Goal: Task Accomplishment & Management: Complete application form

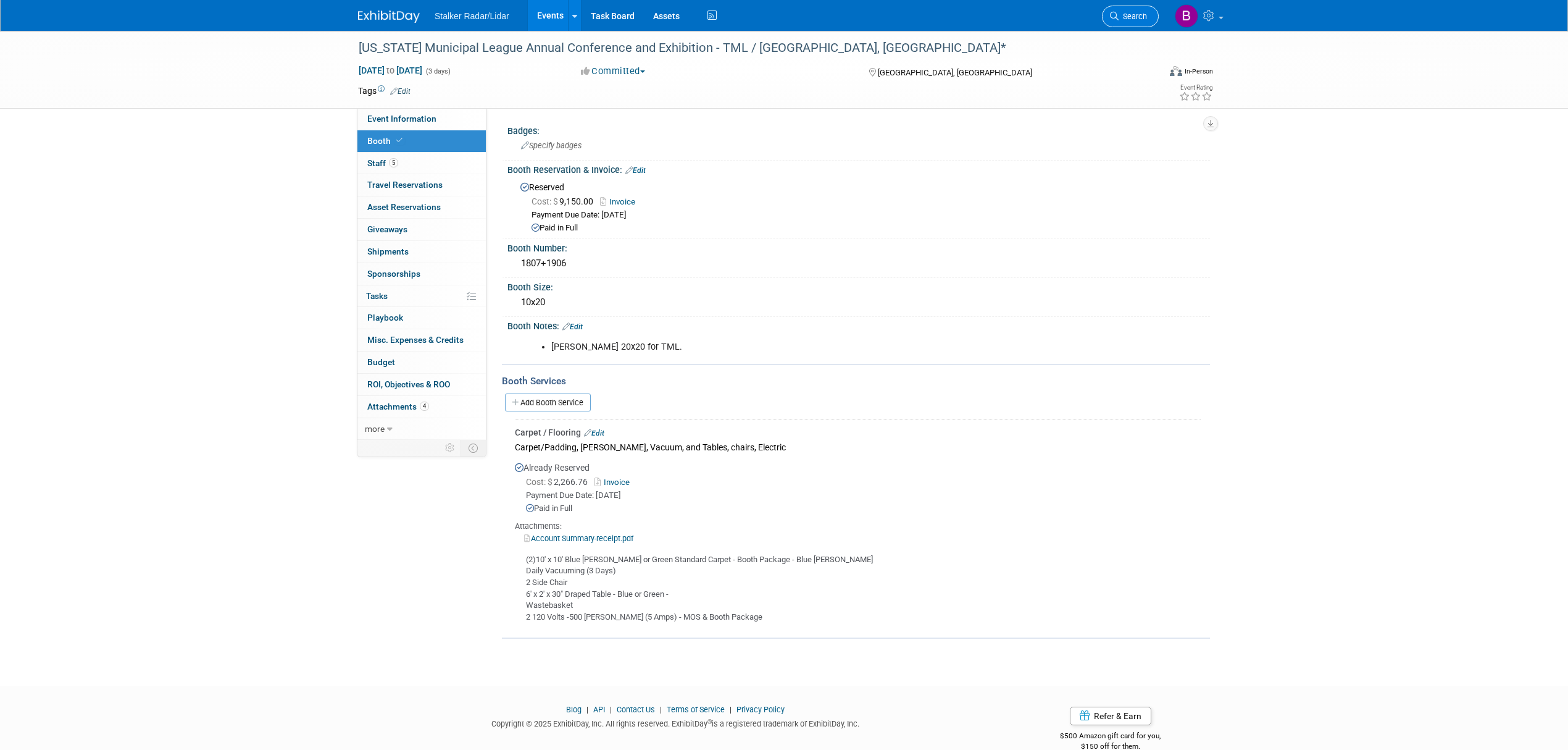
click at [1117, 22] on link "Search" at bounding box center [1130, 16] width 57 height 21
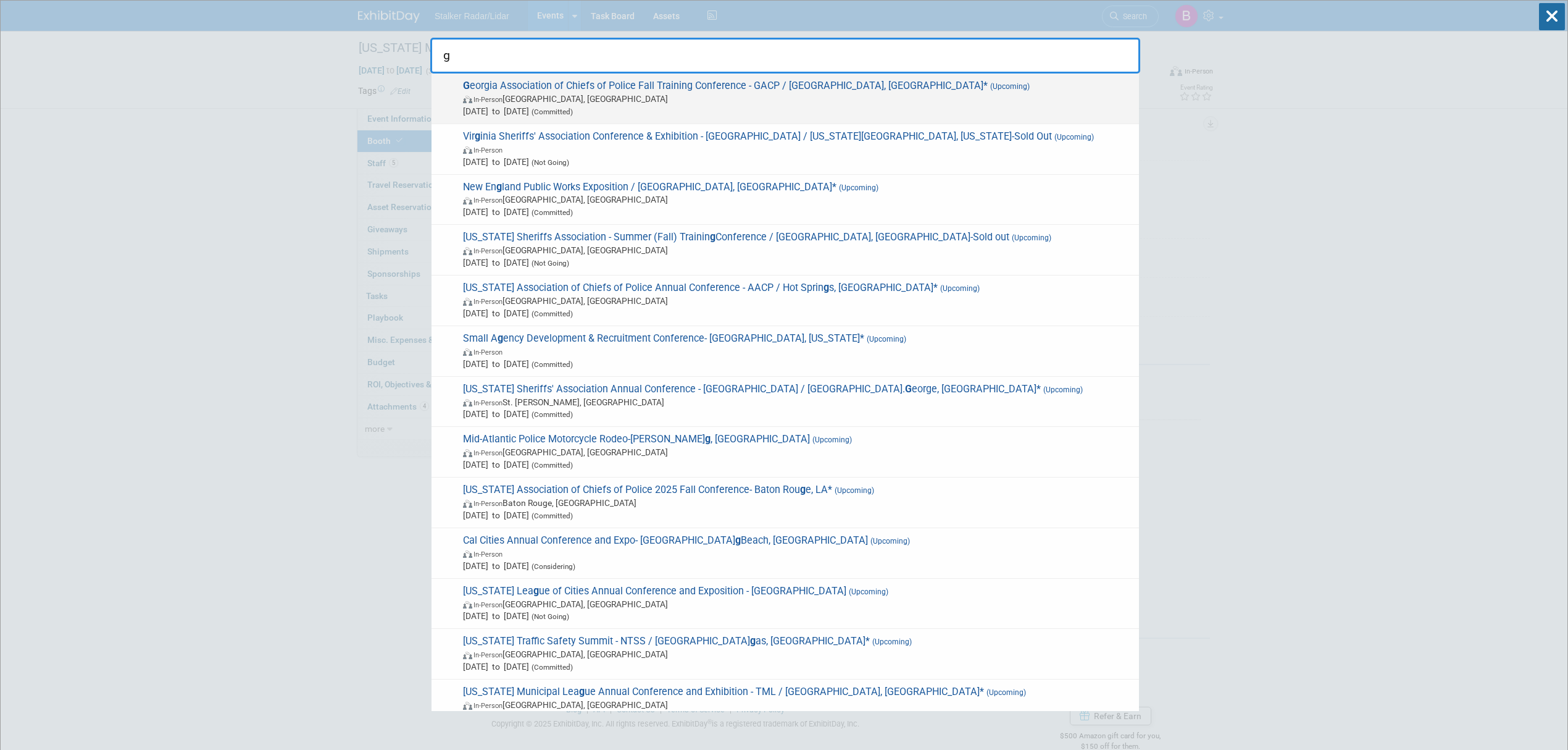
type input "g"
click at [640, 87] on span "G eorgia Association of Chiefs of Police Fall Training Conference - GACP / Sava…" at bounding box center [796, 98] width 673 height 38
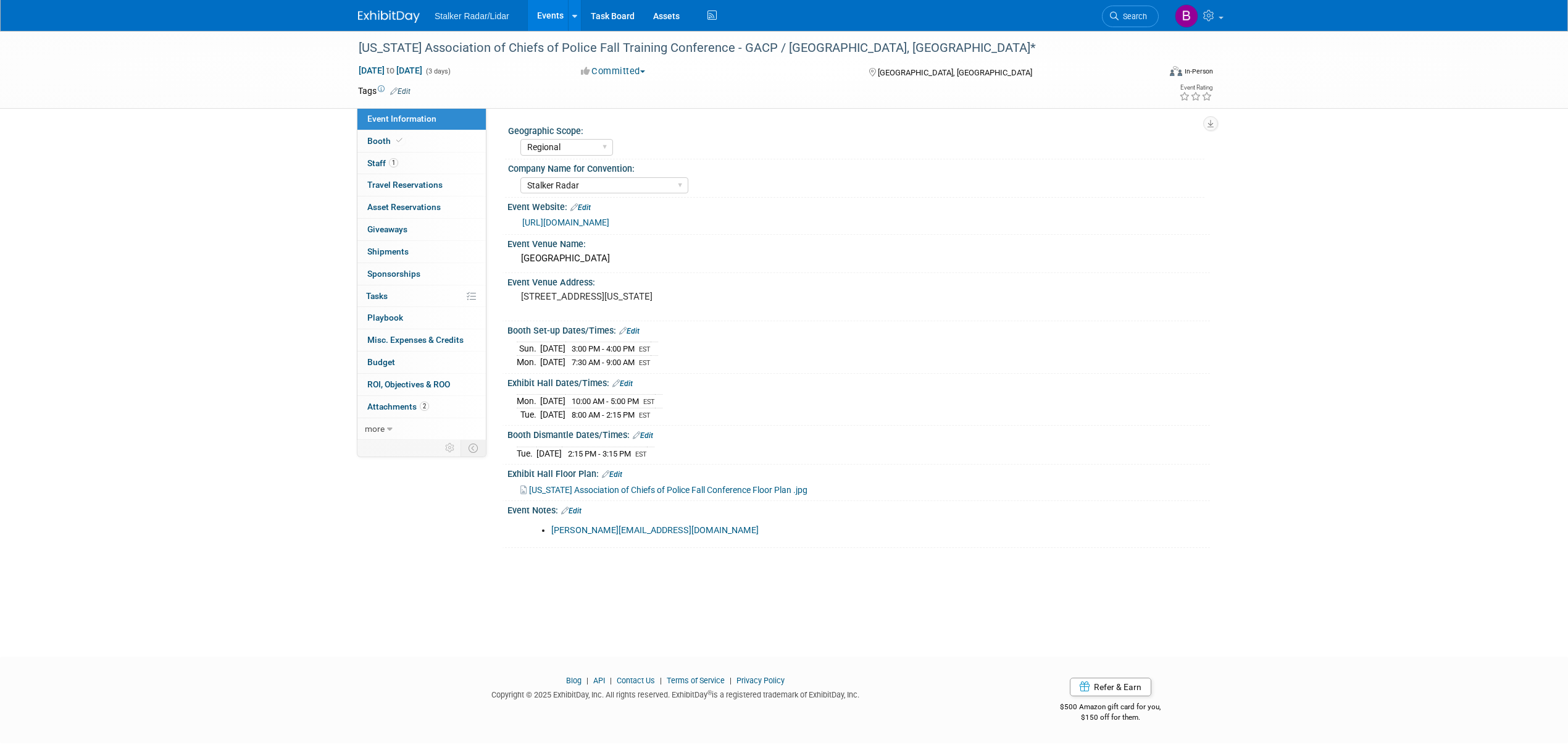
select select "Regional"
select select "Stalker Radar"
click at [417, 141] on link "Booth" at bounding box center [421, 140] width 128 height 21
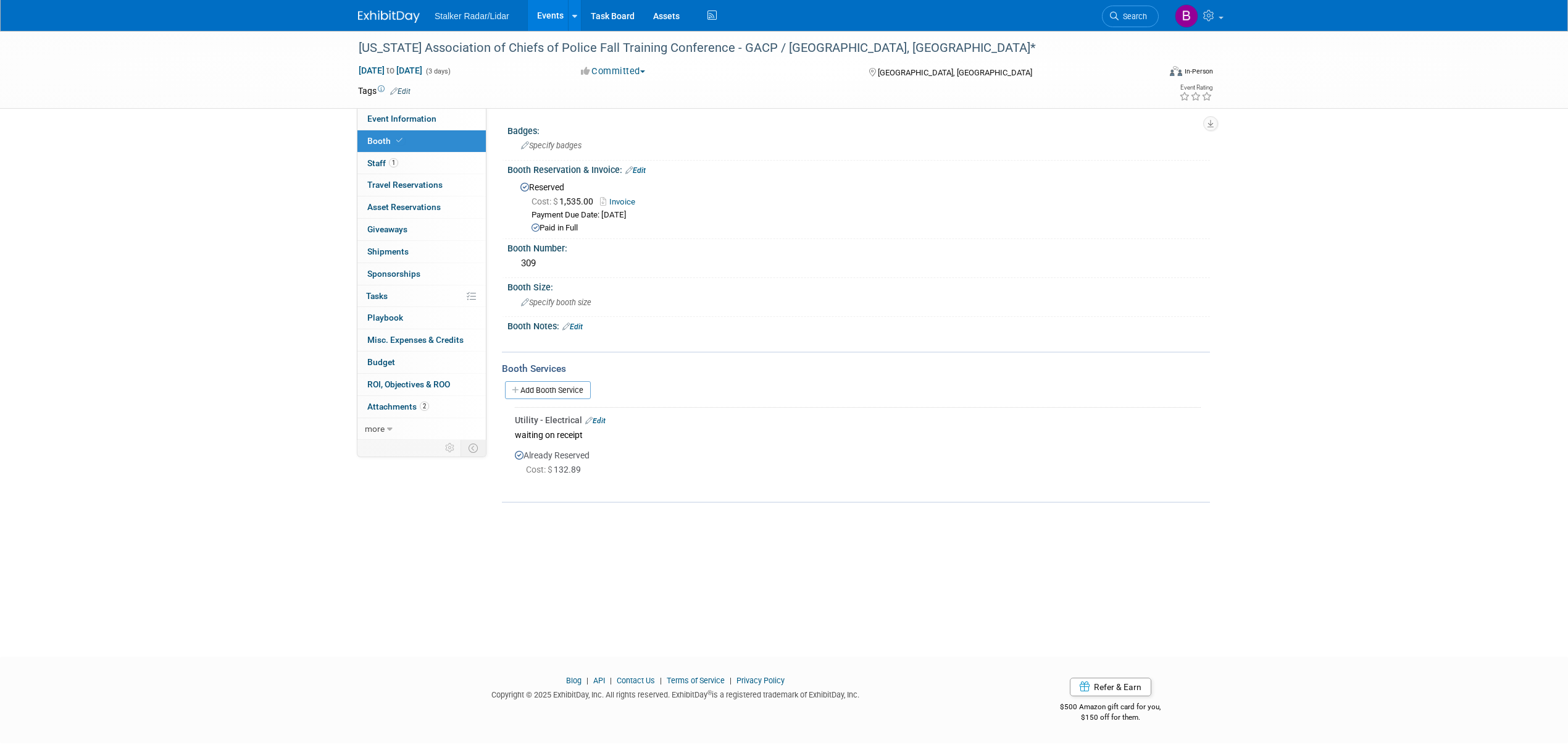
click at [614, 200] on link "Invoice" at bounding box center [620, 202] width 41 height 9
click at [555, 18] on link "Events" at bounding box center [550, 16] width 45 height 31
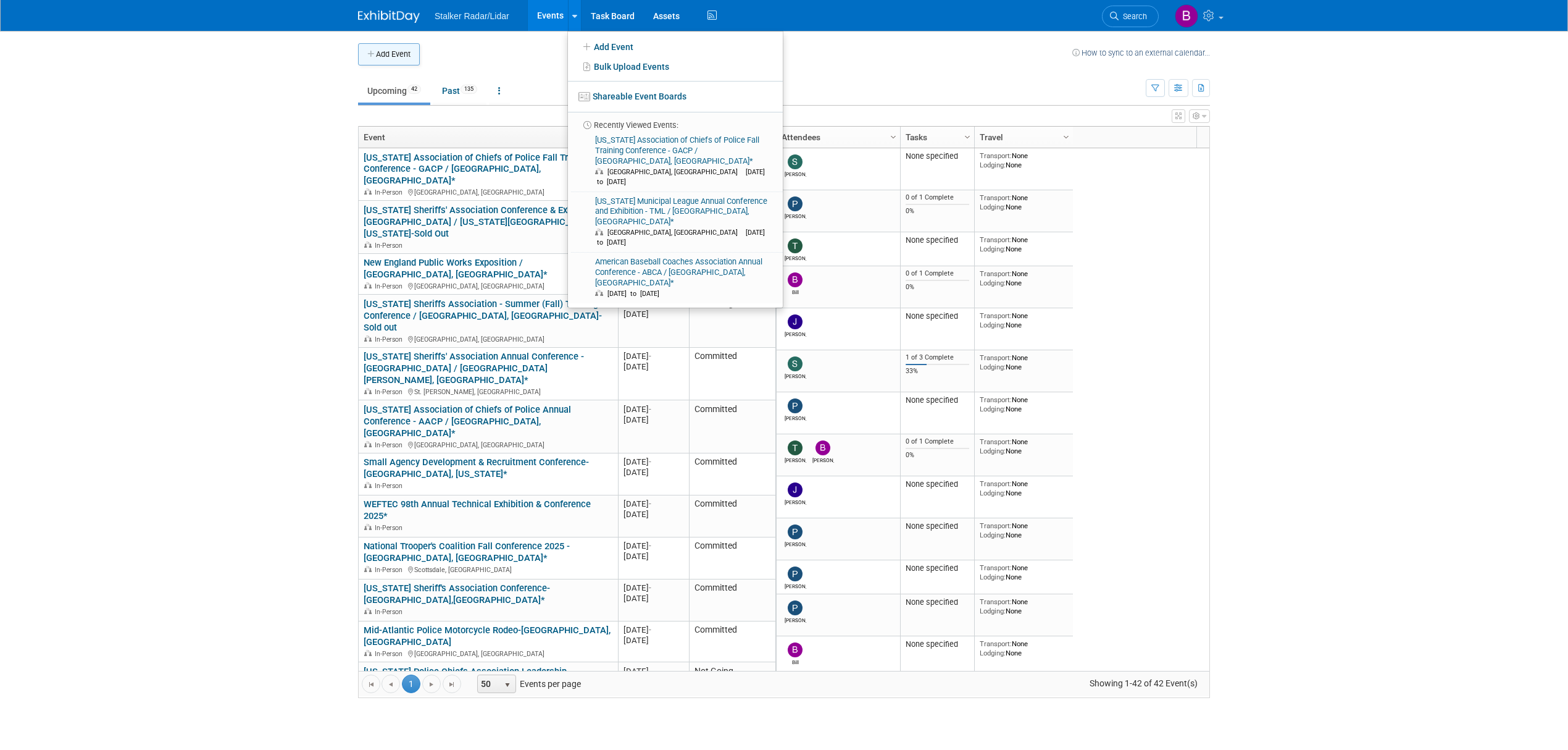
click at [405, 57] on button "Add Event" at bounding box center [389, 54] width 62 height 22
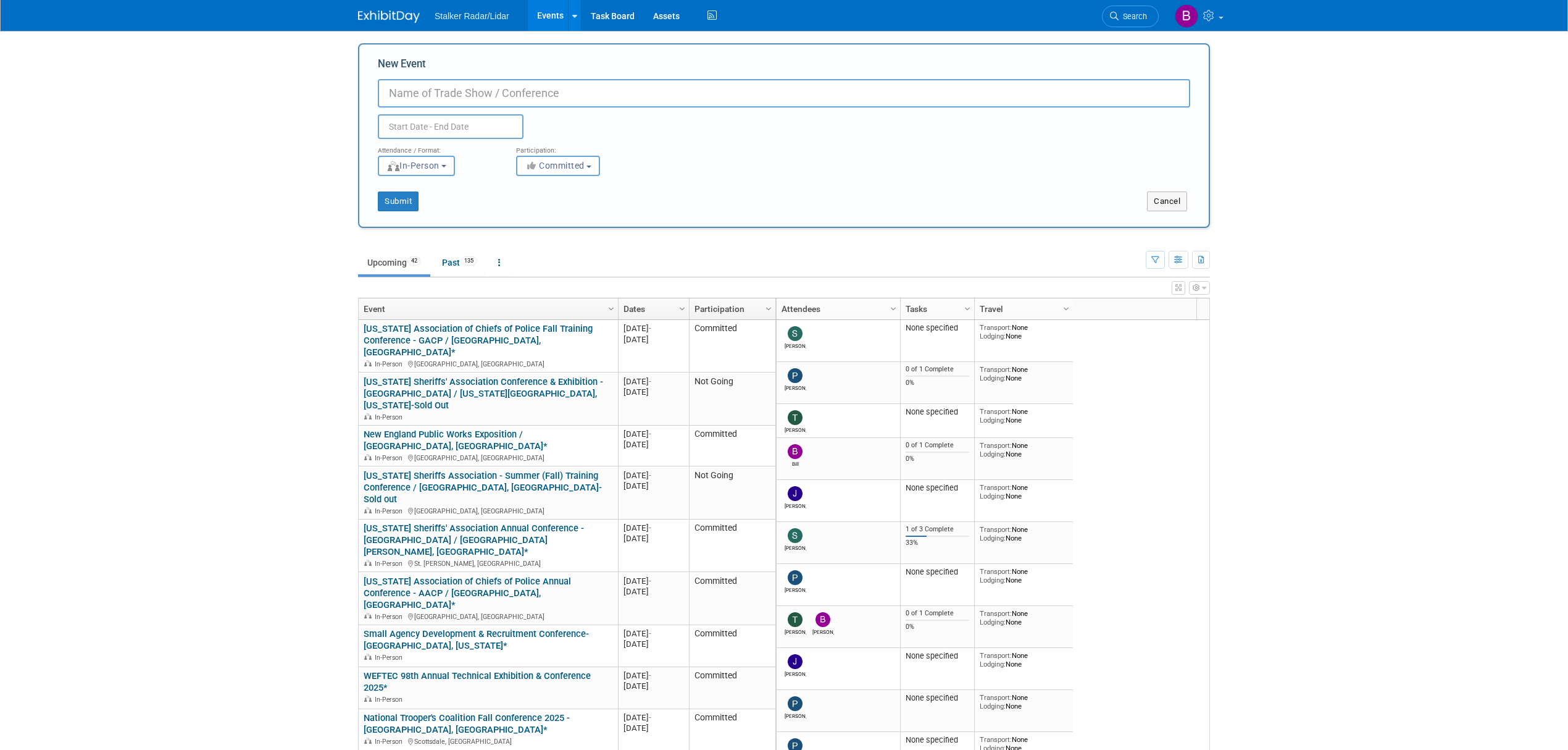
click at [415, 89] on input "New Event" at bounding box center [784, 93] width 813 height 29
paste input "30th ANNUAL 2025 NEW MEXICO LAW ENFORCEMENT CONFERENCE"
click at [566, 95] on input "30th ANNUAL 2025 NEW MEXICO LAW ENFORCEMENT CONFERENCE" at bounding box center [784, 93] width 813 height 29
click at [491, 94] on input "30th ANNUAL 2025 NEW MEXICO LAW ENFORCEMENT CONFERENCE" at bounding box center [784, 93] width 813 height 29
click at [460, 91] on input "30th ANNUAL 2025 NEW MEXICO LAW ENFORCEMENT CONFERENCE" at bounding box center [784, 93] width 813 height 29
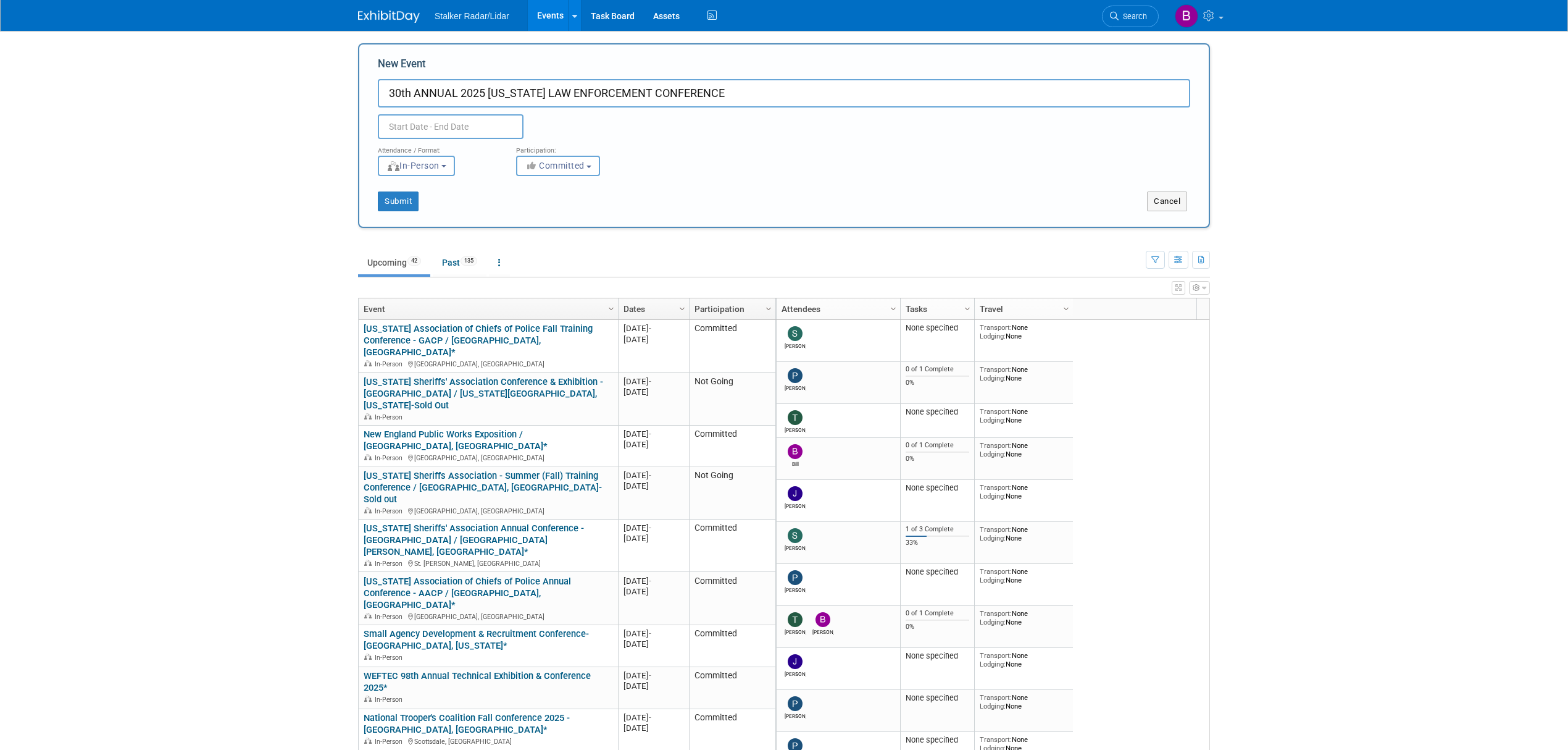
click at [749, 92] on input "30th ANNUAL 2025 NEW MEXICO LAW ENFORCEMENT CONFERENCE" at bounding box center [784, 93] width 813 height 29
type input "30th ANNUAL 2025 NEW MEXICO LAW ENFORCEMENT CONFERENCE-"
click at [427, 132] on input "text" at bounding box center [451, 126] width 146 height 25
click at [458, 149] on select "January February March April May June July August September October November De…" at bounding box center [453, 151] width 71 height 16
select select "10"
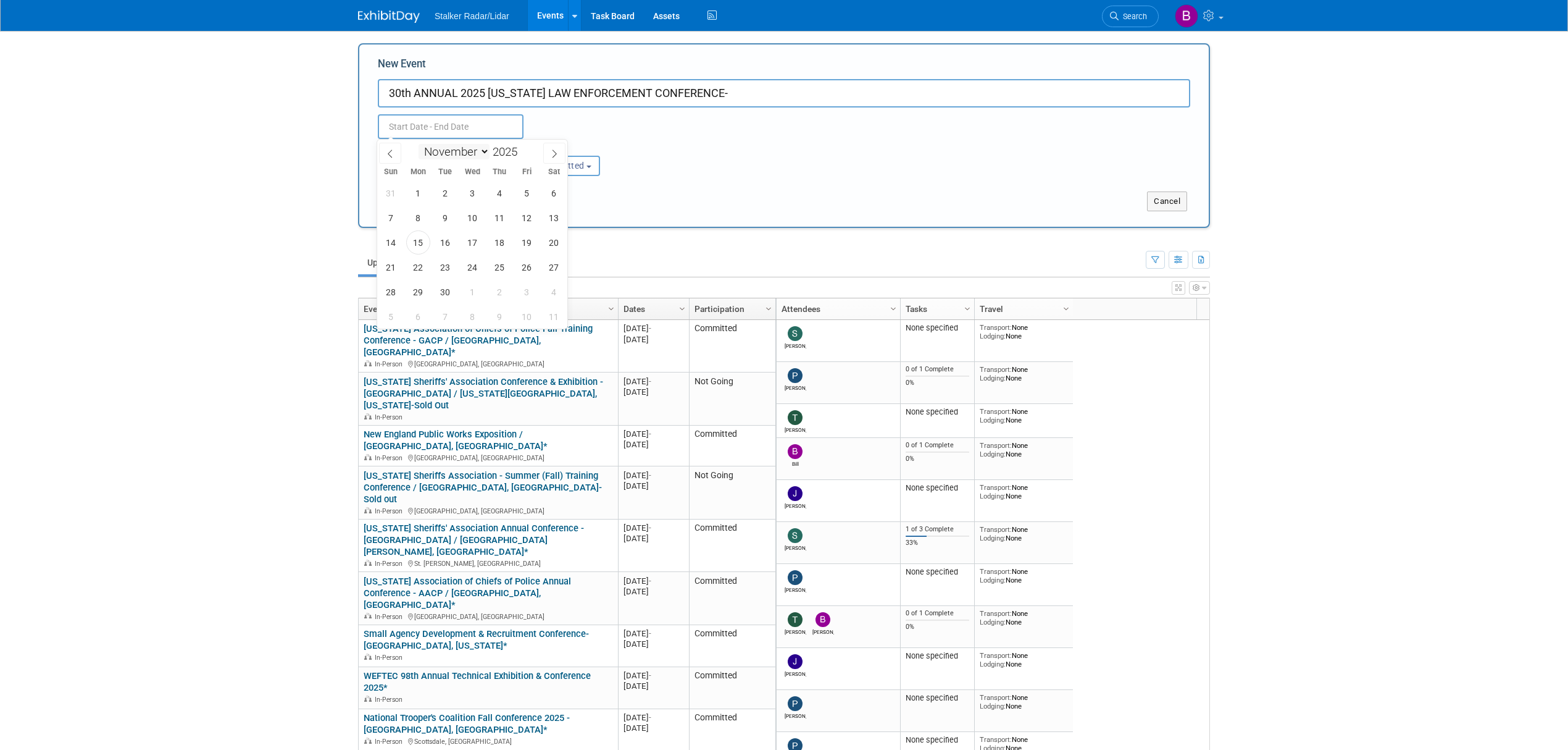
click at [418, 144] on select "January February March April May June July August September October November De…" at bounding box center [453, 151] width 71 height 16
click at [474, 220] on span "5" at bounding box center [473, 217] width 24 height 24
click at [523, 217] on span "7" at bounding box center [527, 217] width 24 height 24
type input "Nov 5, 2025 to Nov 7, 2025"
click at [415, 205] on button "Submit" at bounding box center [398, 201] width 41 height 19
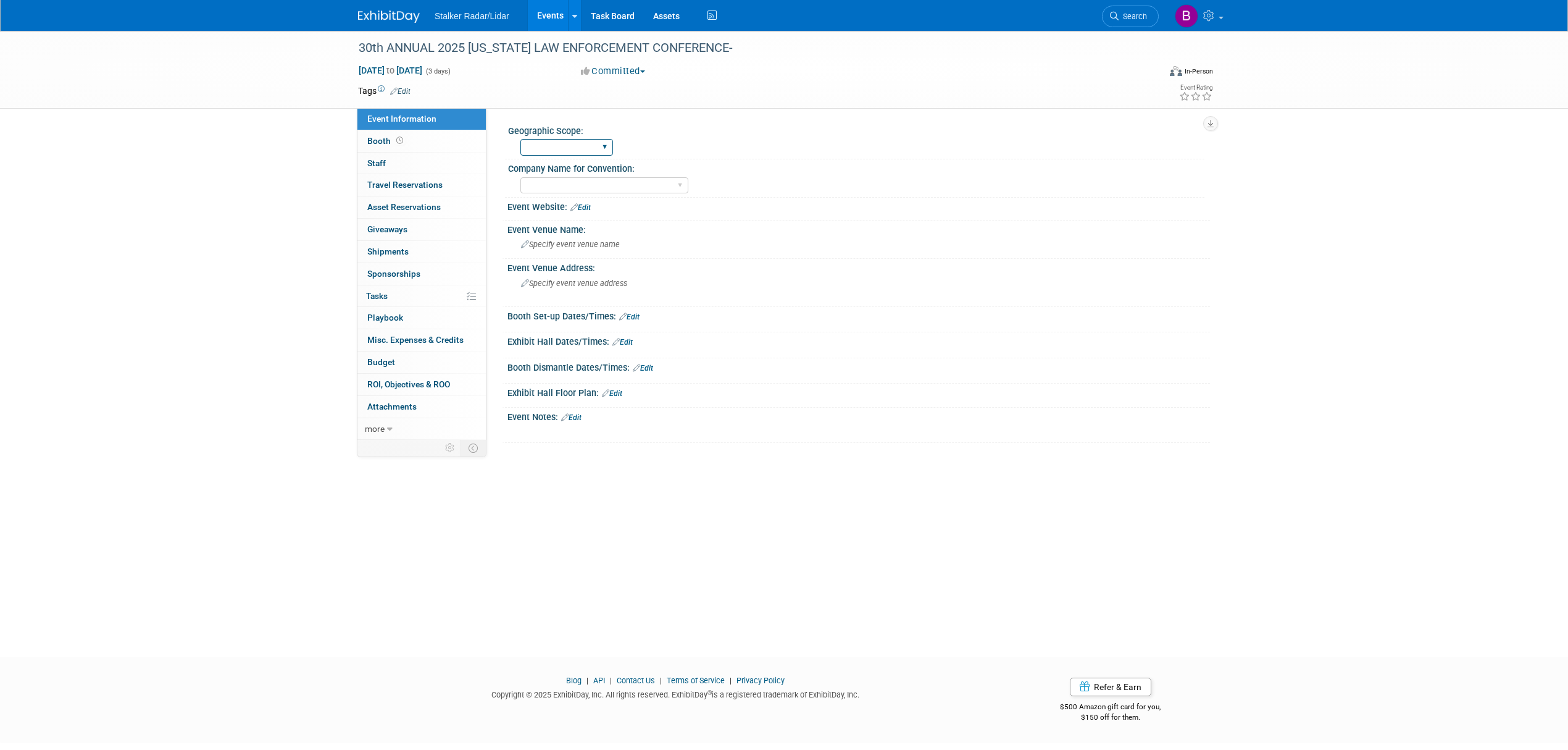
click at [578, 146] on select "Regional National International" at bounding box center [567, 147] width 93 height 17
select select "Regional"
click at [521, 139] on select "Regional National International" at bounding box center [567, 147] width 93 height 17
click at [567, 182] on select "Stalker Sensors Applied Concepts, Inc. | Stalker Radar Stalker Radar | Street D…" at bounding box center [604, 185] width 168 height 17
select select "Stalker Radar | Street Dynamics"
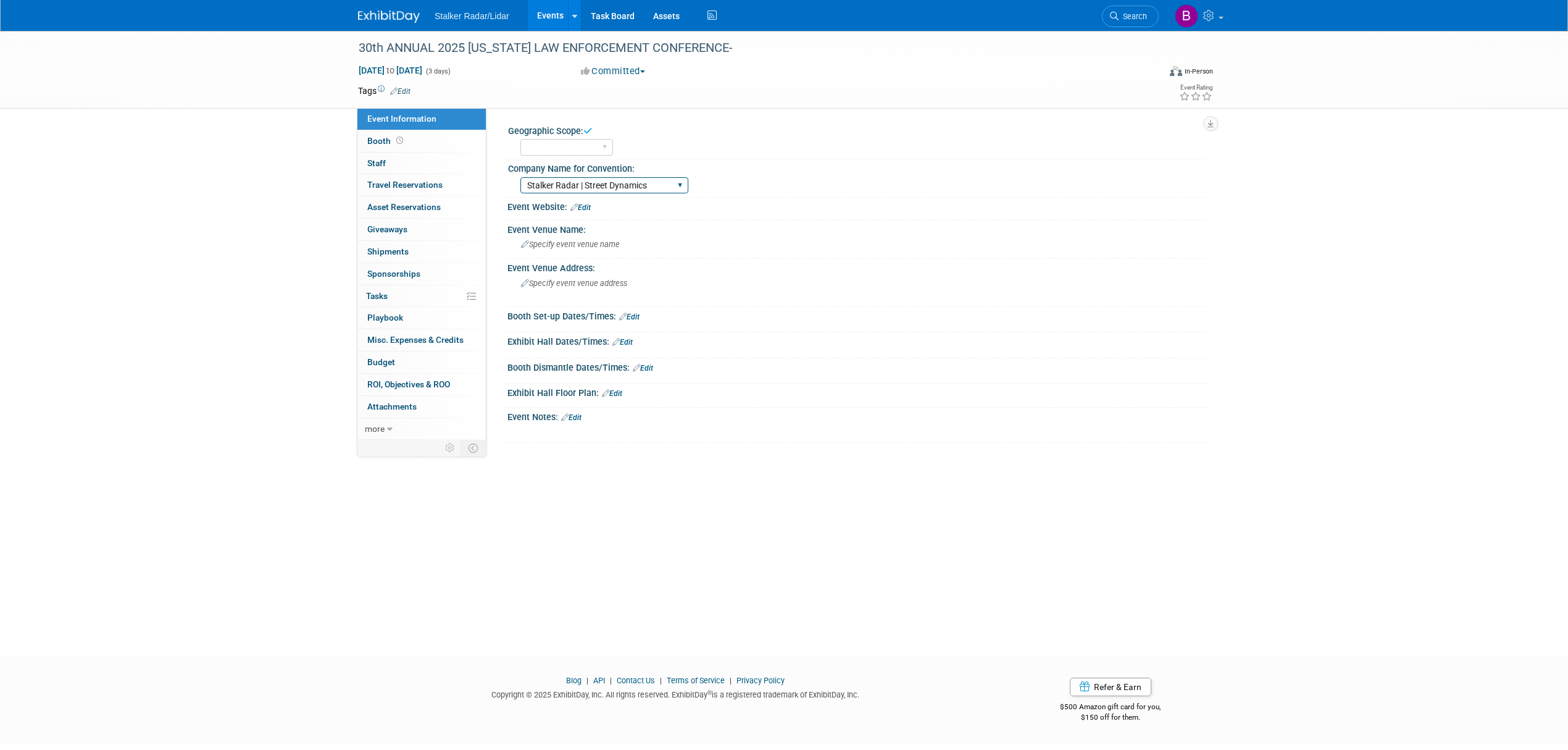
click at [521, 177] on select "Stalker Sensors Applied Concepts, Inc. | Stalker Radar Stalker Radar | Street D…" at bounding box center [604, 185] width 168 height 17
click at [764, 50] on div "30th ANNUAL 2025 NEW MEXICO LAW ENFORCEMENT CONFERENCE-" at bounding box center [747, 48] width 786 height 22
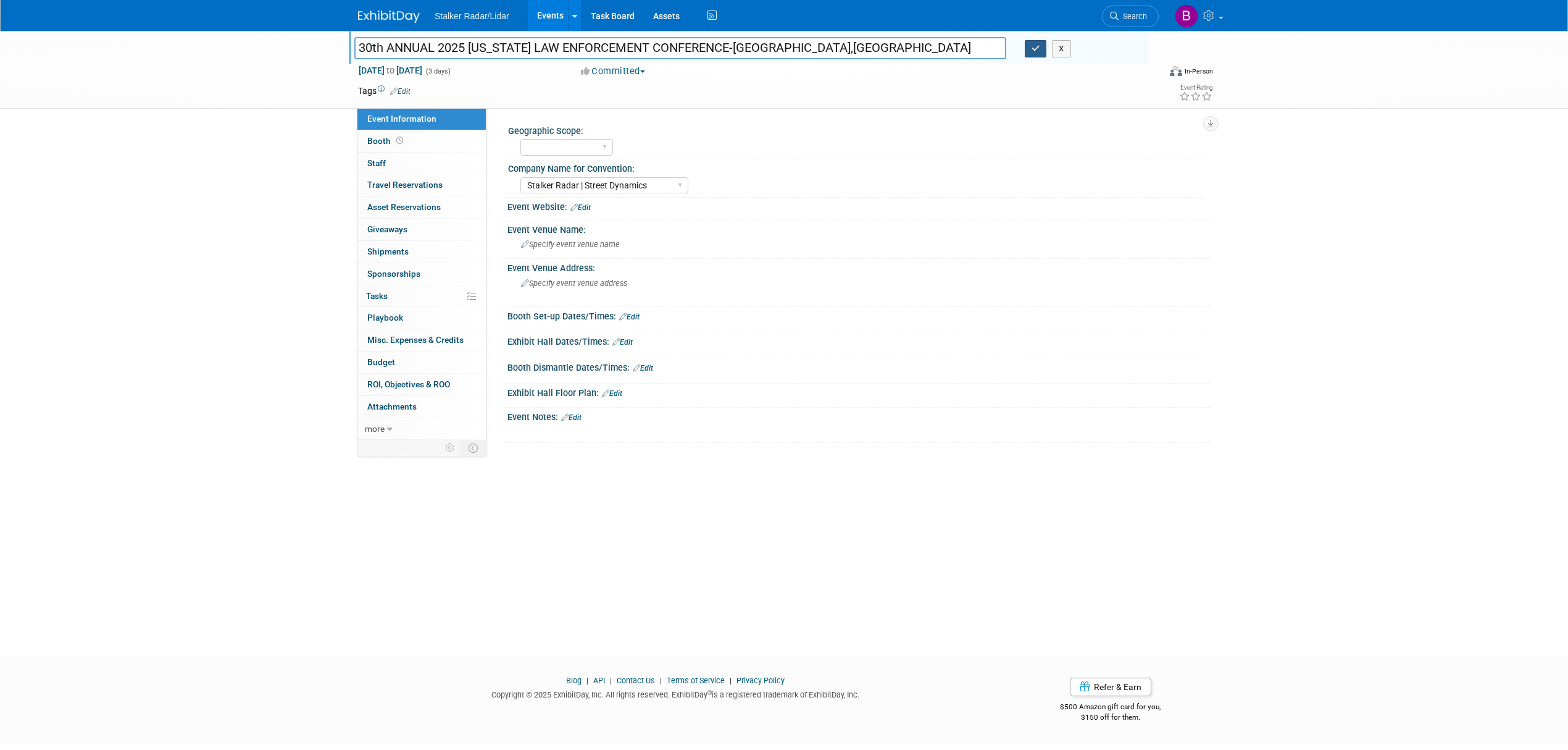
type input "30th ANNUAL 2025 NEW MEXICO LAW ENFORCEMENT CONFERENCE-Ruidoso,NM"
click at [1038, 44] on icon "button" at bounding box center [1036, 48] width 8 height 8
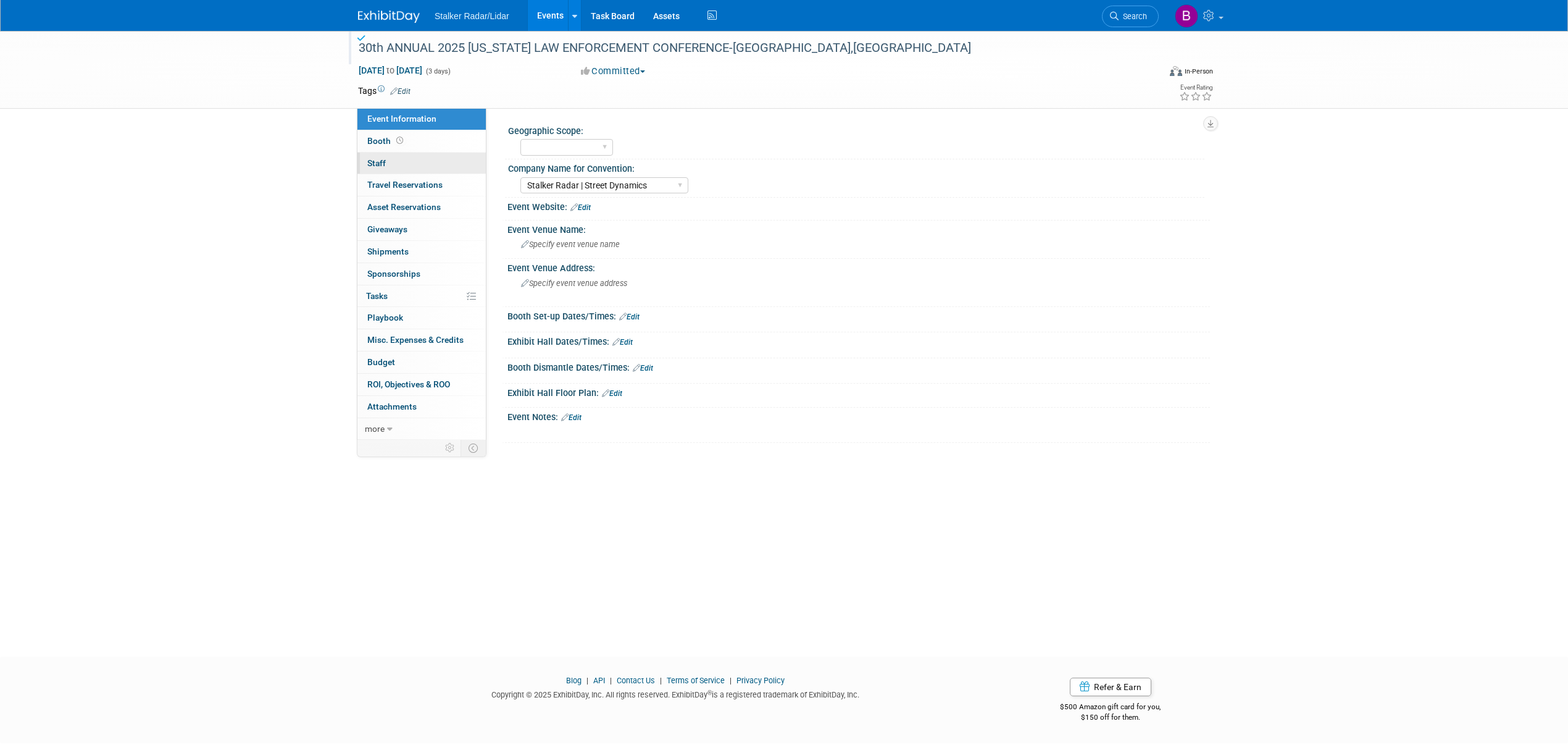
click at [413, 159] on link "0 Staff 0" at bounding box center [421, 163] width 128 height 21
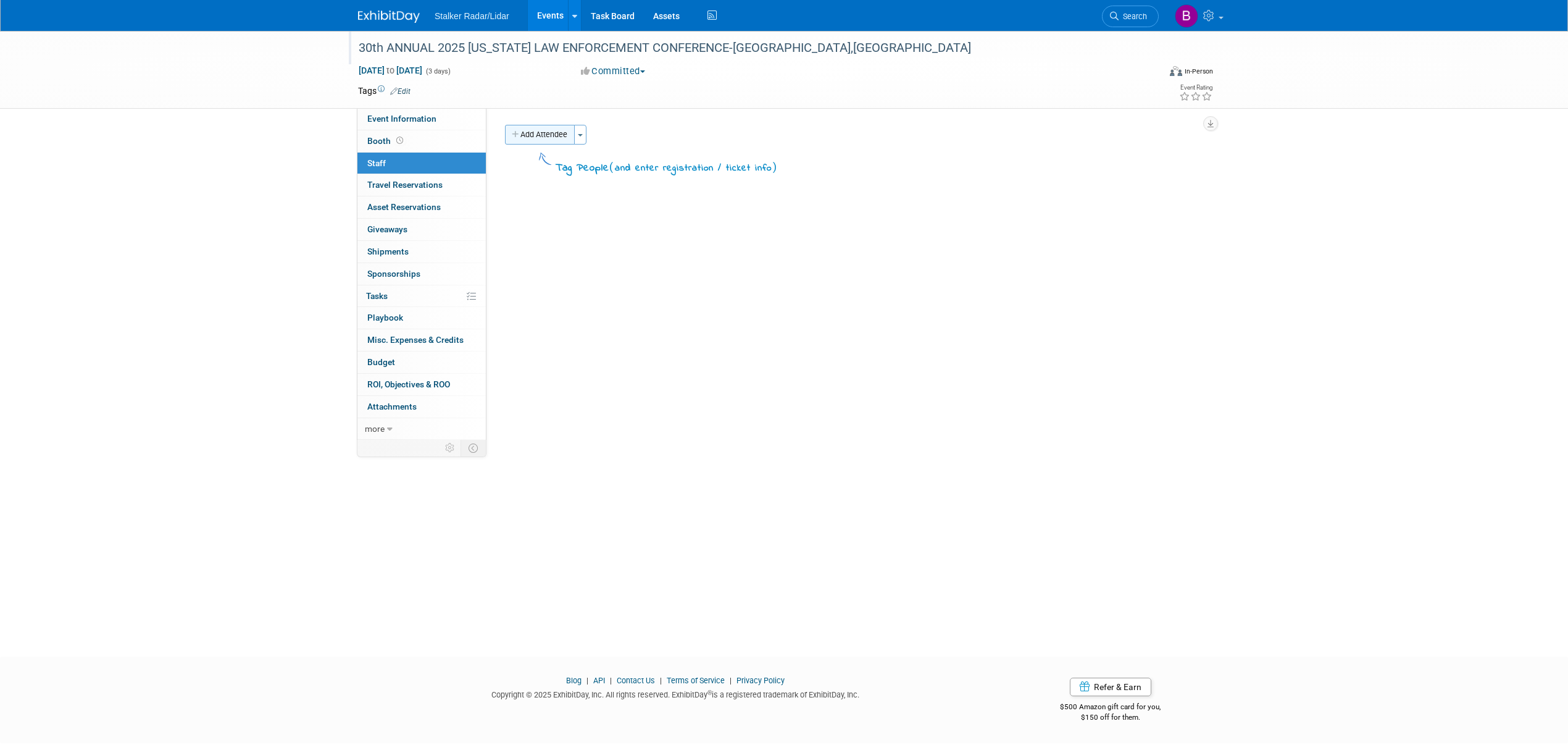
click at [544, 139] on button "Add Attendee" at bounding box center [540, 134] width 70 height 19
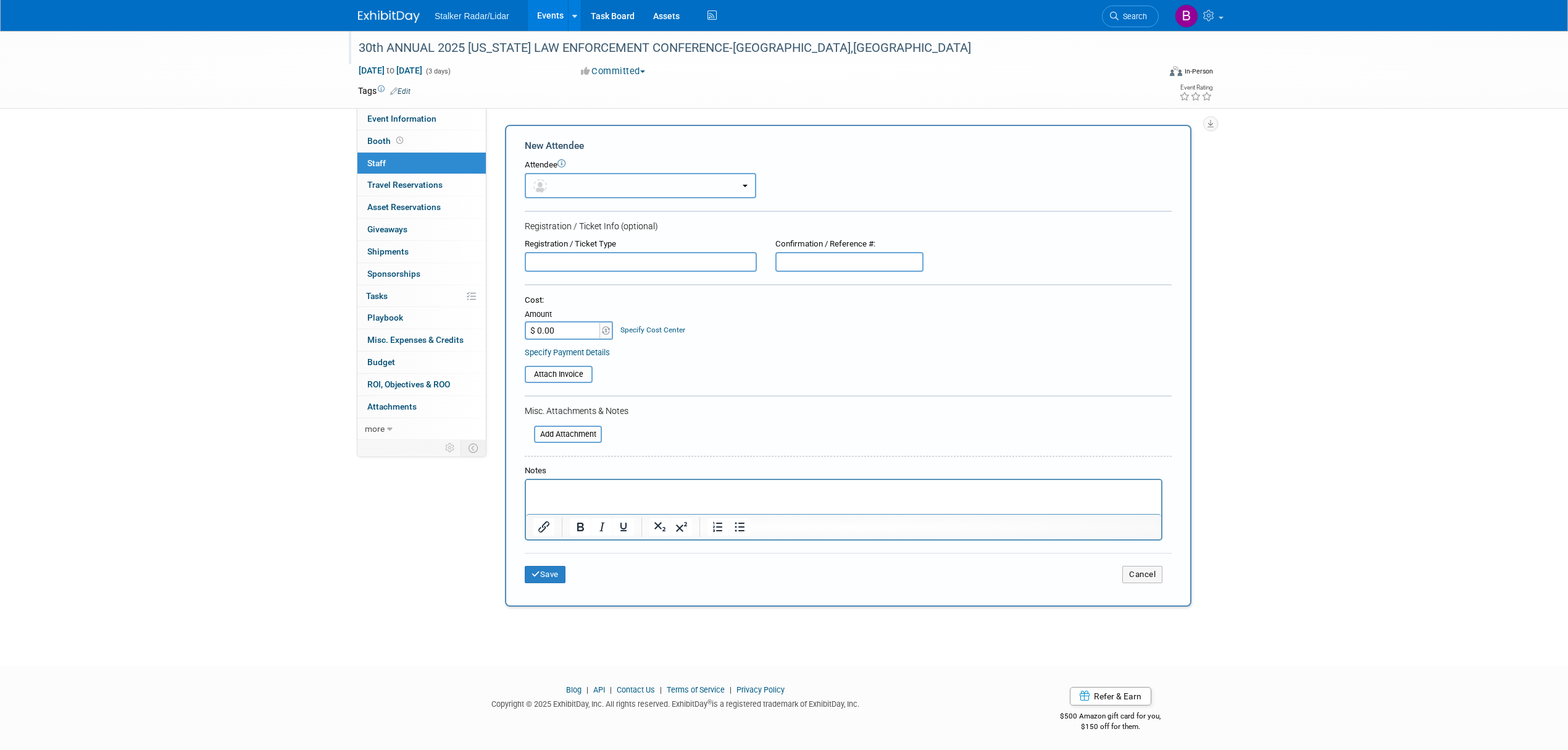
click at [593, 186] on button "button" at bounding box center [640, 185] width 231 height 25
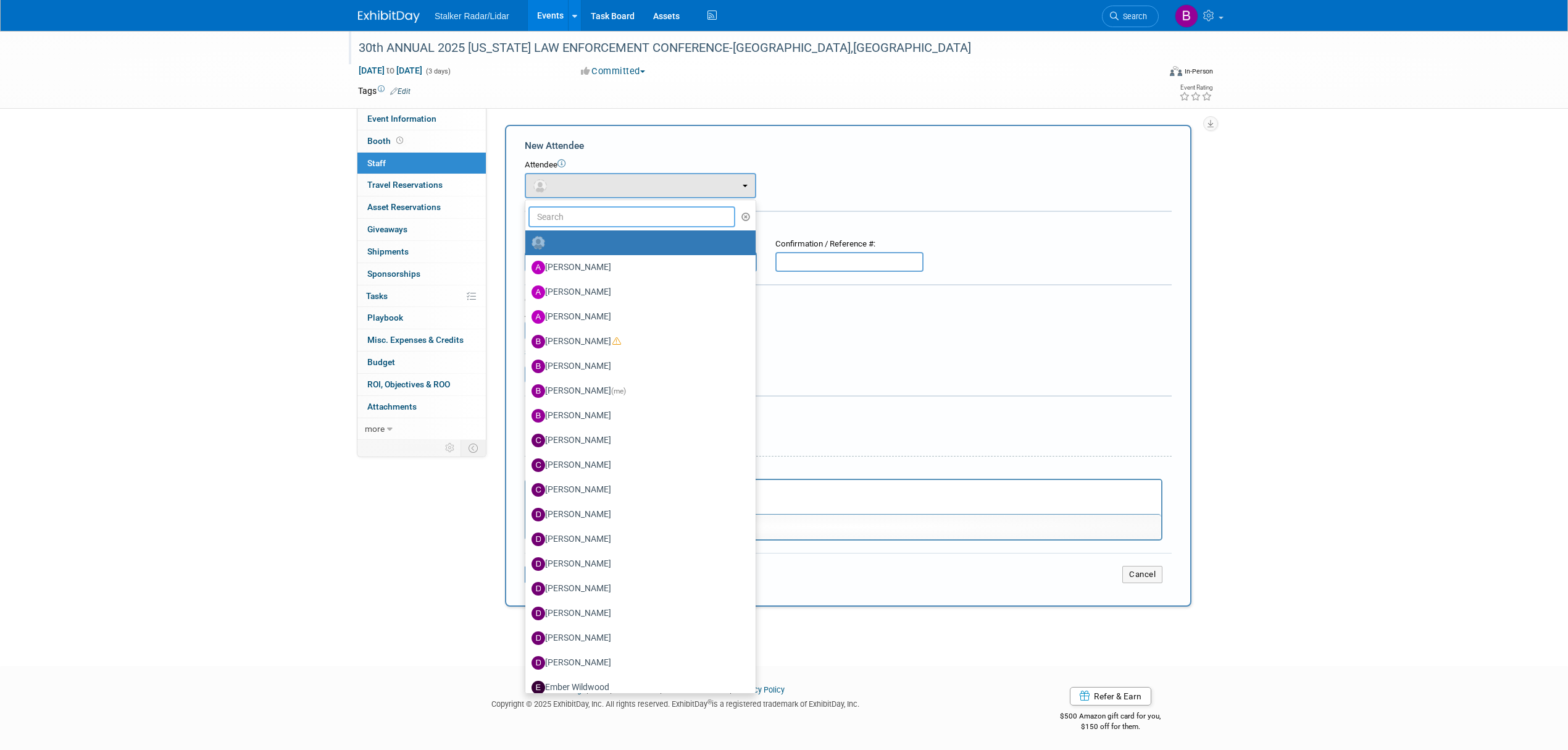
click at [546, 206] on input "text" at bounding box center [632, 217] width 207 height 21
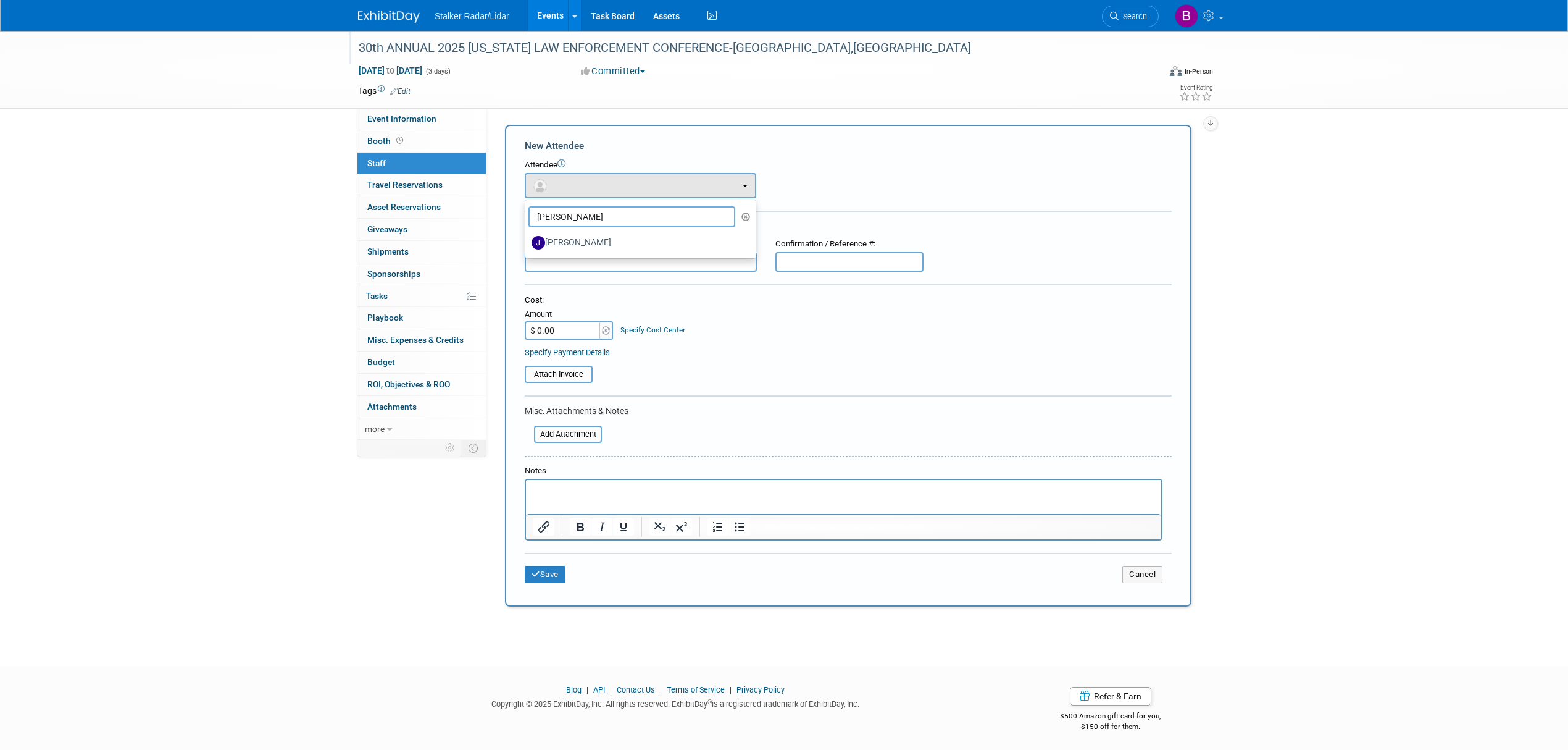
type input "joe"
click at [585, 239] on label "Joe Bartels" at bounding box center [638, 242] width 212 height 19
click at [527, 239] on input "Joe Bartels" at bounding box center [523, 240] width 8 height 8
select select "58710368-b1ed-4f69-9e81-a4d6486048fe"
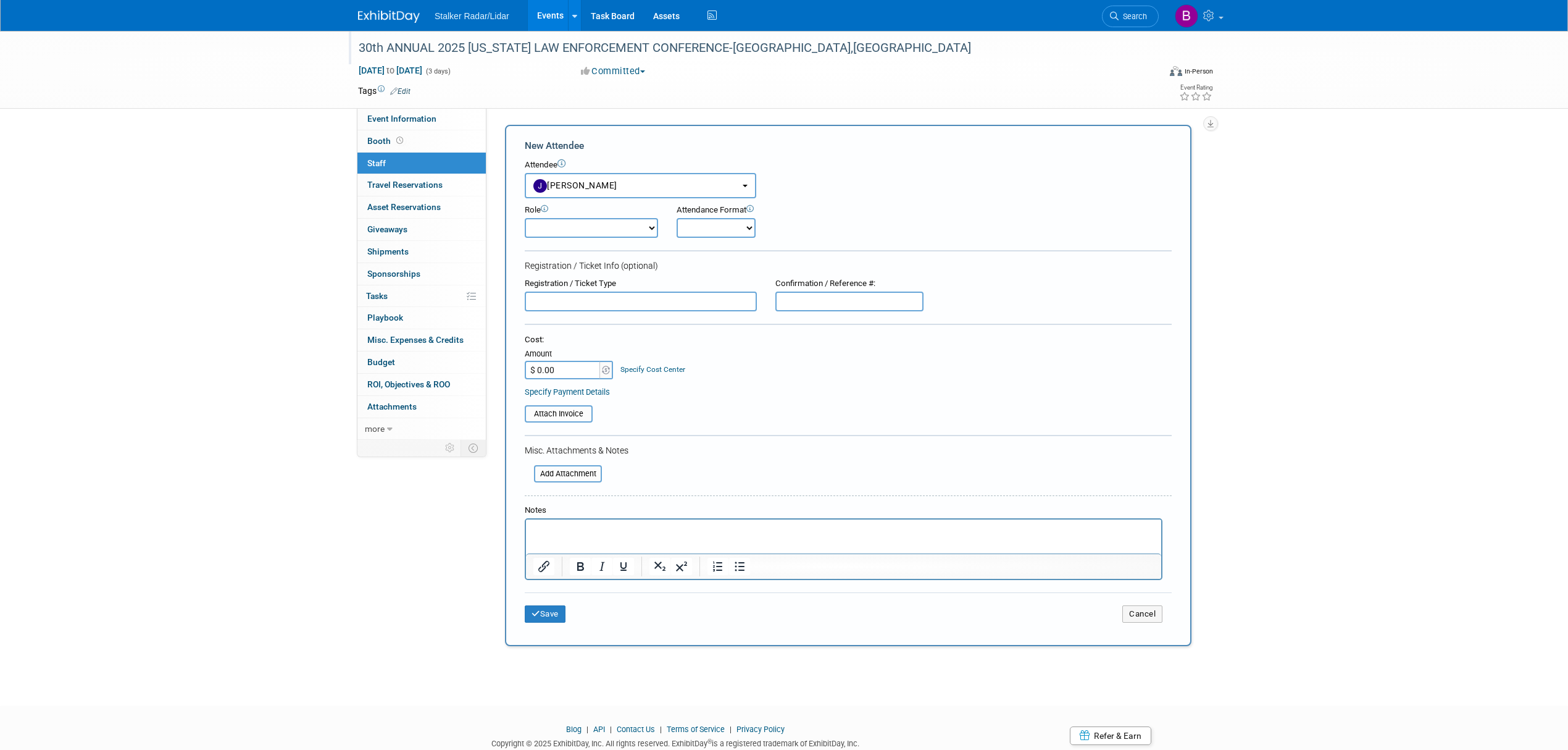
click at [599, 228] on select "Demonstrator Host Planner Presenter Sales Representative Set-up/Dismantle Crew …" at bounding box center [591, 228] width 134 height 19
click at [717, 225] on select "Onsite Remote" at bounding box center [717, 228] width 79 height 19
select select "1"
click at [677, 218] on select "Onsite Remote" at bounding box center [717, 228] width 79 height 19
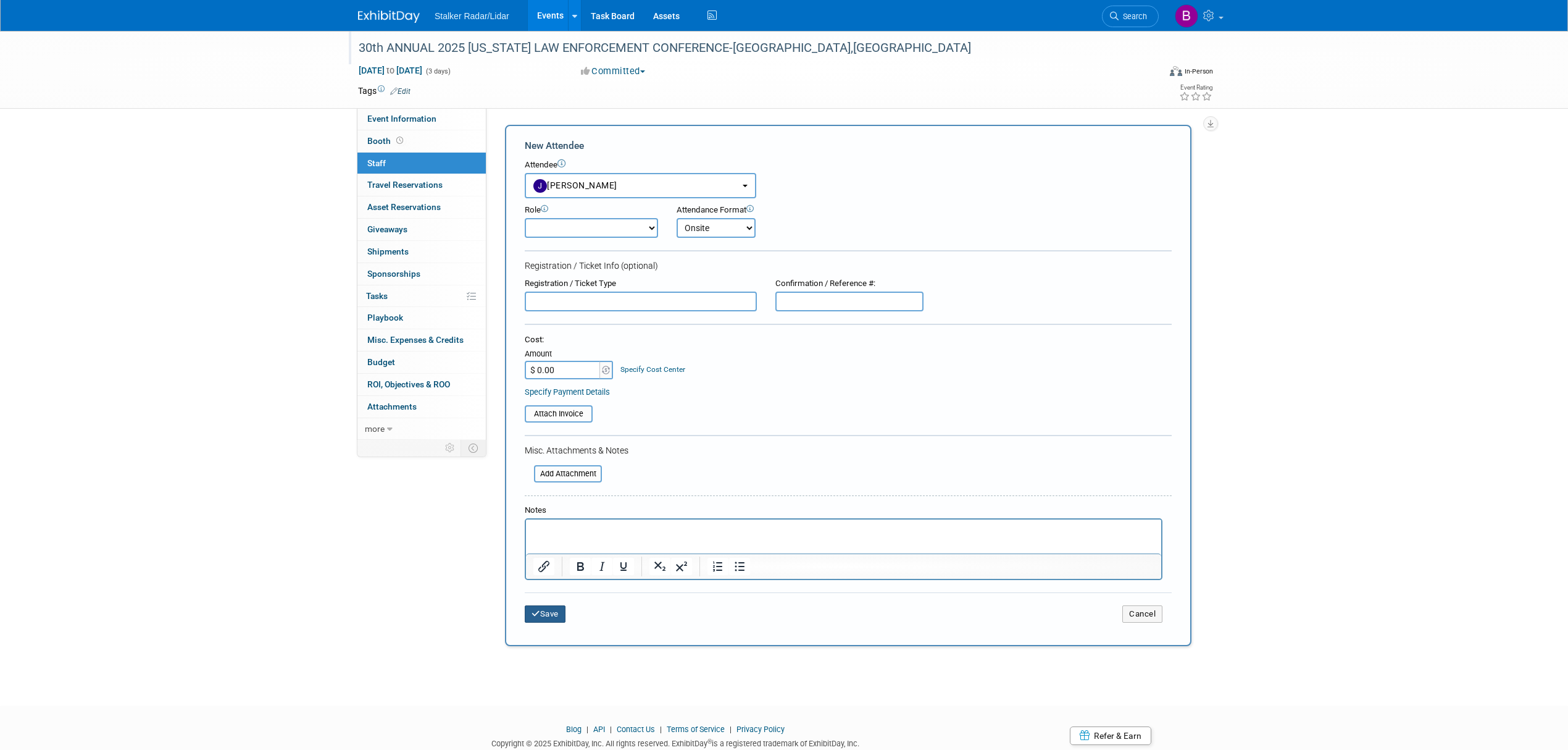
click at [551, 605] on button "Save" at bounding box center [545, 614] width 41 height 18
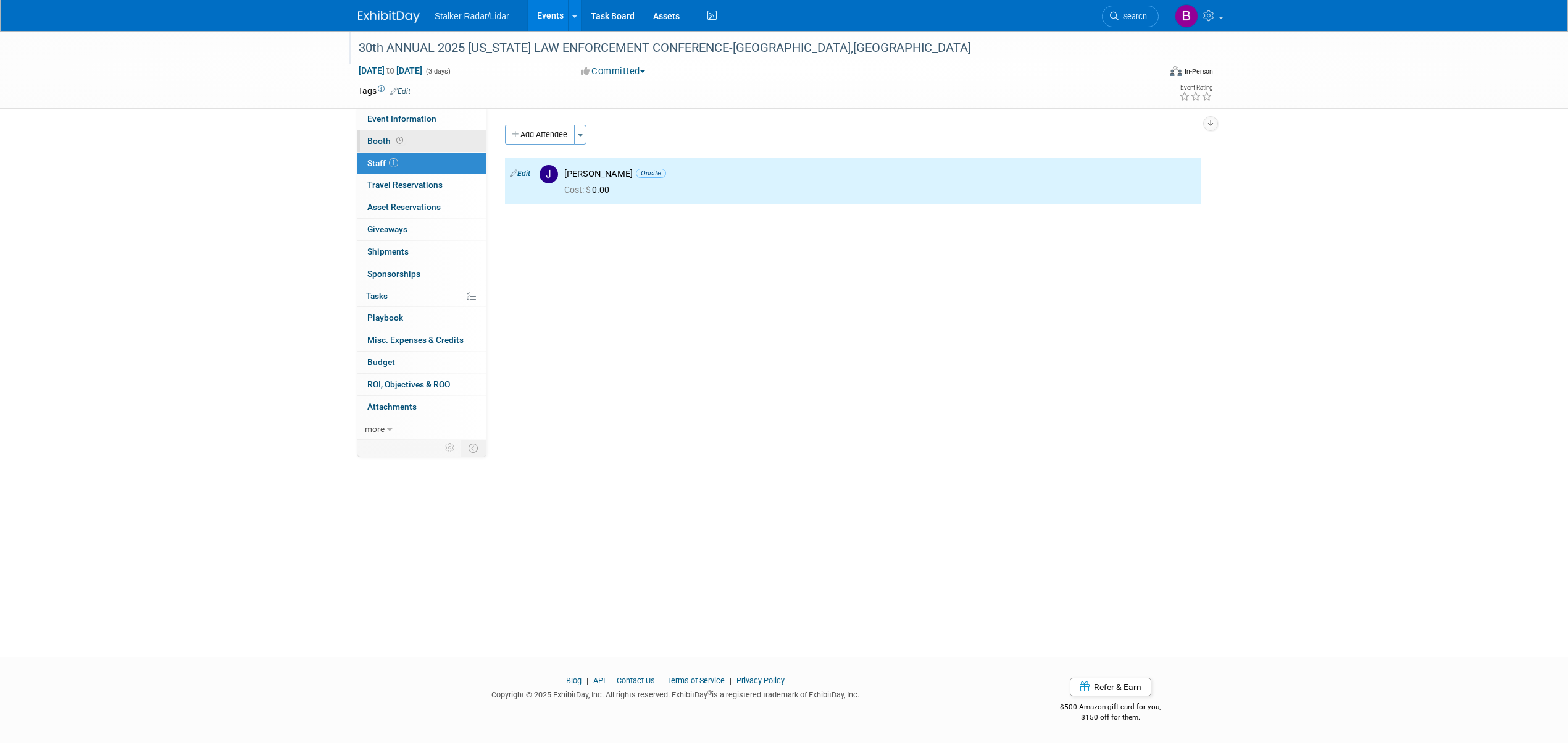
click at [404, 144] on span at bounding box center [400, 140] width 12 height 9
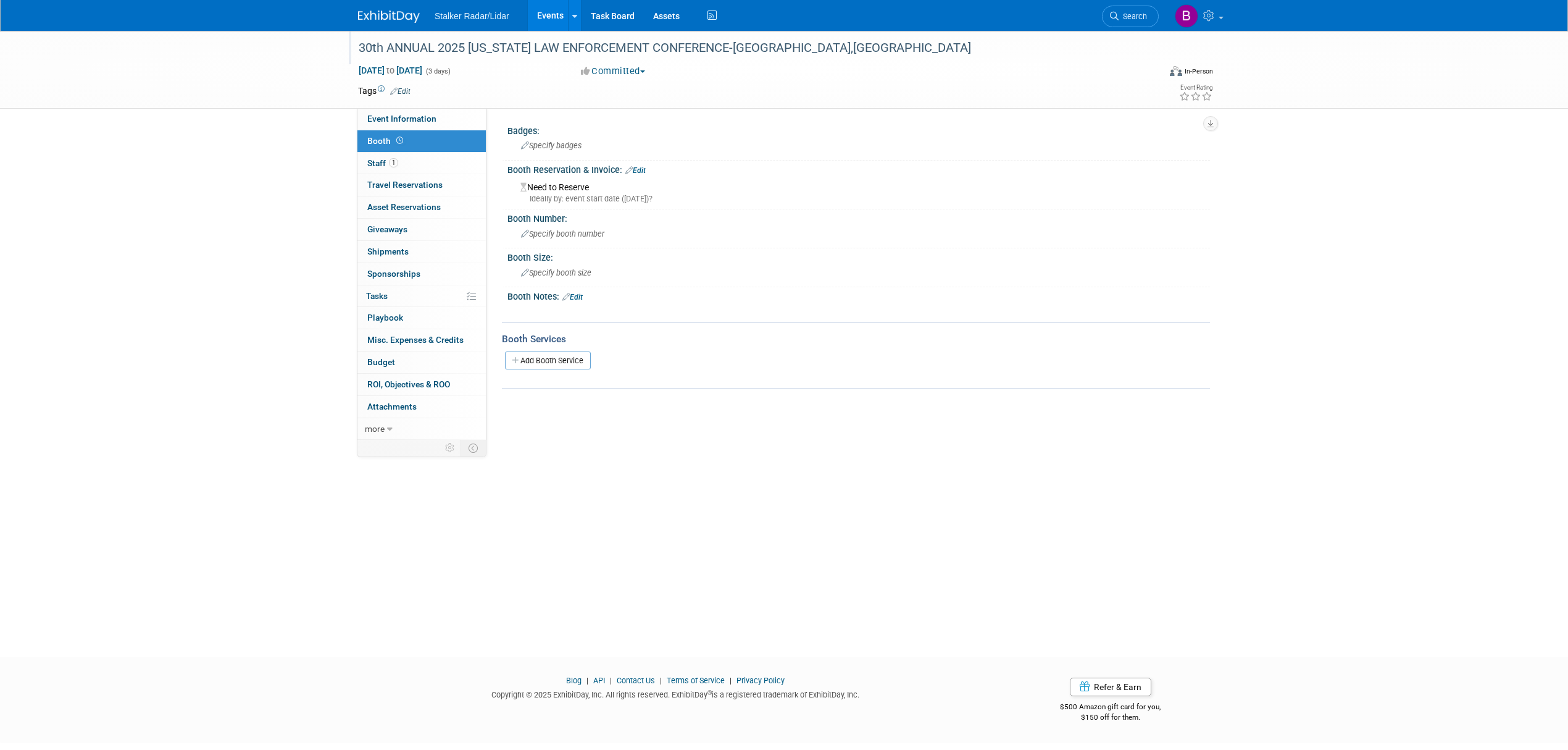
click at [638, 170] on link "Edit" at bounding box center [636, 170] width 20 height 8
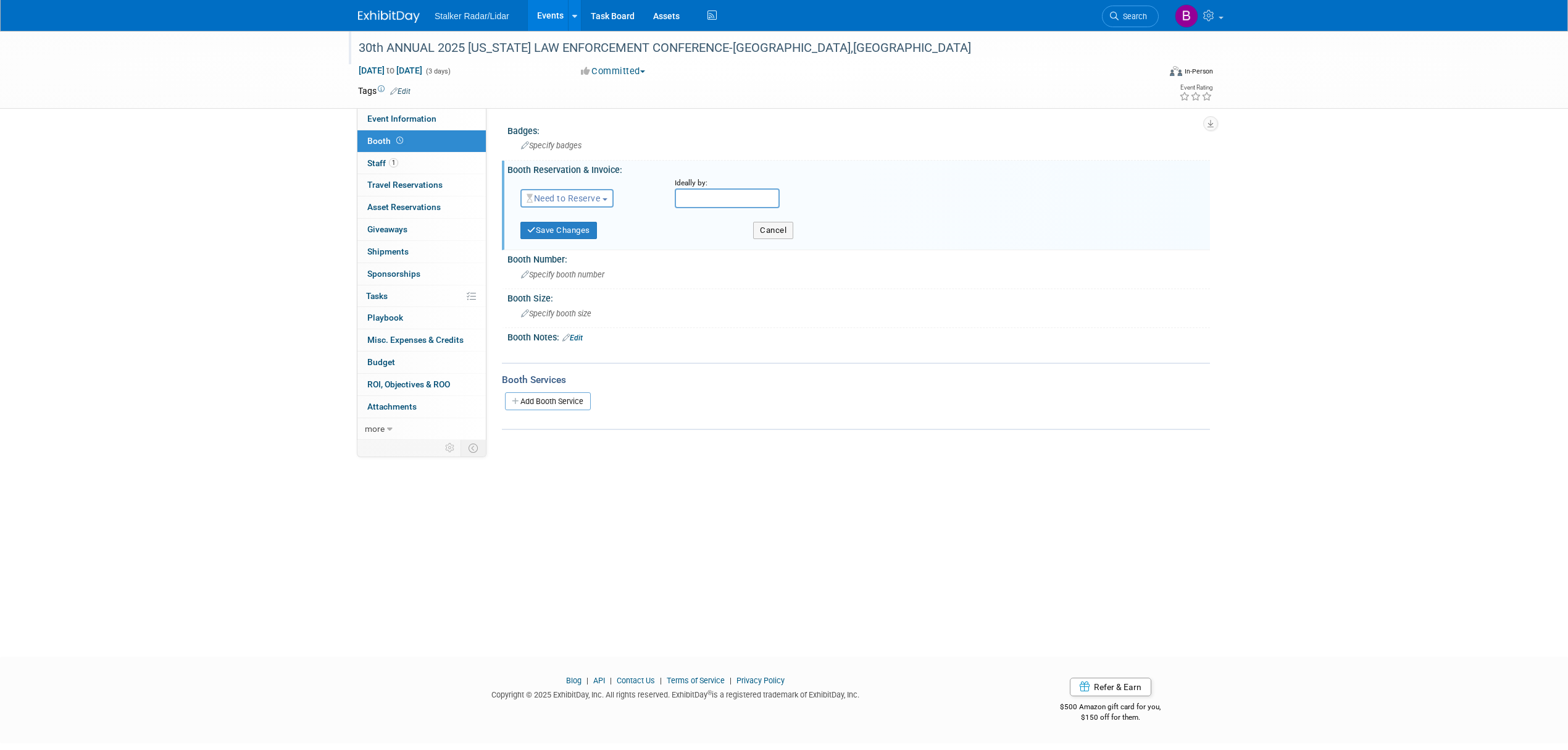
click at [565, 193] on span "Need to Reserve" at bounding box center [564, 198] width 74 height 10
click at [553, 239] on link "Reserved" at bounding box center [587, 236] width 132 height 18
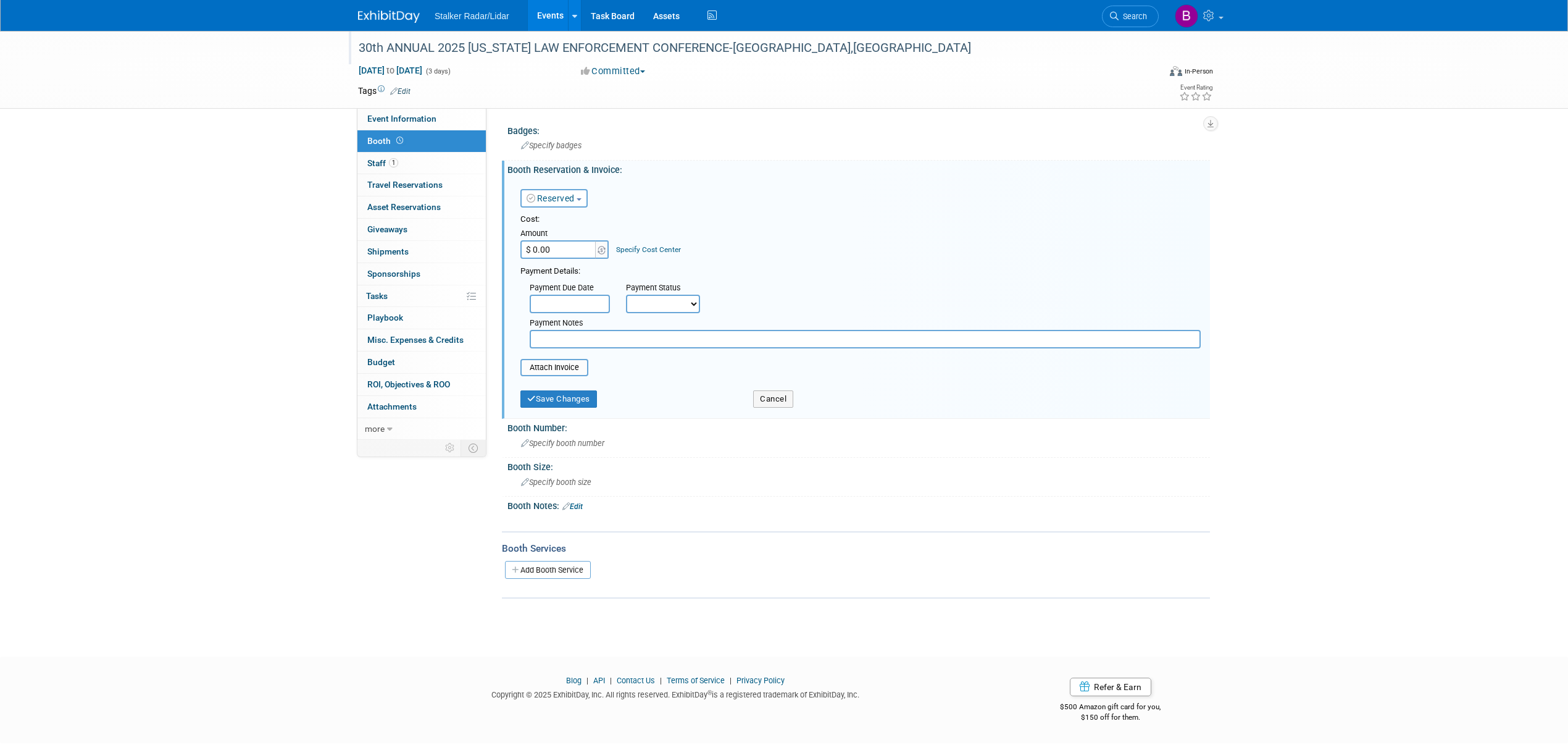
click at [549, 247] on input "$ 0.00" at bounding box center [559, 250] width 77 height 18
click at [569, 245] on input "$ 0.00" at bounding box center [559, 250] width 77 height 18
drag, startPoint x: 569, startPoint y: 245, endPoint x: 501, endPoint y: 245, distance: 68.0
click at [502, 245] on div "Booth Reservation & Invoice: Edit Reserved Need to Reserve Reserved No Reservat…" at bounding box center [856, 289] width 708 height 258
type input "$ 1,200.00"
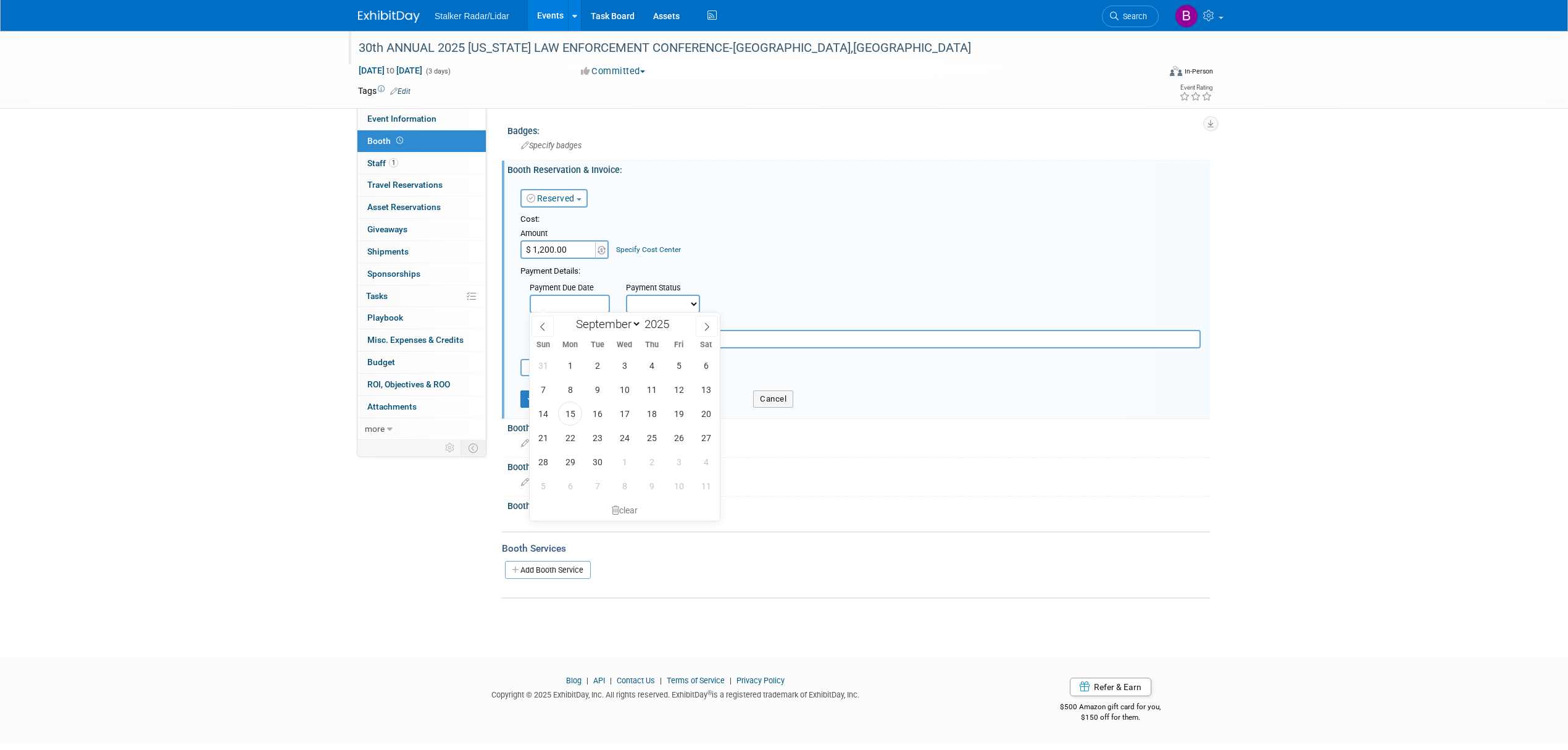
click at [581, 301] on input "text" at bounding box center [569, 304] width 80 height 18
click at [577, 416] on span "15" at bounding box center [570, 414] width 24 height 24
type input "Sep 15, 2025"
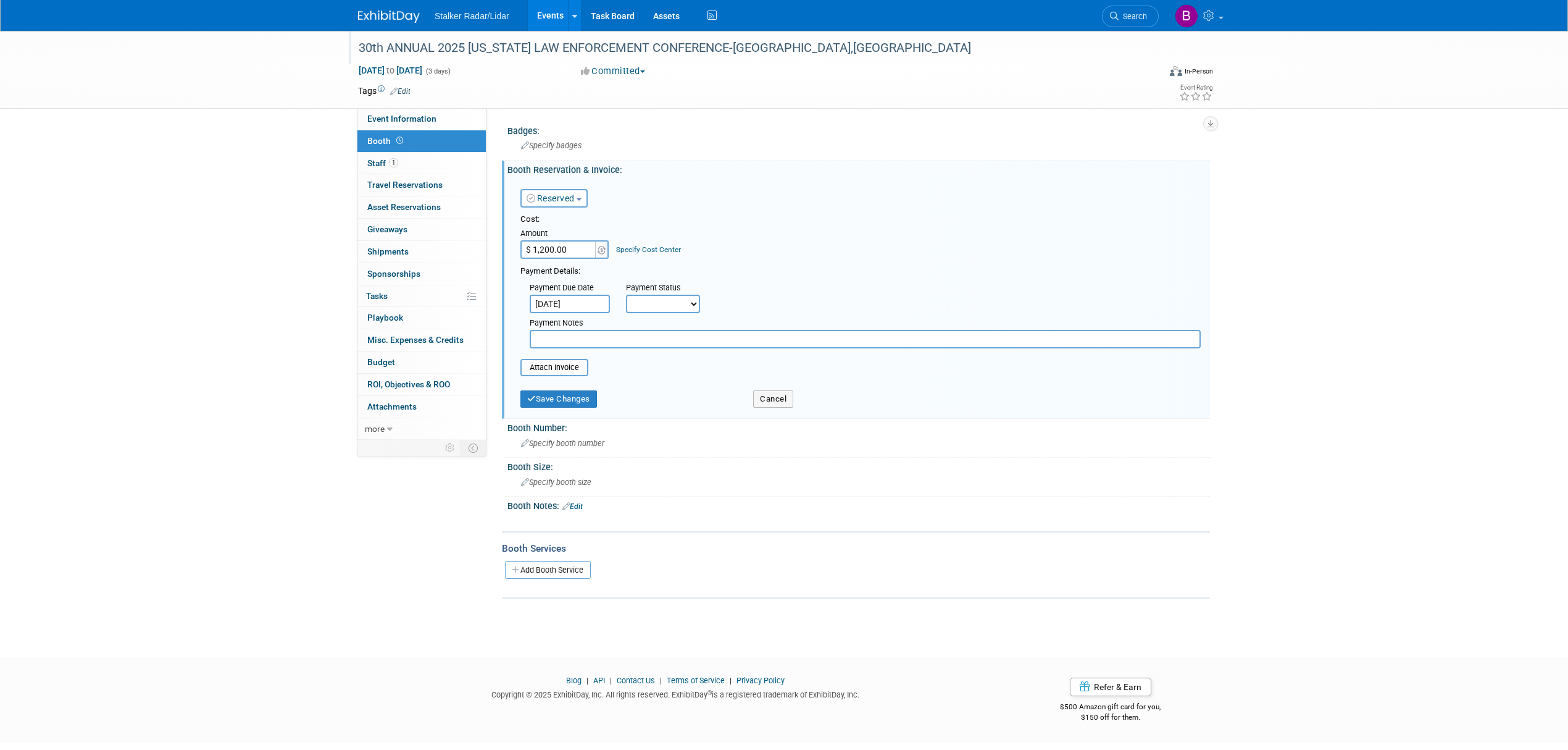
click at [677, 302] on select "Not Paid Yet Partially Paid Paid in Full" at bounding box center [663, 304] width 74 height 18
click at [626, 295] on select "Not Paid Yet Partially Paid Paid in Full" at bounding box center [663, 304] width 74 height 18
click at [675, 302] on select "Not Paid Yet Partially Paid Paid in Full" at bounding box center [663, 304] width 74 height 18
select select "1"
click at [626, 295] on select "Not Paid Yet Partially Paid Paid in Full" at bounding box center [663, 304] width 74 height 18
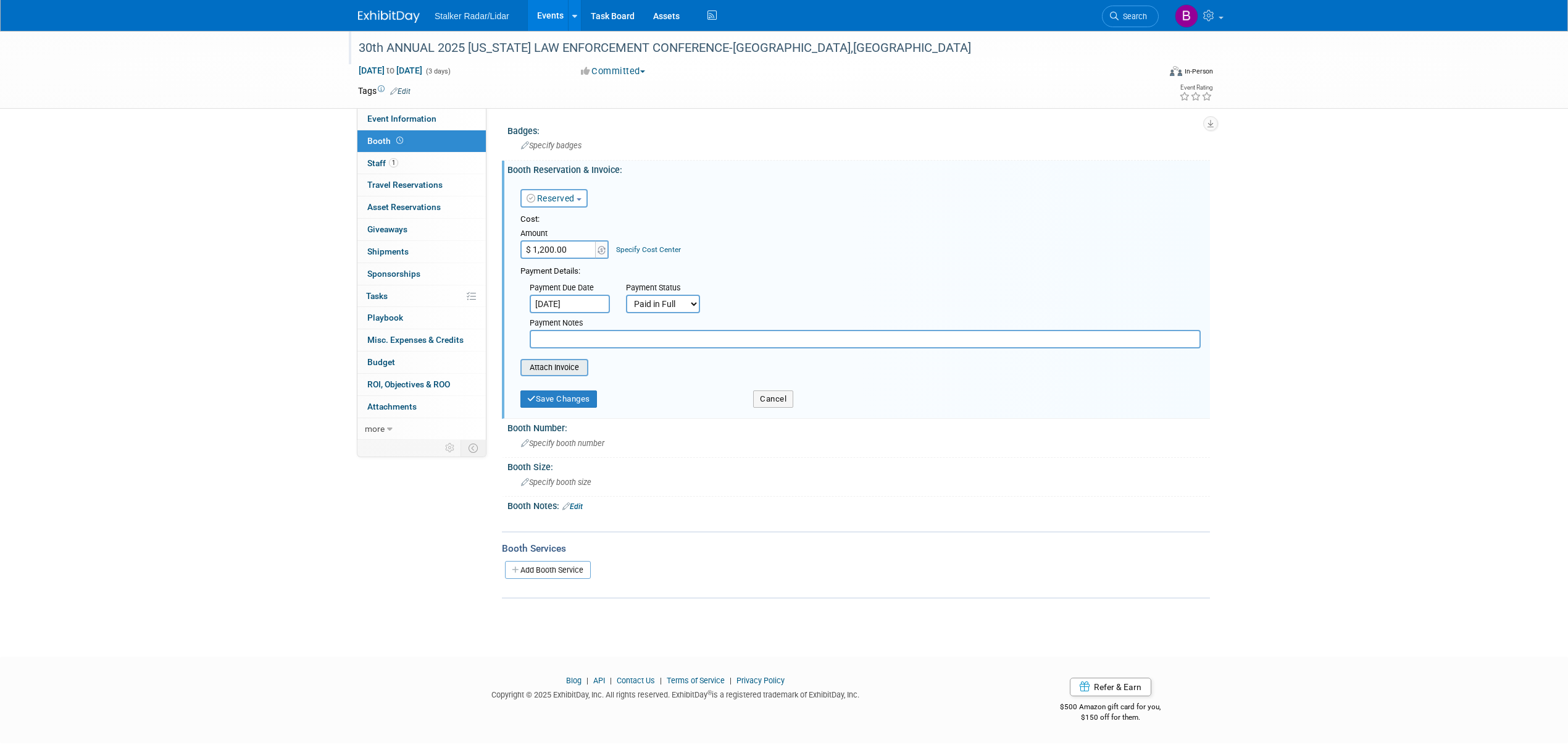
click at [546, 368] on input "file" at bounding box center [514, 368] width 147 height 15
click at [573, 406] on button "Save Changes" at bounding box center [558, 406] width 76 height 18
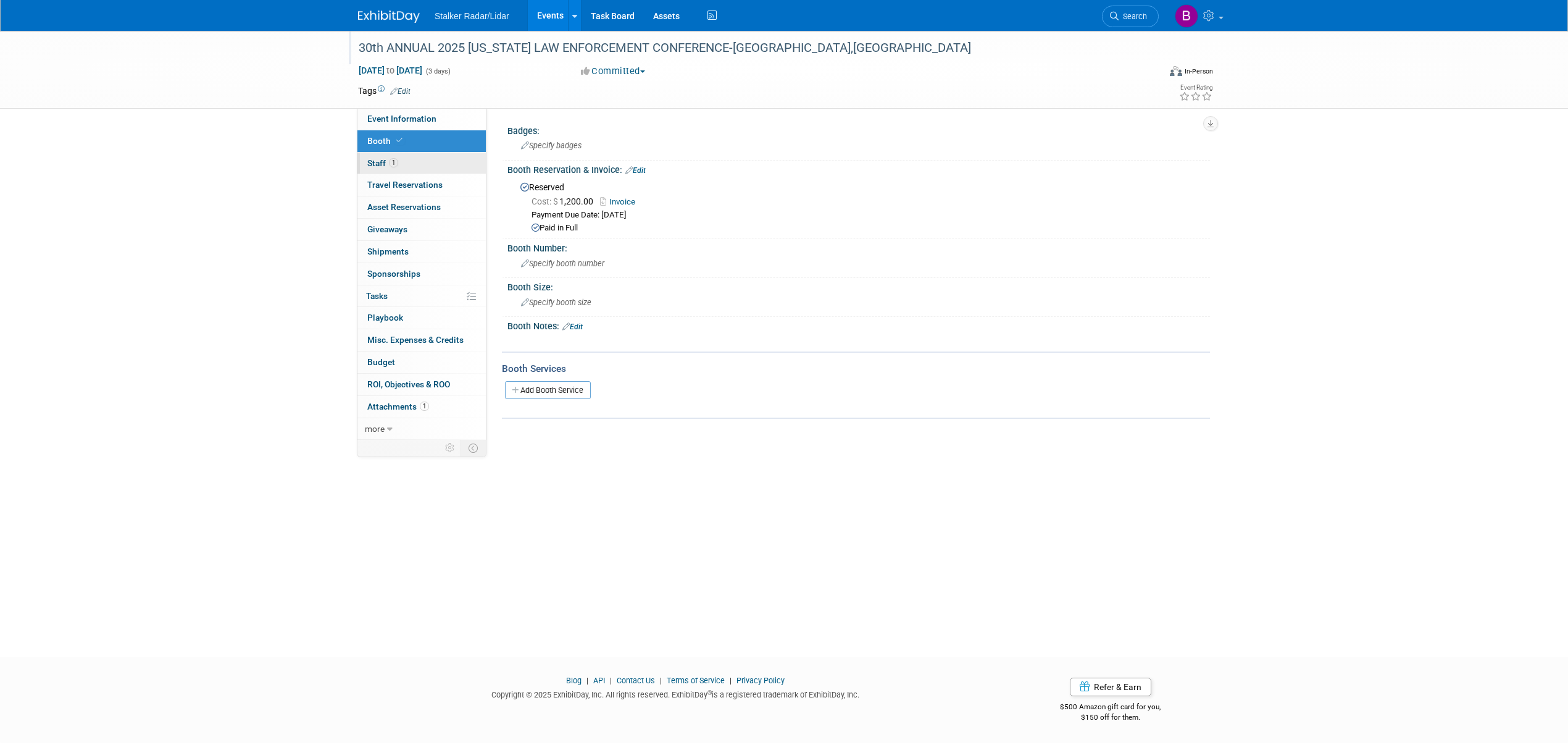
click at [389, 168] on span "Staff 1" at bounding box center [383, 163] width 31 height 10
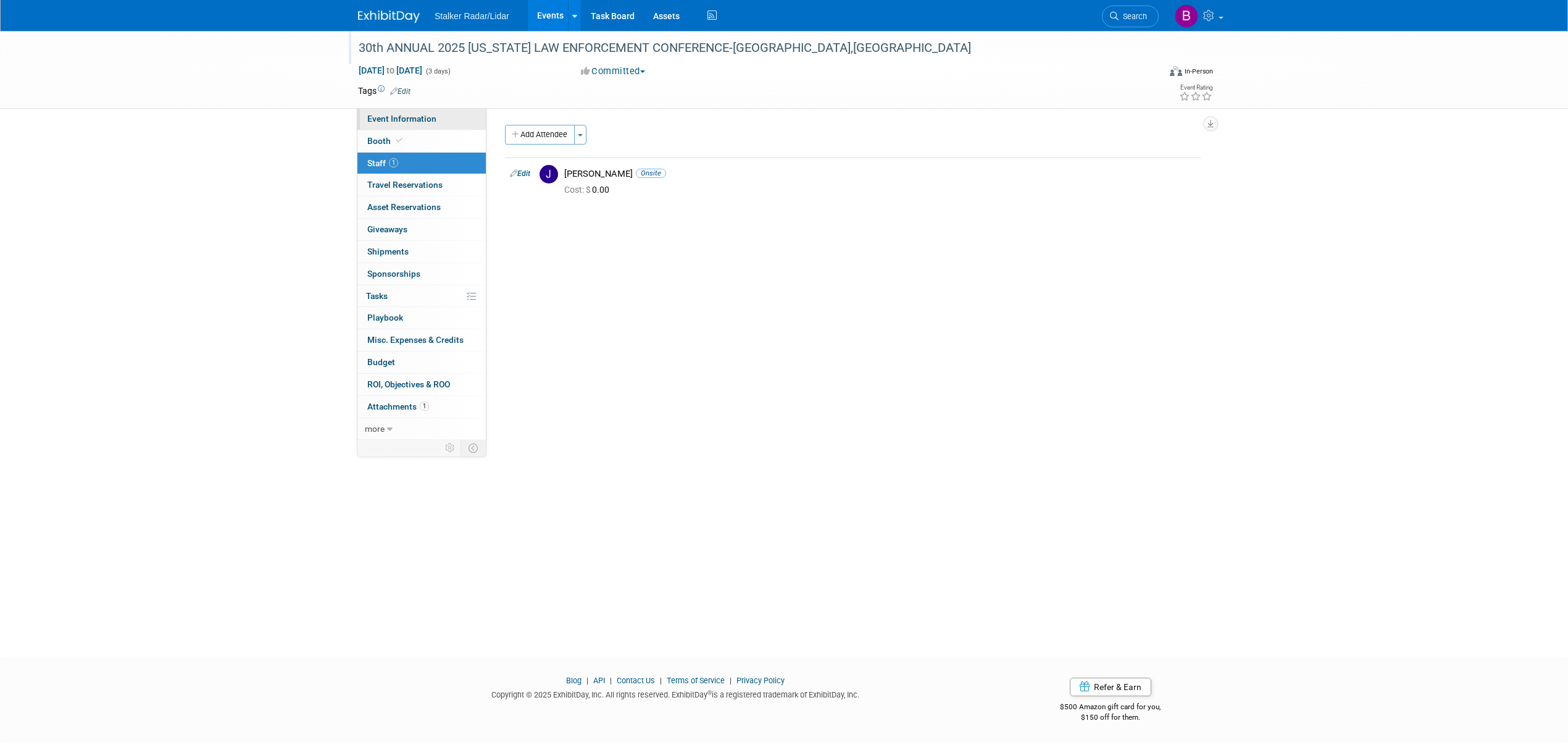
click at [415, 115] on span "Event Information" at bounding box center [402, 118] width 69 height 10
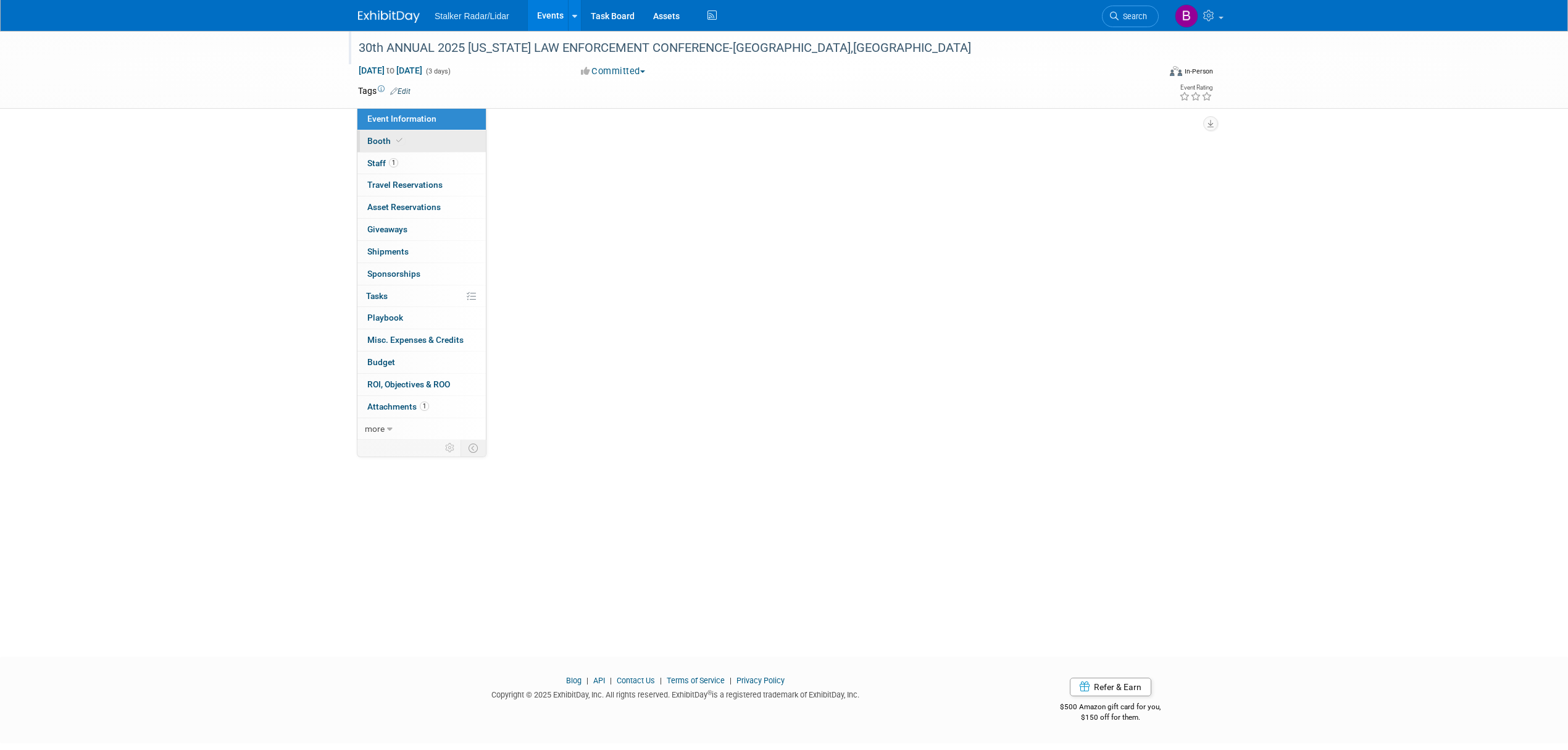
select select "Regional"
select select "Stalker Radar | Street Dynamics"
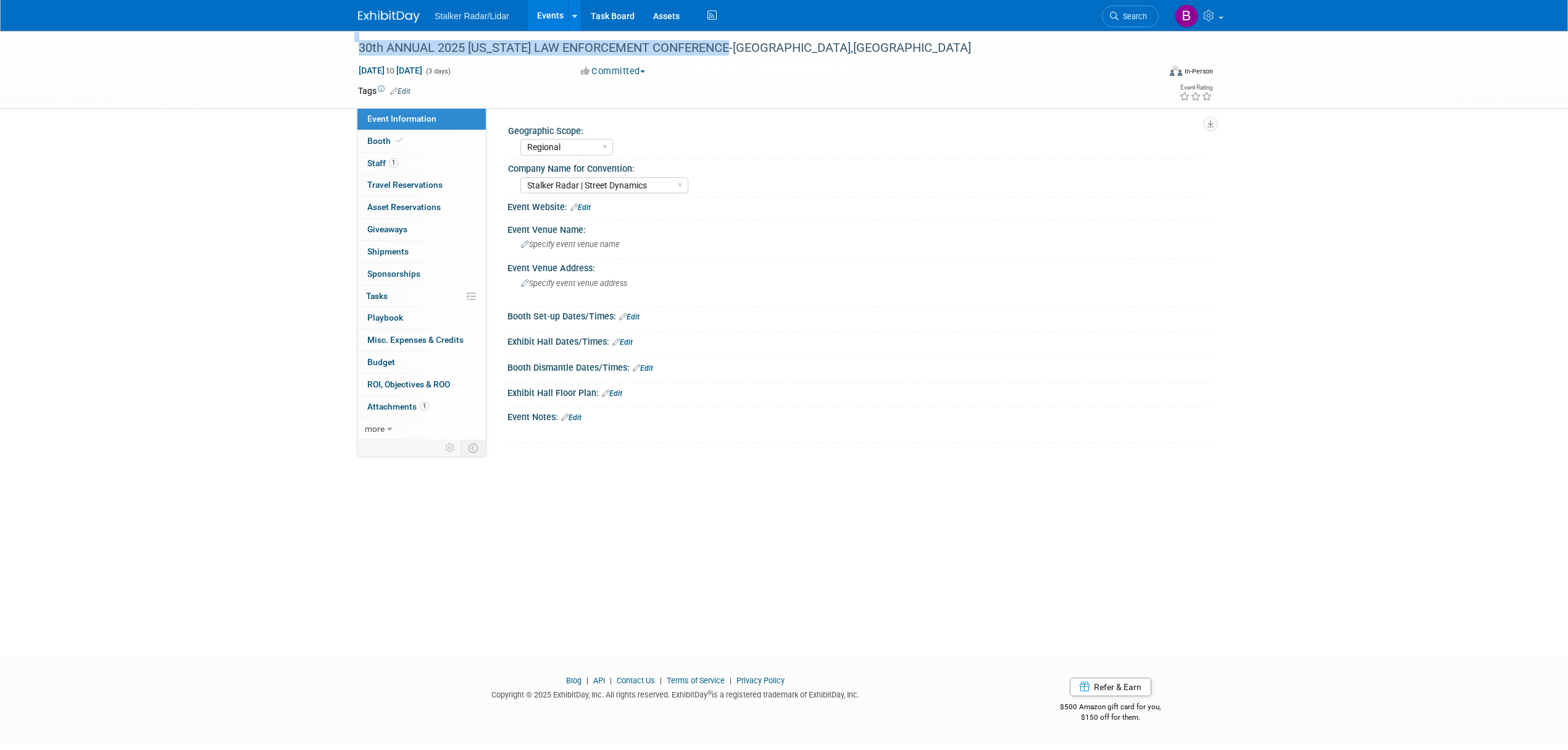
drag, startPoint x: 746, startPoint y: 44, endPoint x: 336, endPoint y: 42, distance: 410.0
click at [336, 42] on div "30th ANNUAL 2025 NEW MEXICO LAW ENFORCEMENT CONFERENCE-Ruidoso,NM Nov 5, 2025 t…" at bounding box center [784, 70] width 1568 height 77
copy div "30th ANNUAL 2025 NEW MEXICO LAW ENFORCEMENT CONFERENCE"
click at [591, 205] on link "Edit" at bounding box center [580, 206] width 20 height 8
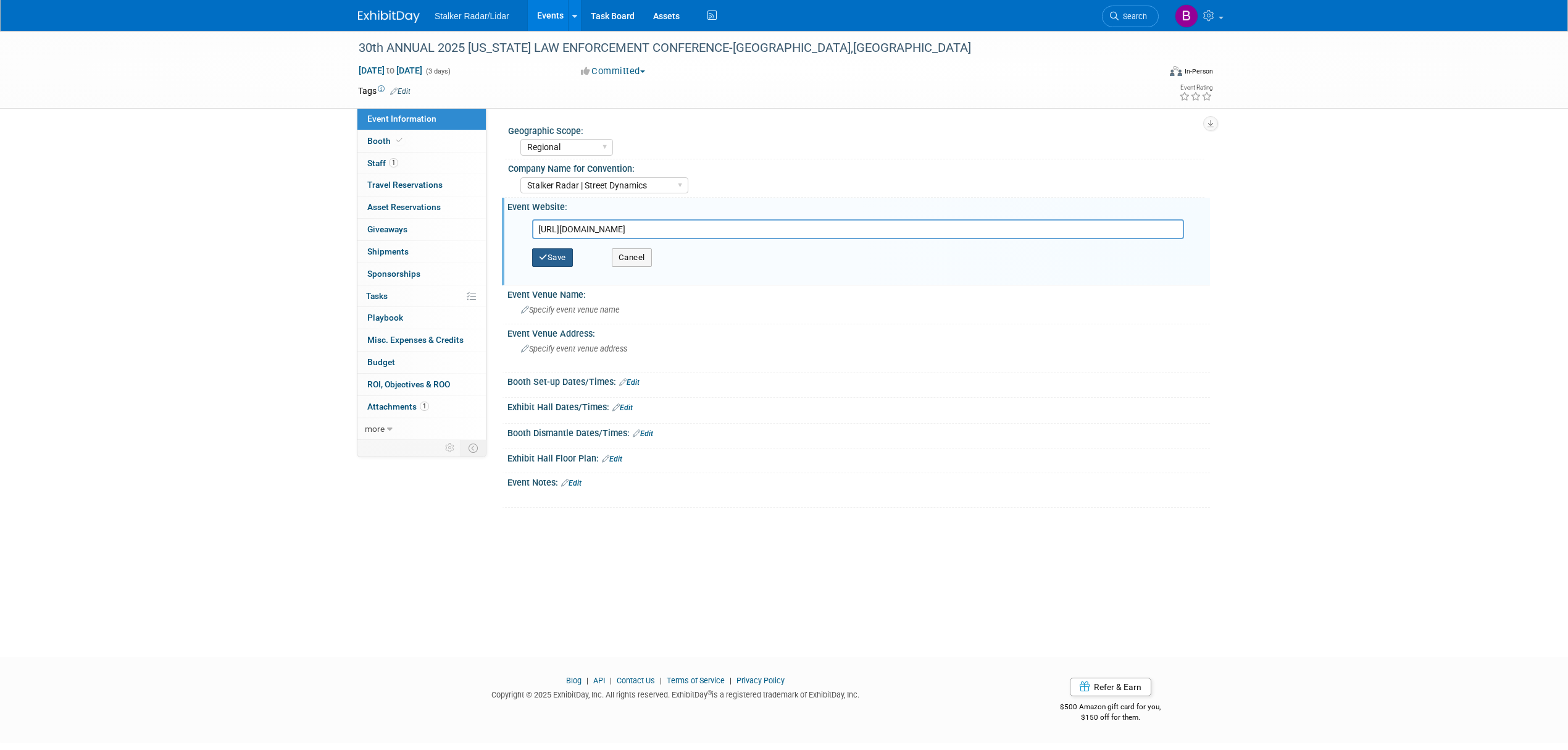
type input "[URL][DOMAIN_NAME]"
click at [551, 250] on button "Save" at bounding box center [553, 257] width 41 height 18
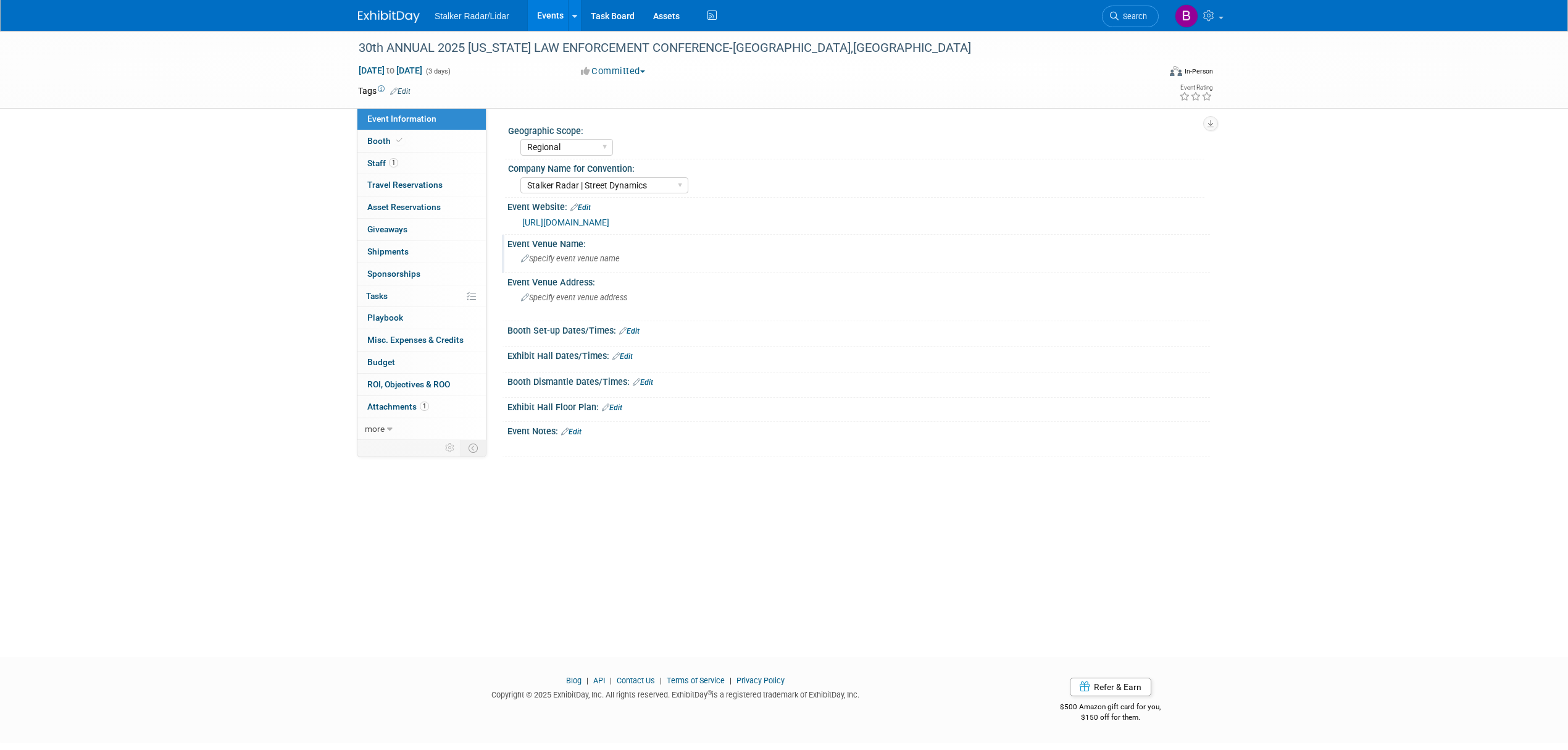
click at [551, 265] on div "Specify event venue name" at bounding box center [859, 258] width 685 height 19
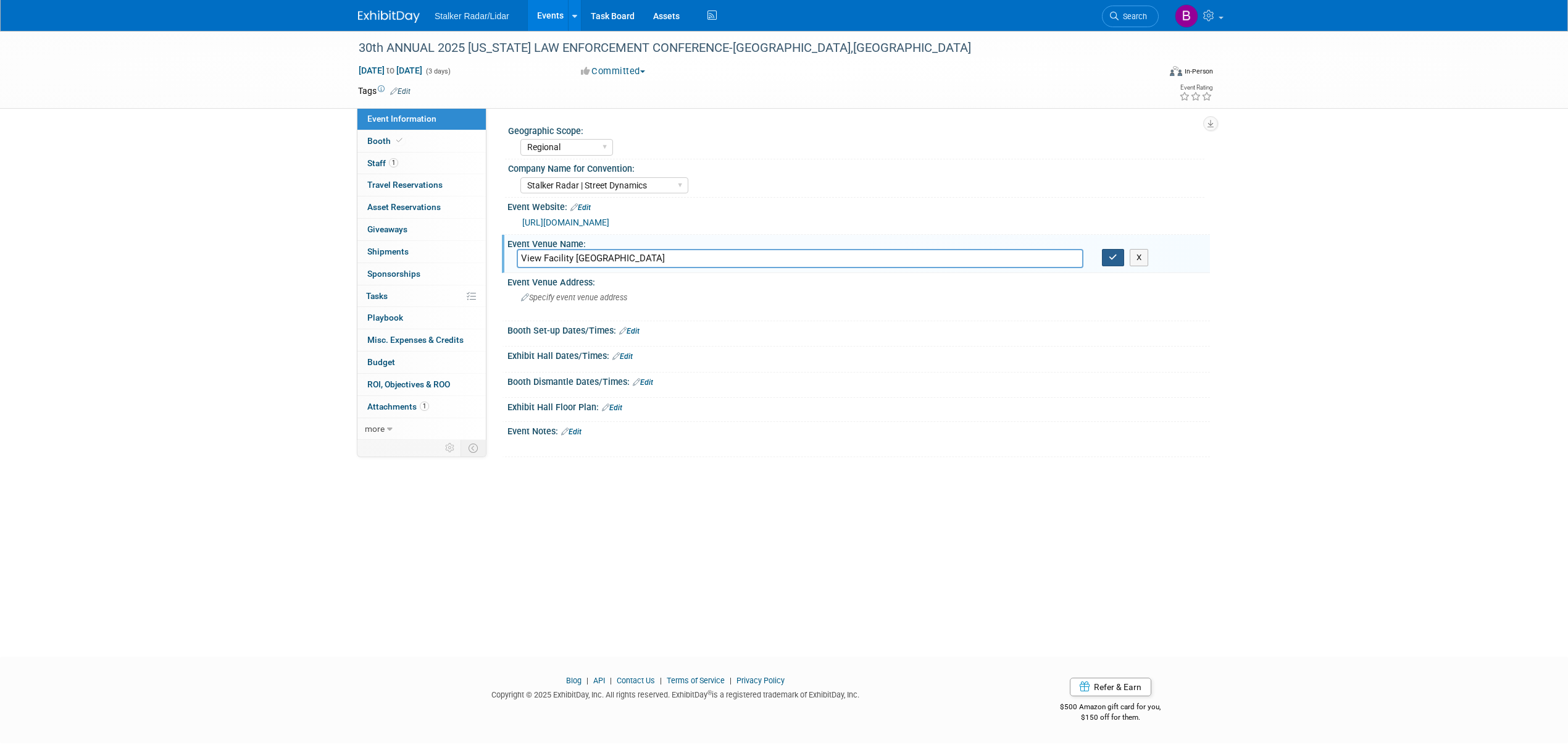
type input "View Facility Ruidoso Convention Center"
click at [1106, 257] on button "button" at bounding box center [1113, 257] width 22 height 18
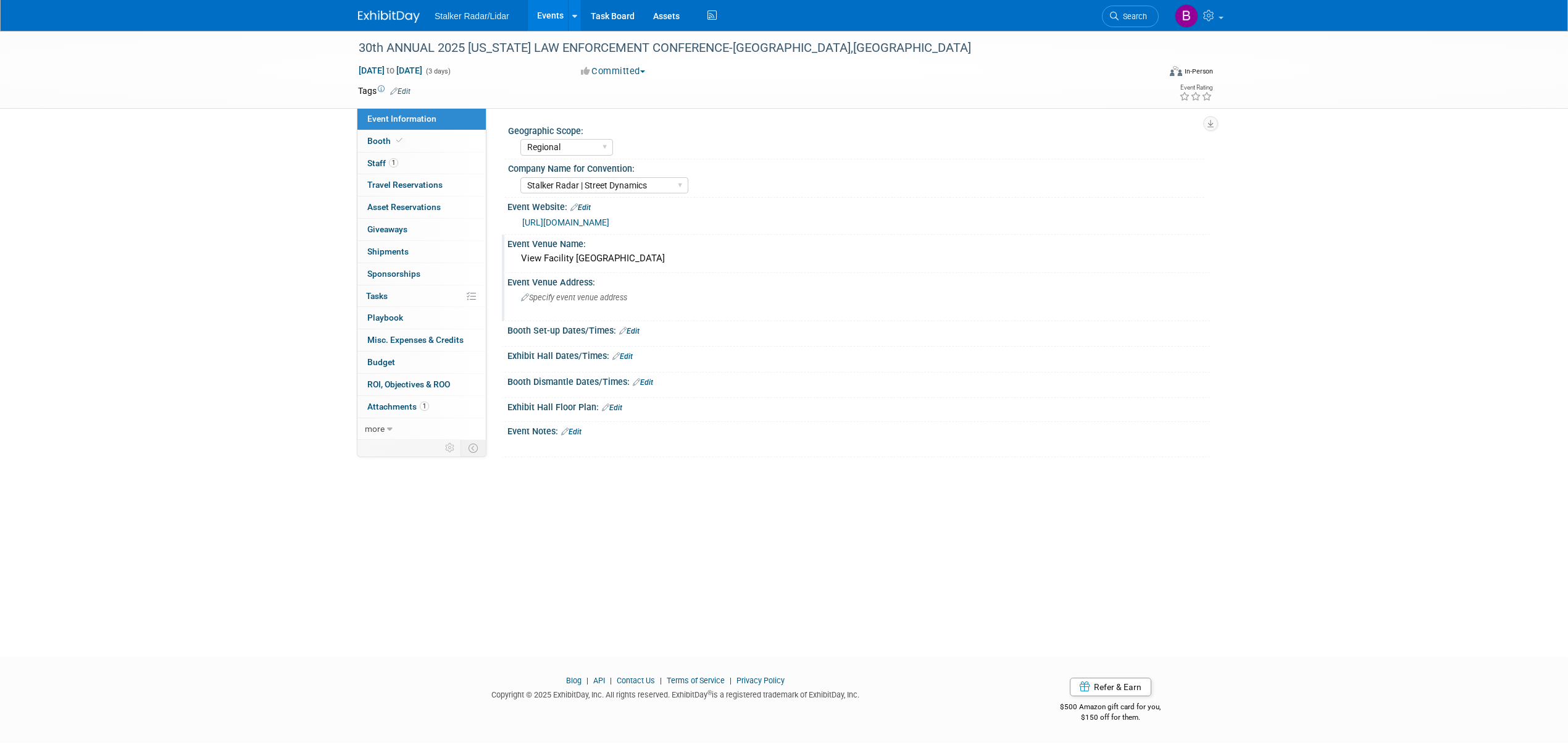
click at [584, 304] on div "Specify event venue address" at bounding box center [654, 301] width 275 height 29
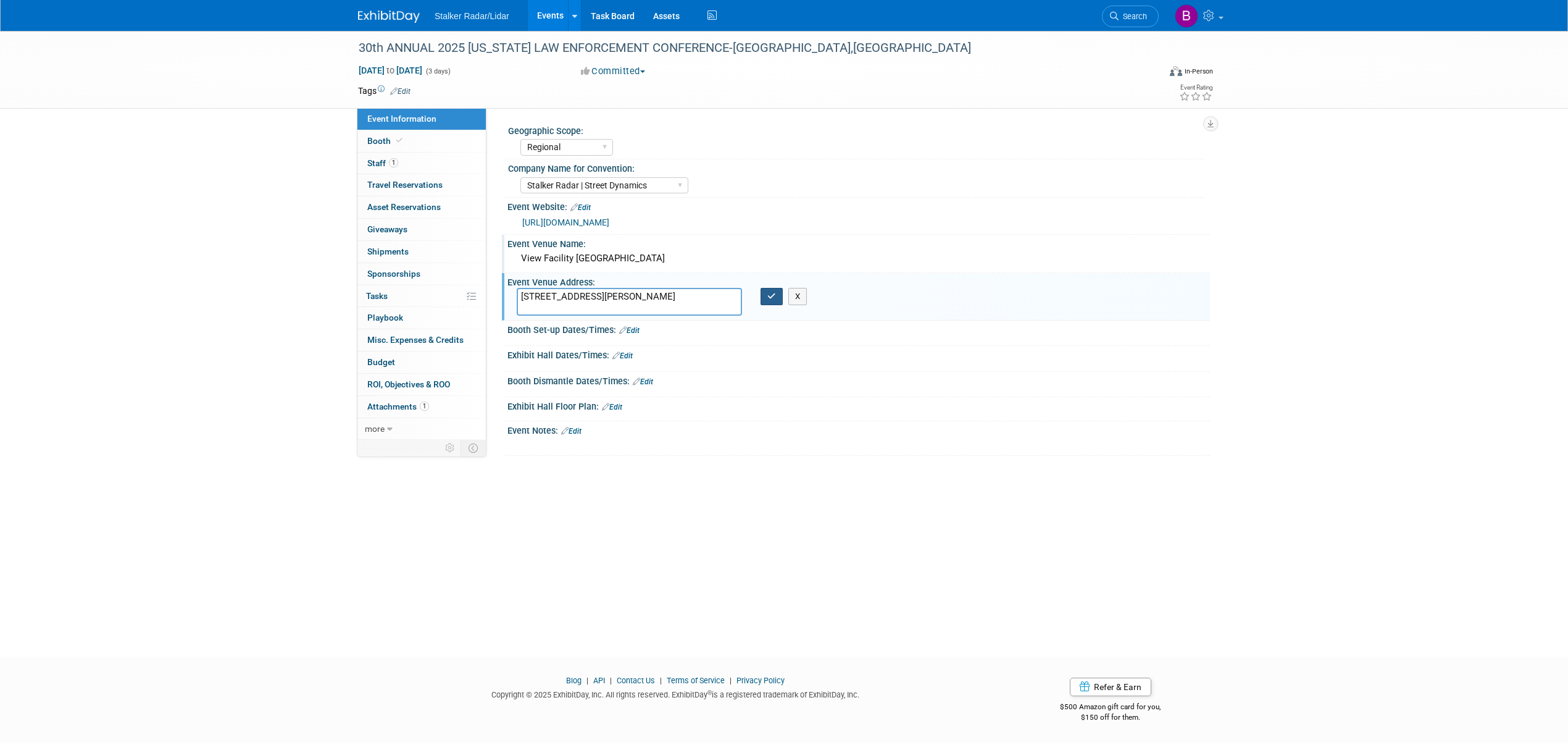
type textarea "[STREET_ADDRESS][PERSON_NAME]"
click at [768, 302] on button "button" at bounding box center [772, 296] width 22 height 18
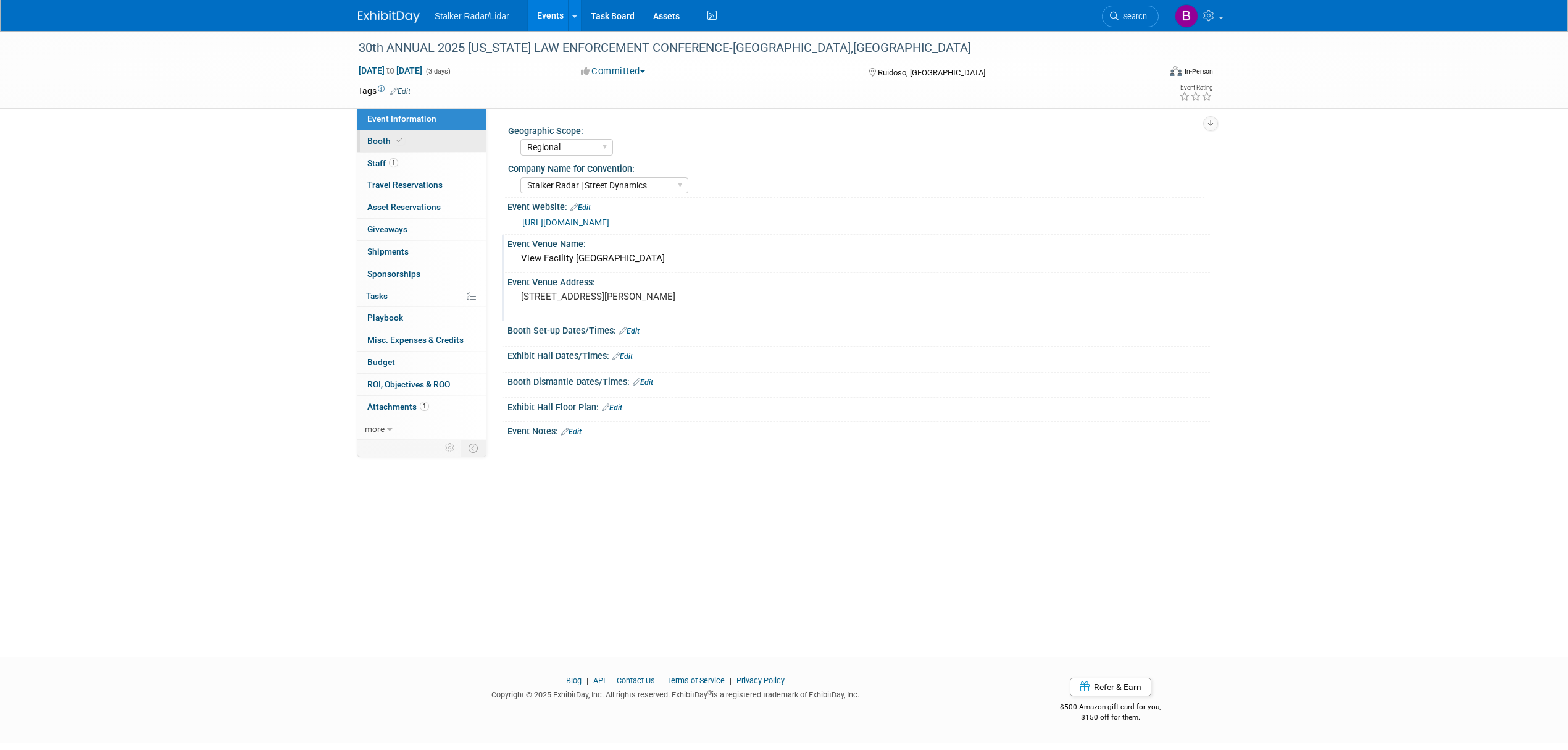
click at [378, 134] on link "Booth" at bounding box center [421, 140] width 128 height 21
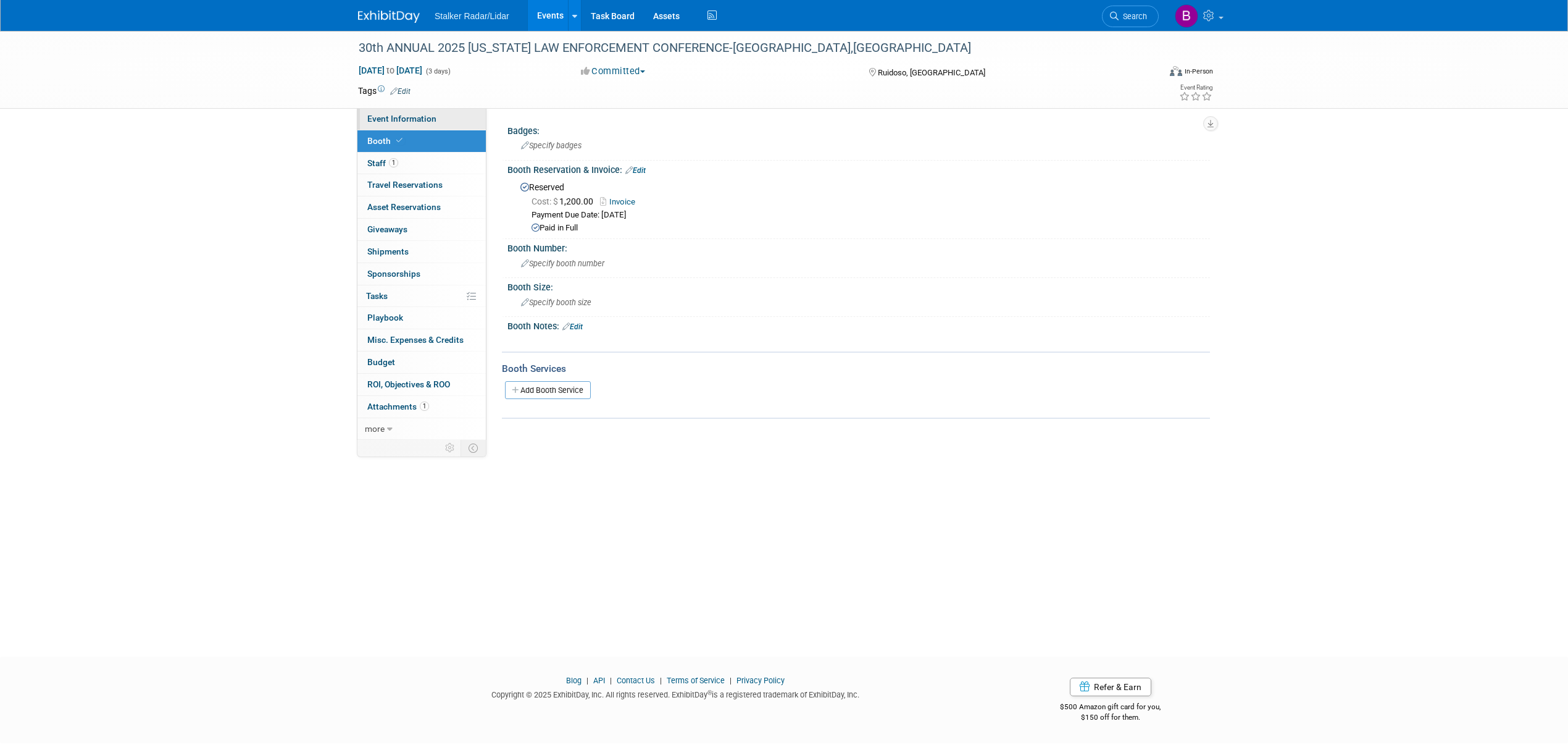
click at [406, 122] on span "Event Information" at bounding box center [402, 118] width 69 height 10
select select "Regional"
select select "Stalker Radar | Street Dynamics"
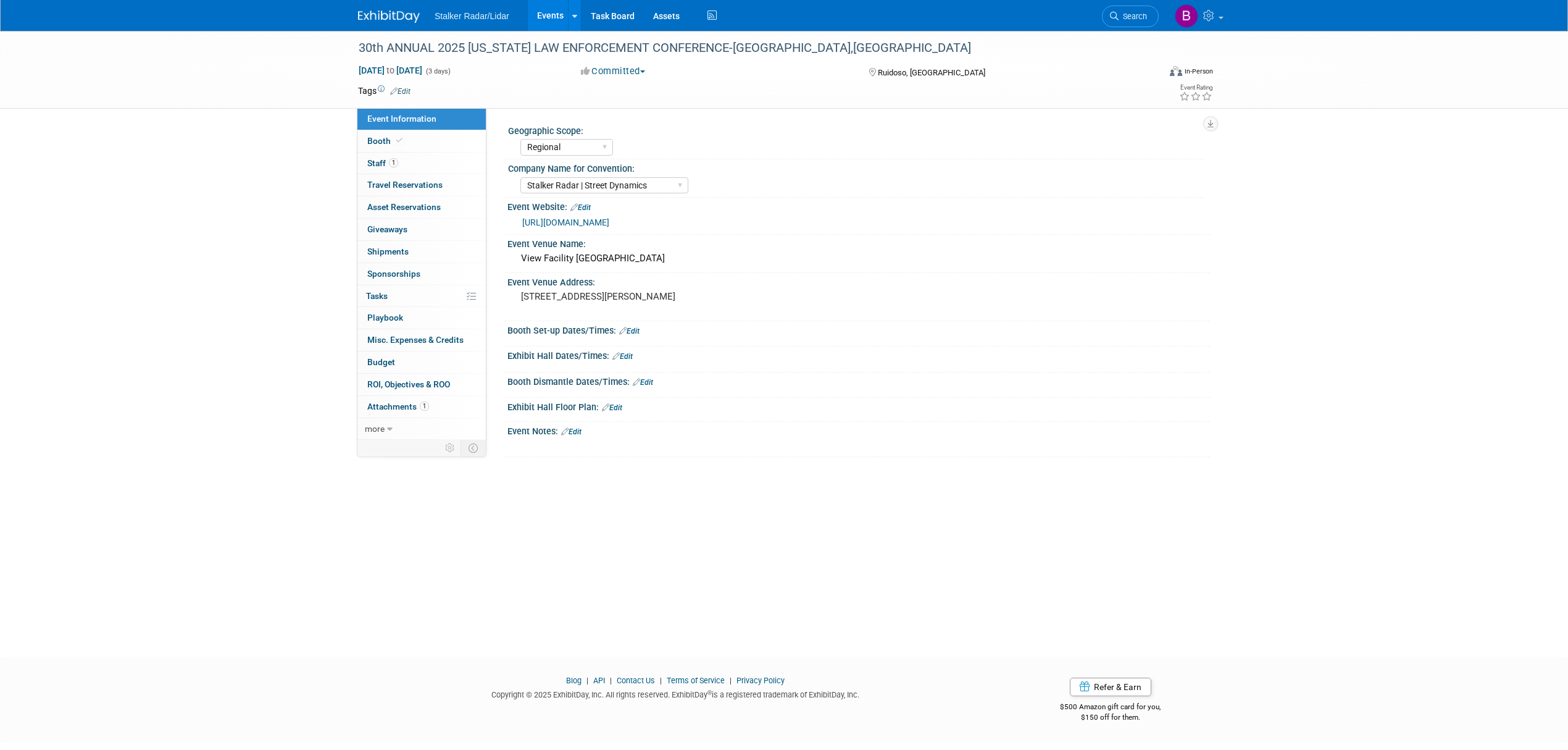
click at [633, 333] on link "Edit" at bounding box center [629, 331] width 20 height 8
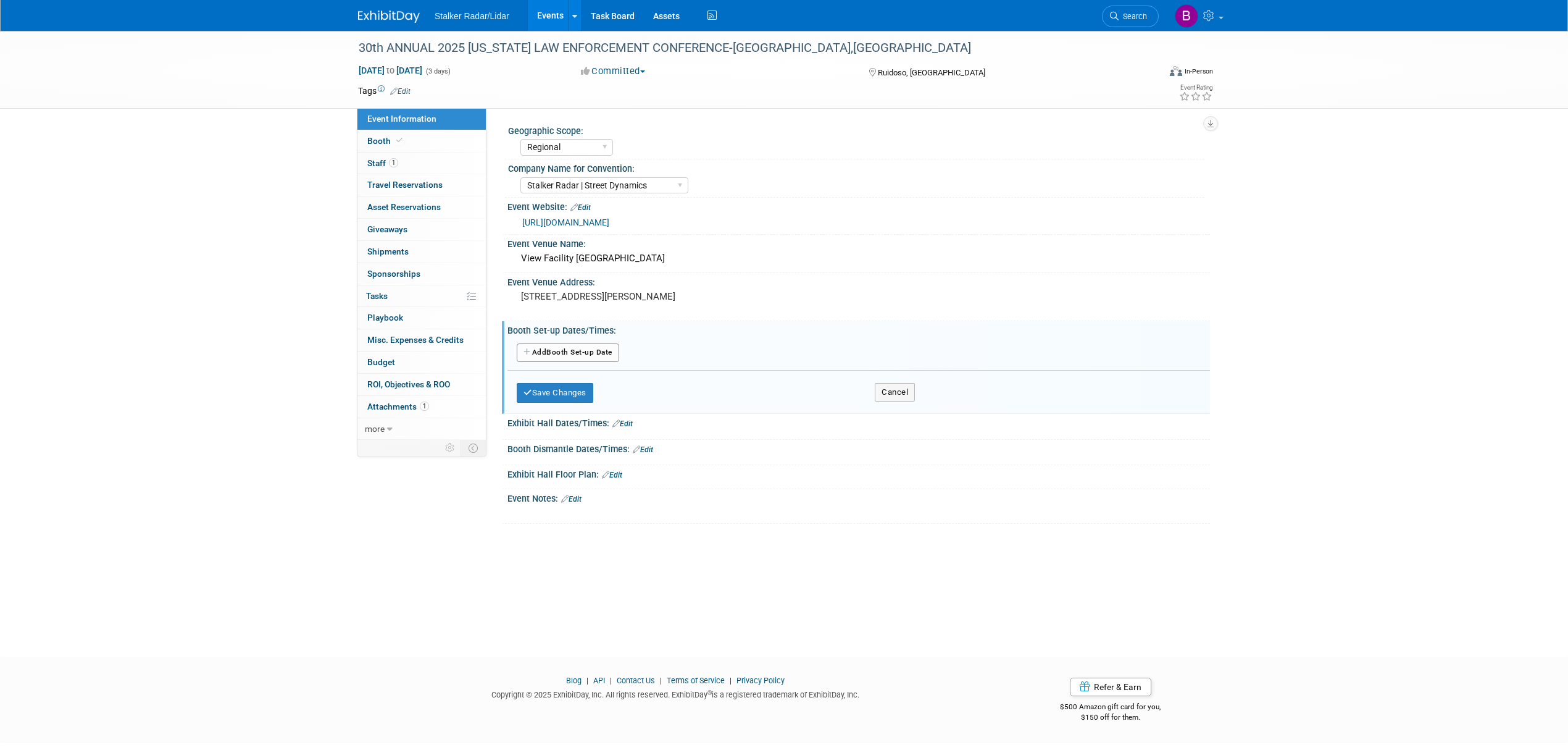
click at [552, 351] on button "Add Another Booth Set-up Date" at bounding box center [568, 353] width 102 height 18
select select "10"
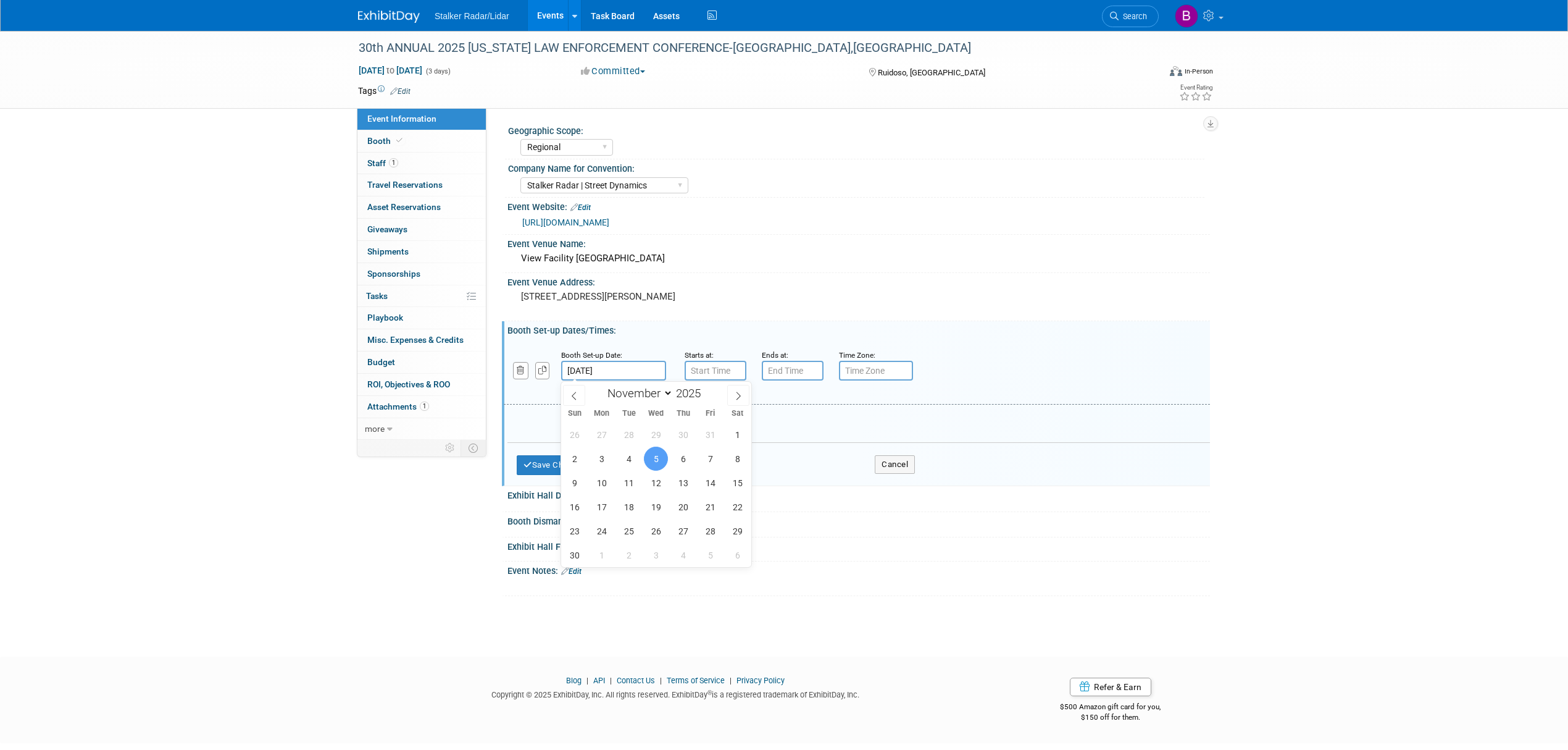
click at [608, 371] on input "[DATE]" at bounding box center [614, 369] width 105 height 19
click at [626, 457] on span "4" at bounding box center [629, 459] width 24 height 24
type input "[DATE]"
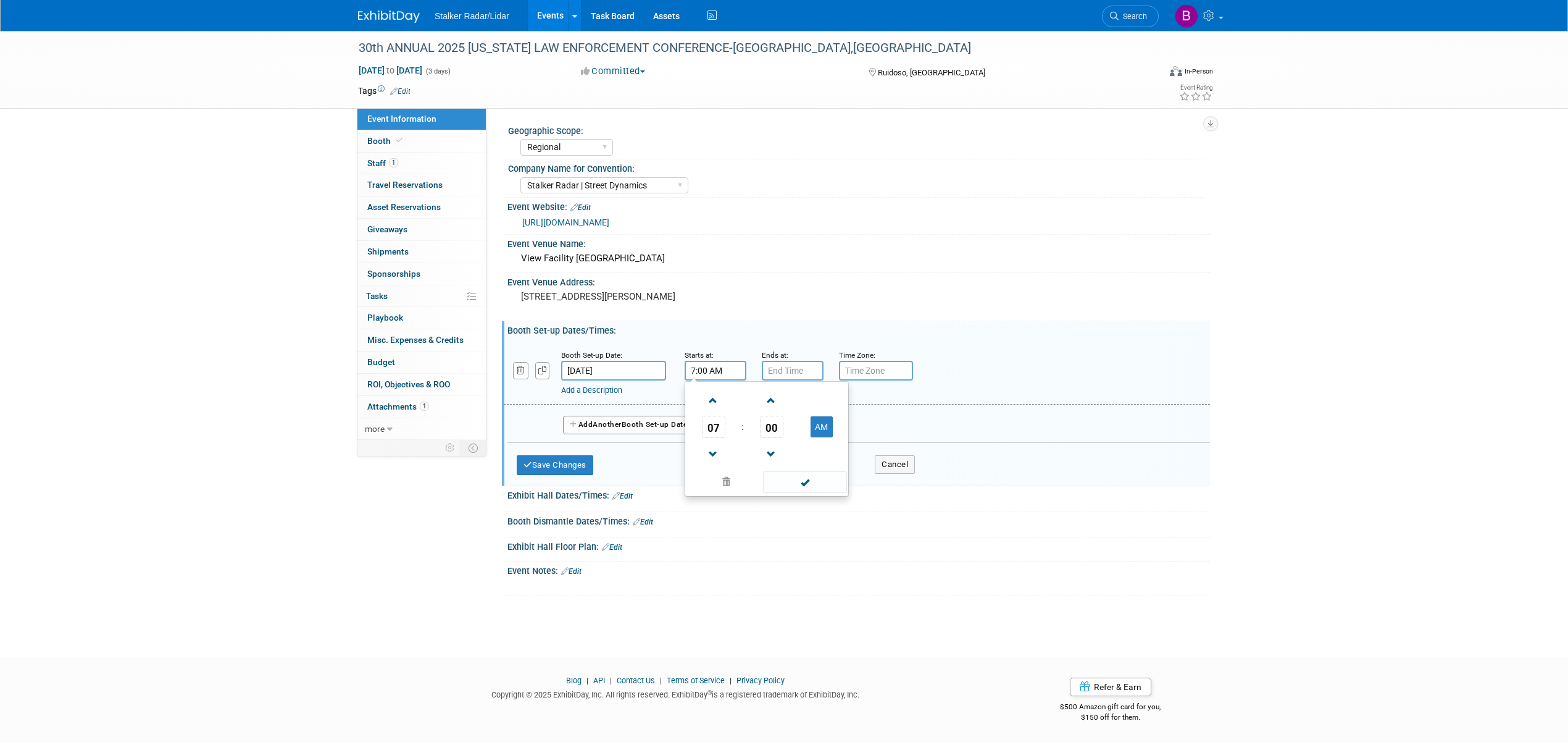
click at [729, 367] on input "7:00 AM" at bounding box center [715, 369] width 62 height 19
click at [710, 435] on span "07" at bounding box center [713, 427] width 23 height 22
click at [815, 408] on td "03" at bounding box center [825, 401] width 40 height 33
click at [812, 426] on button "AM" at bounding box center [822, 427] width 22 height 21
type input "3:00 PM"
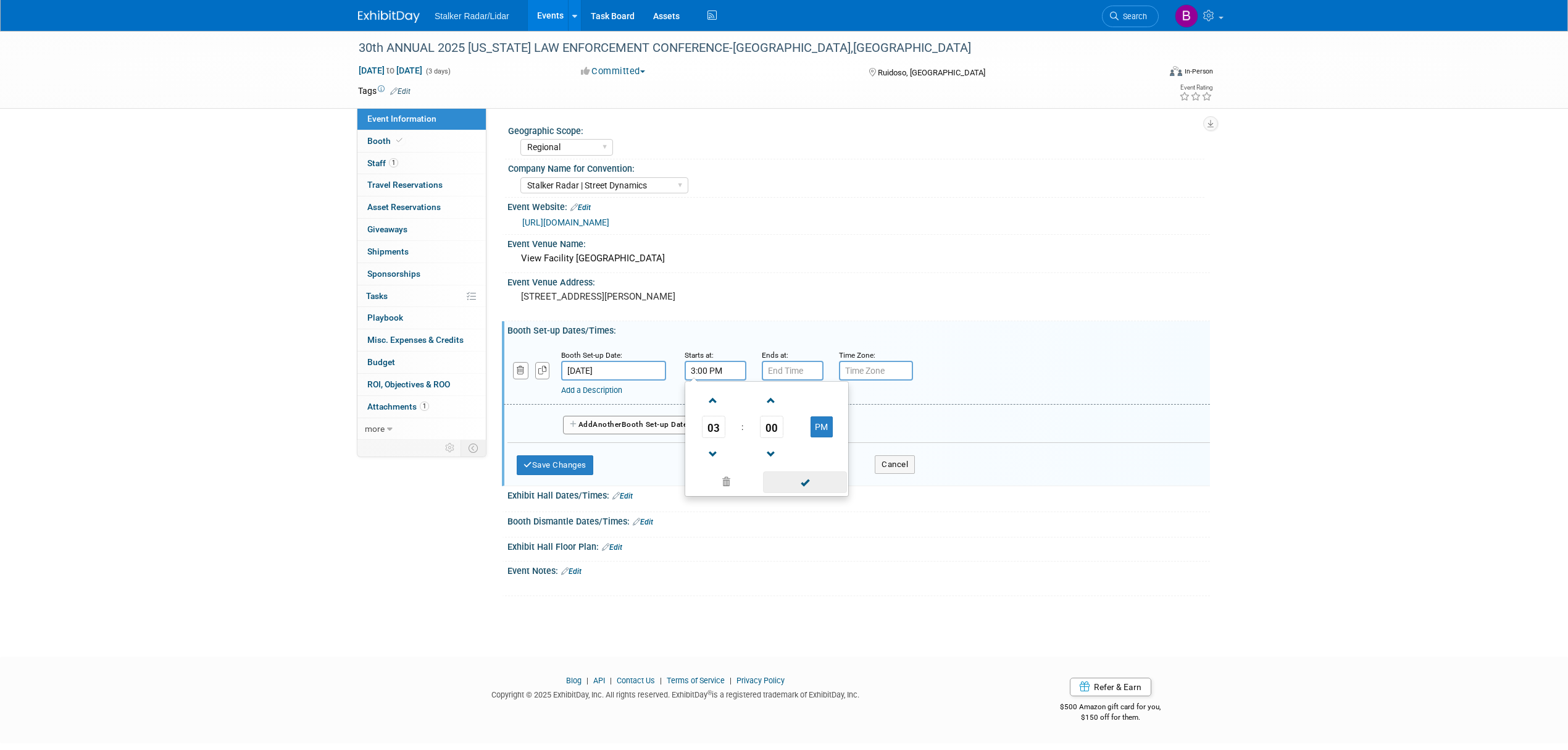
click at [794, 480] on span at bounding box center [804, 481] width 83 height 21
click at [791, 371] on input "7:00 PM" at bounding box center [792, 369] width 62 height 19
click at [790, 433] on span "07" at bounding box center [790, 427] width 23 height 22
click at [858, 431] on td "06" at bounding box center [863, 434] width 40 height 33
type input "6:00 PM"
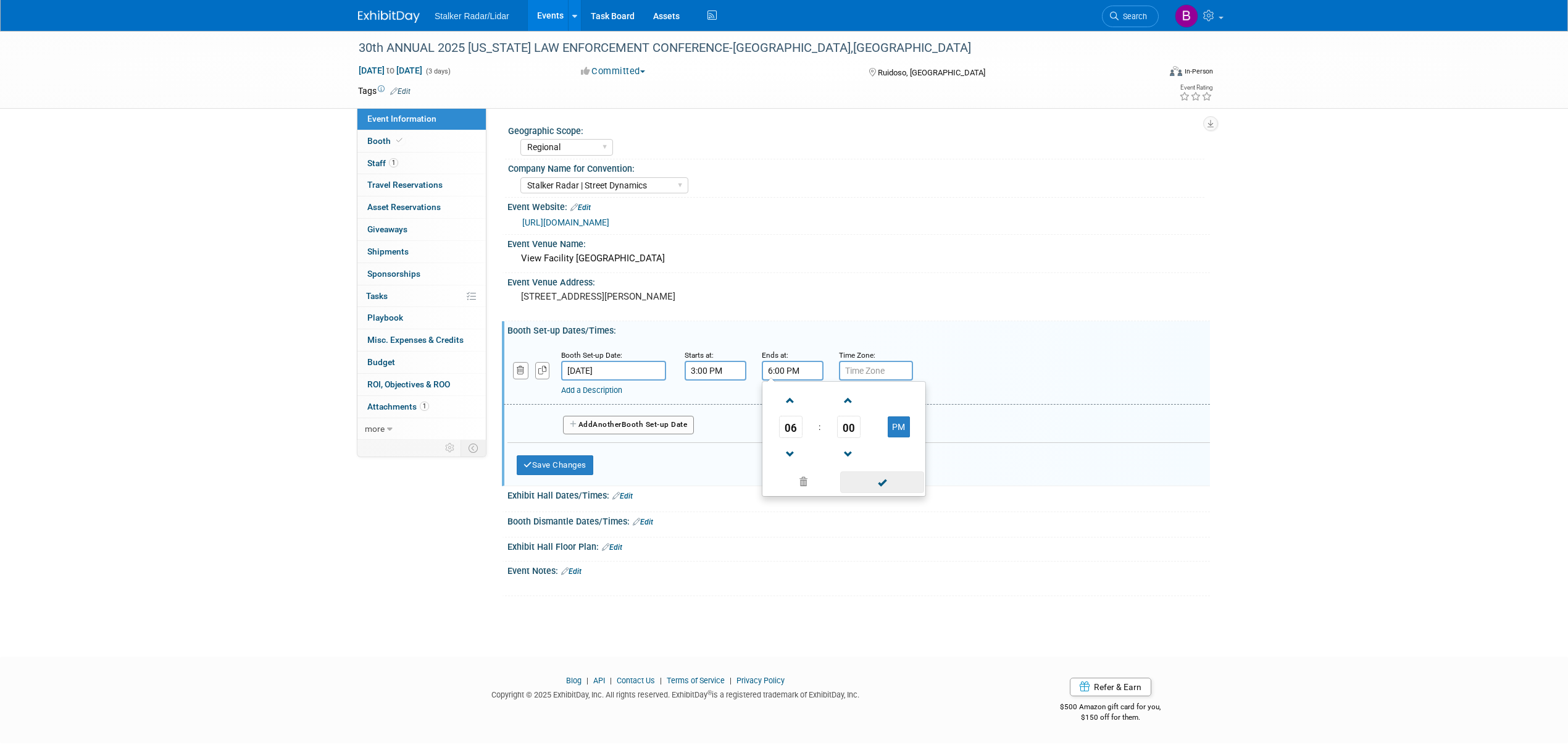
click at [886, 480] on span at bounding box center [882, 481] width 83 height 21
click at [616, 366] on input "[DATE]" at bounding box center [614, 369] width 105 height 19
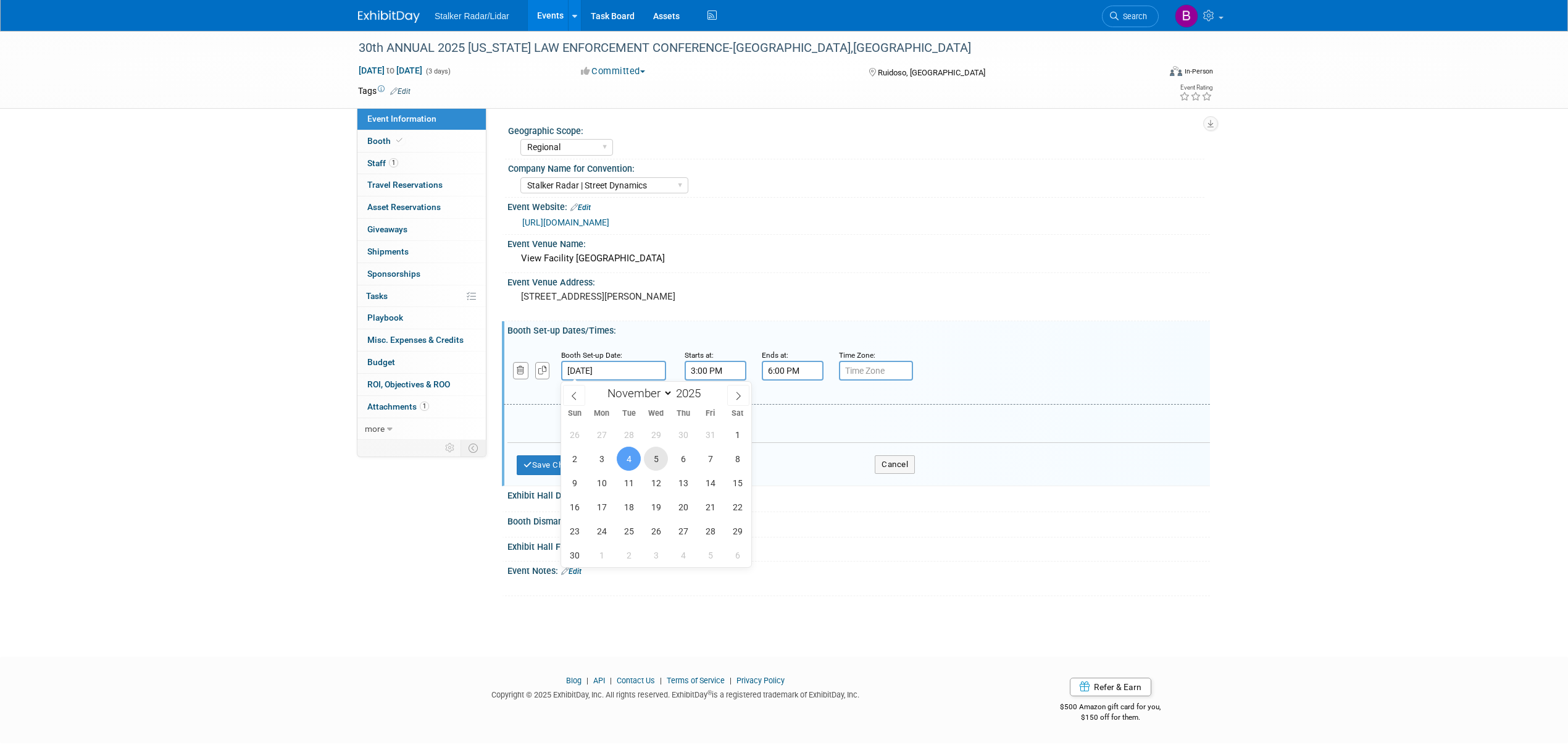
click at [652, 460] on span "5" at bounding box center [656, 459] width 24 height 24
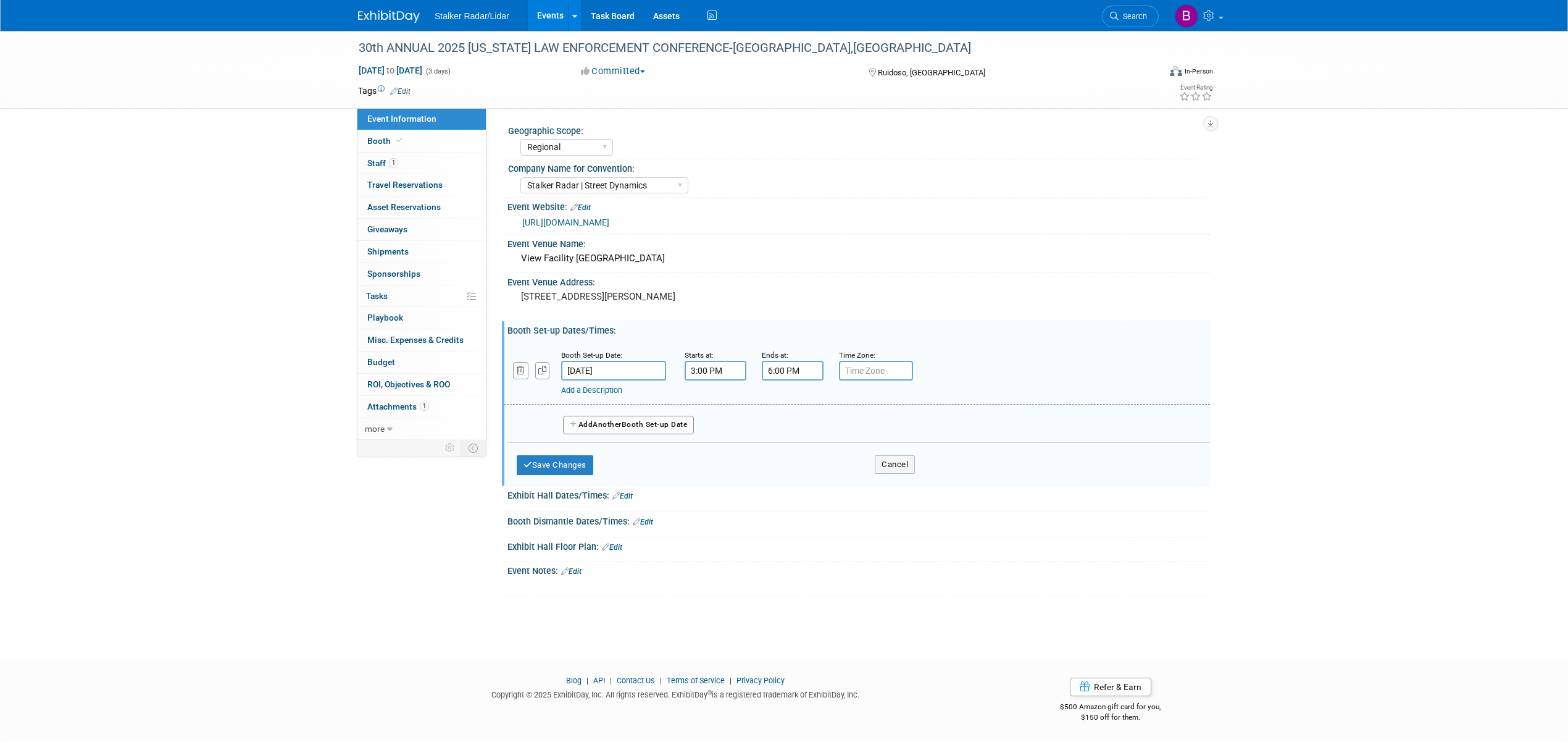
click at [579, 370] on input "[DATE]" at bounding box center [614, 369] width 105 height 19
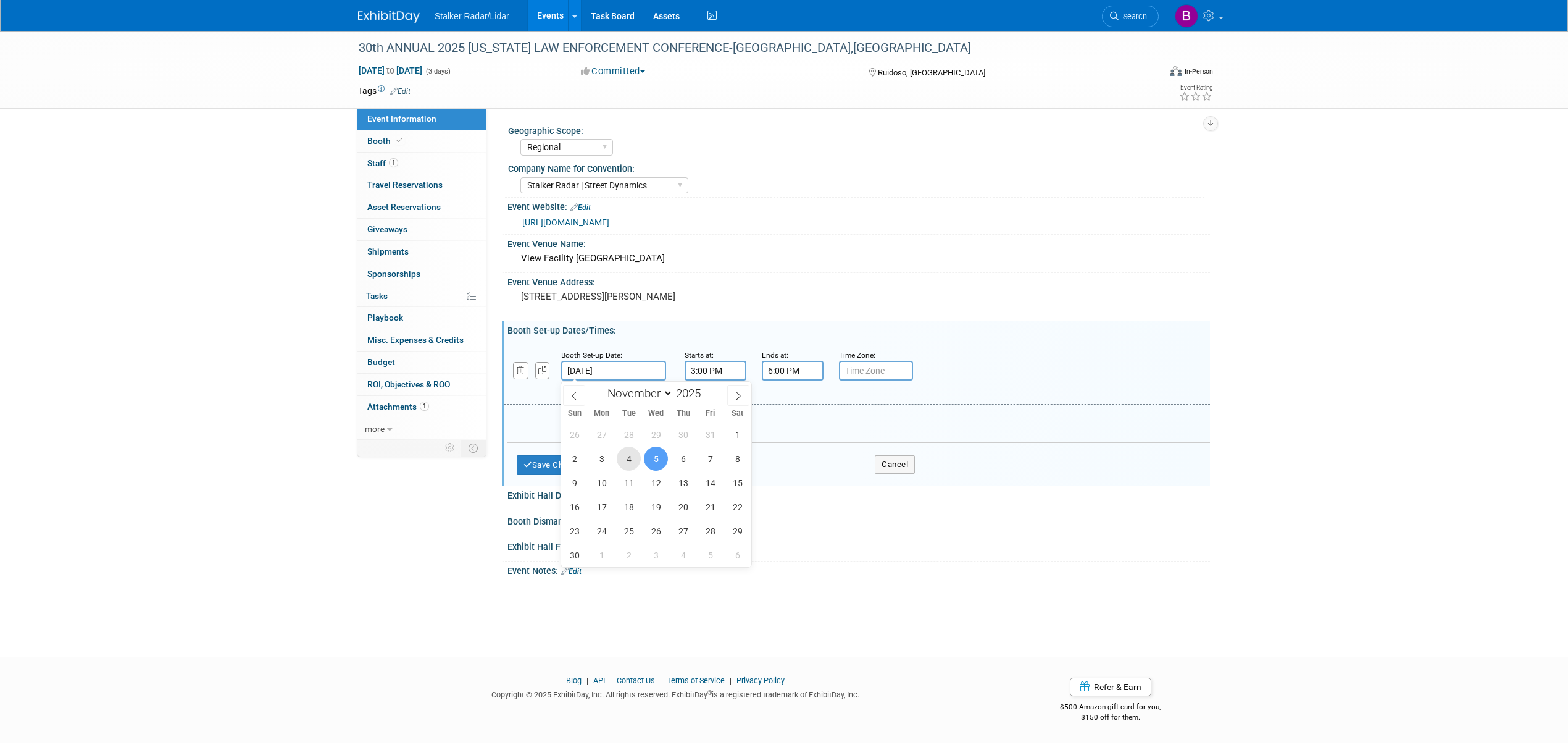
click at [630, 460] on span "4" at bounding box center [629, 459] width 24 height 24
type input "[DATE]"
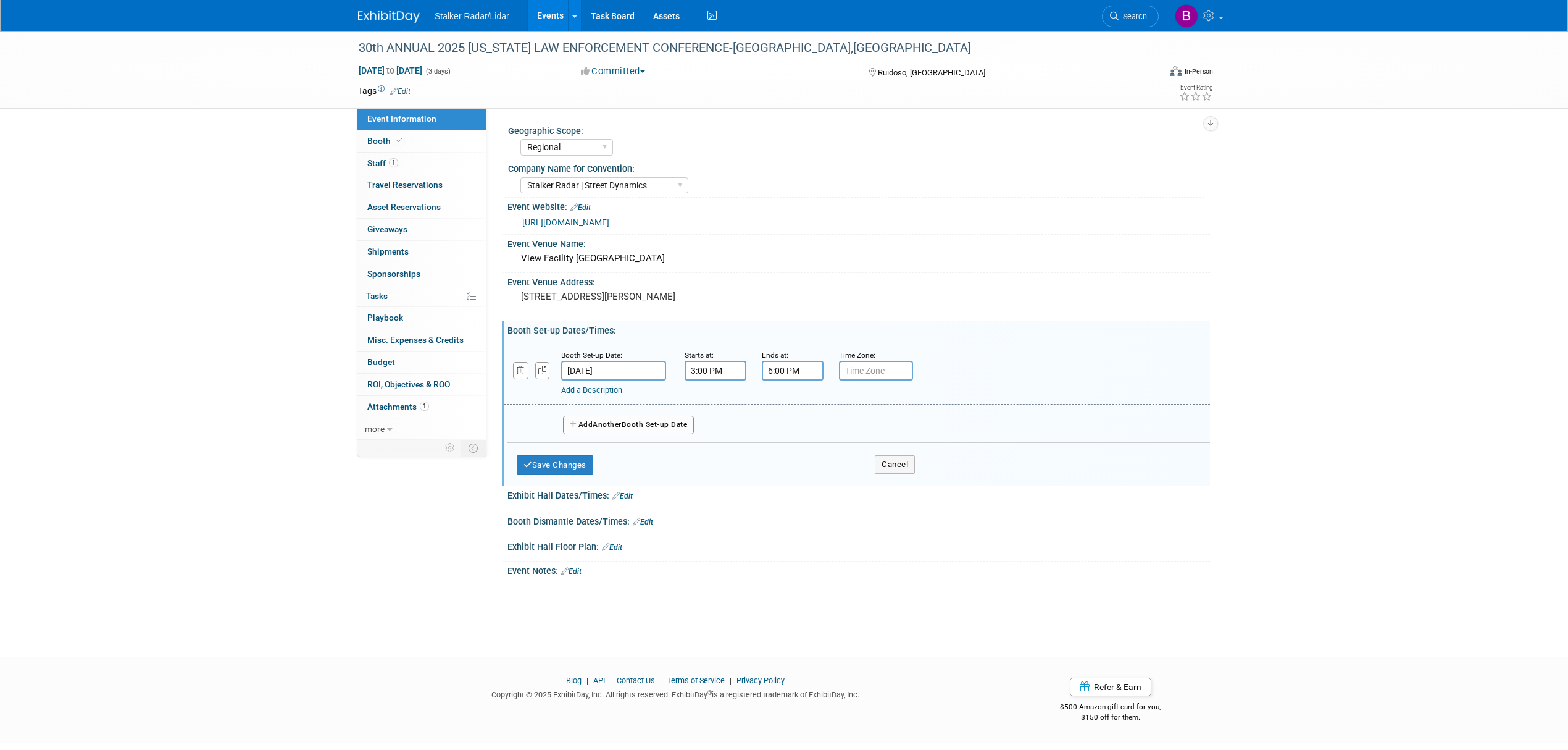
click at [619, 422] on span "Another" at bounding box center [606, 424] width 29 height 8
select select "10"
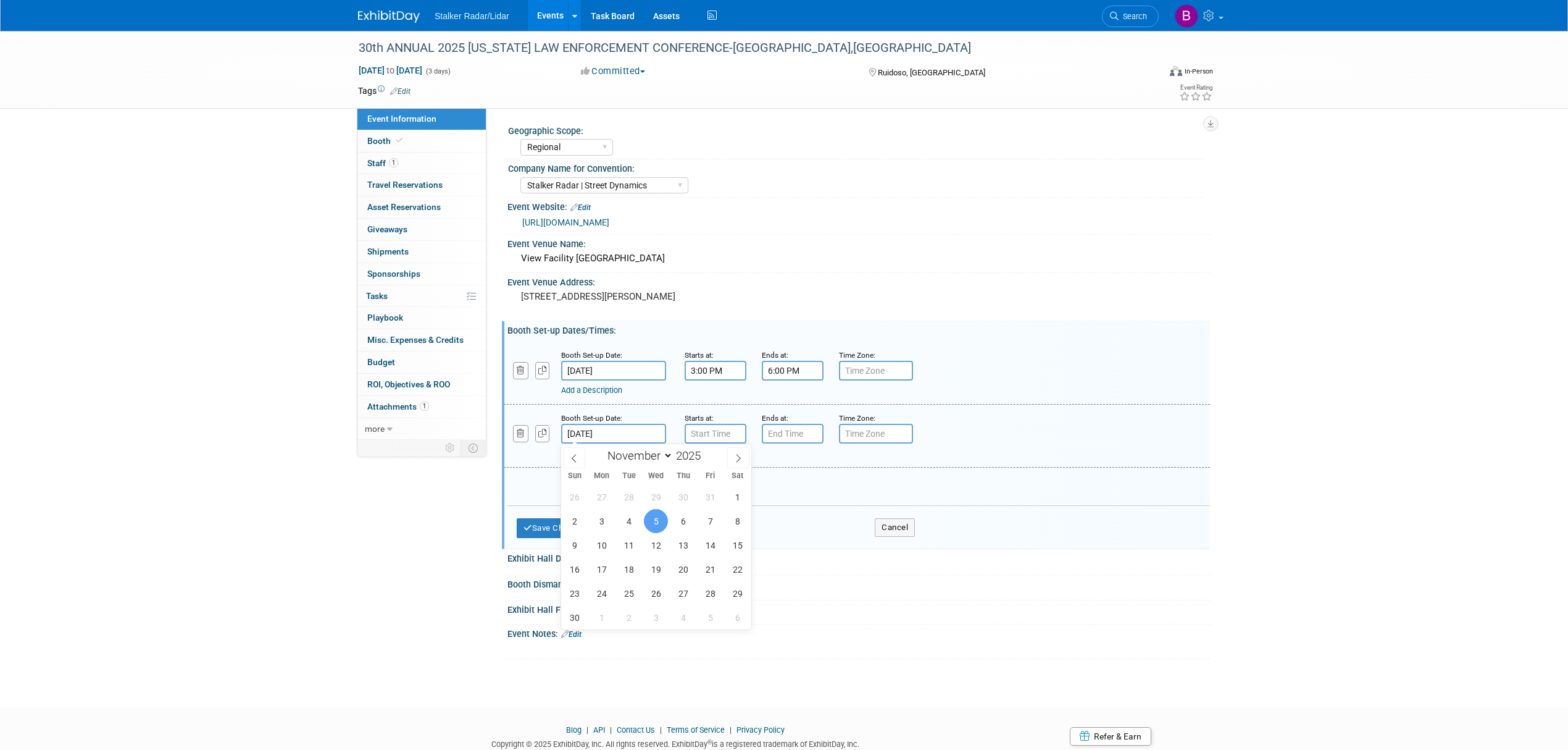
click at [616, 428] on input "[DATE]" at bounding box center [614, 433] width 105 height 19
click at [652, 521] on span "5" at bounding box center [656, 521] width 24 height 24
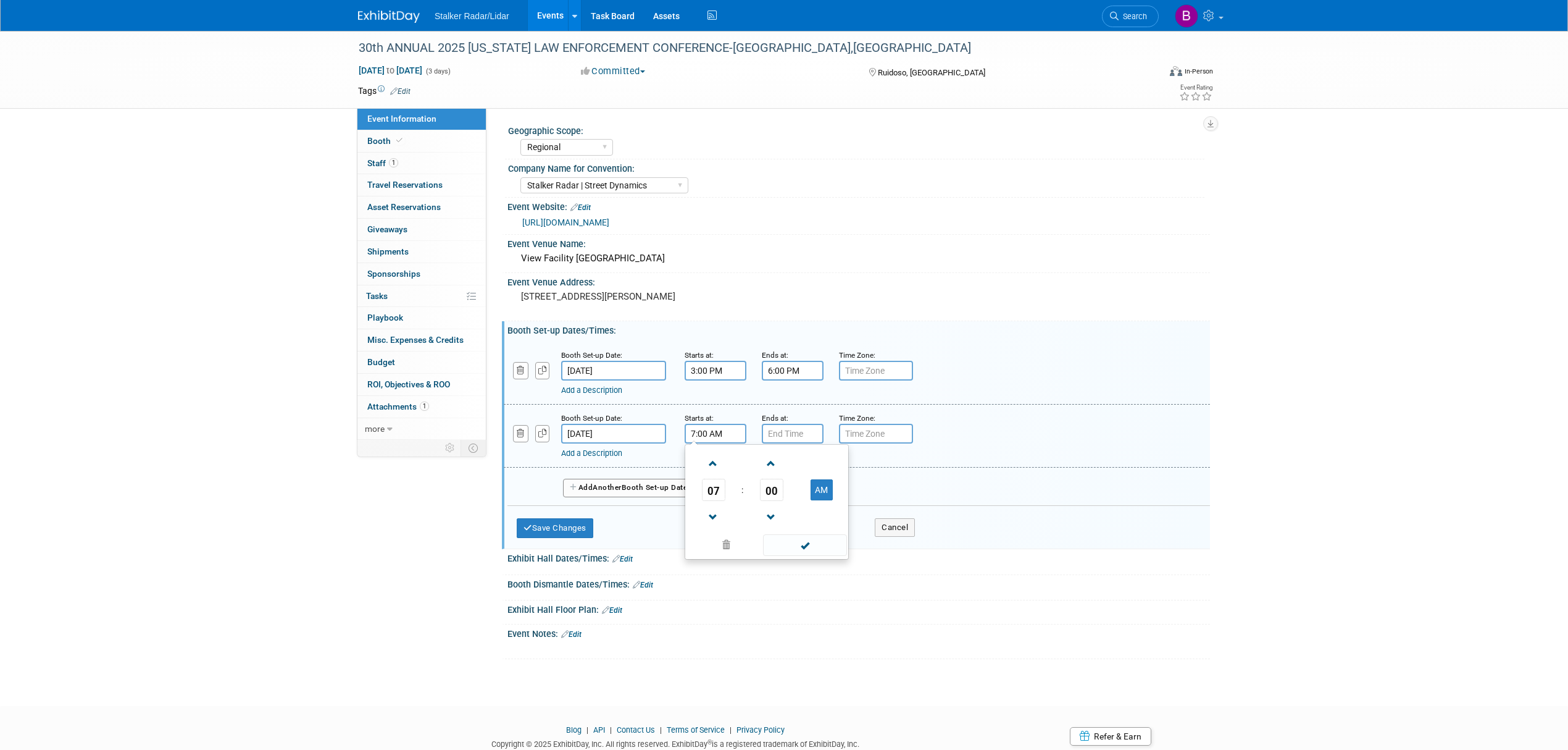
click at [701, 433] on input "7:00 AM" at bounding box center [715, 433] width 62 height 19
click at [769, 495] on span "00" at bounding box center [771, 489] width 23 height 22
click at [793, 499] on td "30" at bounding box center [786, 497] width 40 height 33
type input "7:30 AM"
click at [790, 548] on span at bounding box center [804, 545] width 83 height 21
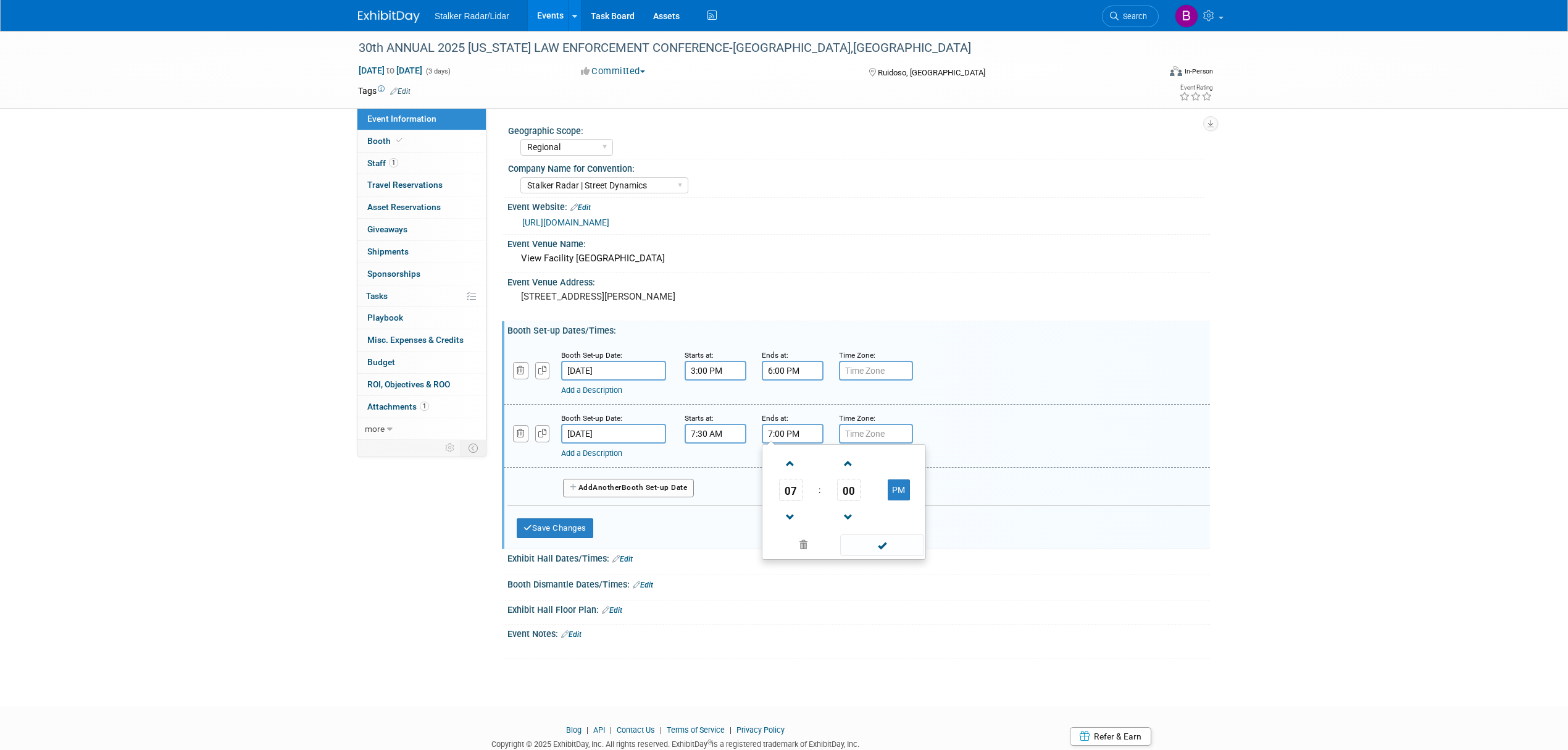
click at [780, 433] on input "7:00 PM" at bounding box center [792, 433] width 62 height 19
click at [789, 497] on span "07" at bounding box center [790, 489] width 23 height 22
click at [877, 529] on td "10" at bounding box center [863, 531] width 40 height 33
click at [897, 492] on button "PM" at bounding box center [899, 489] width 22 height 21
type input "10:00 AM"
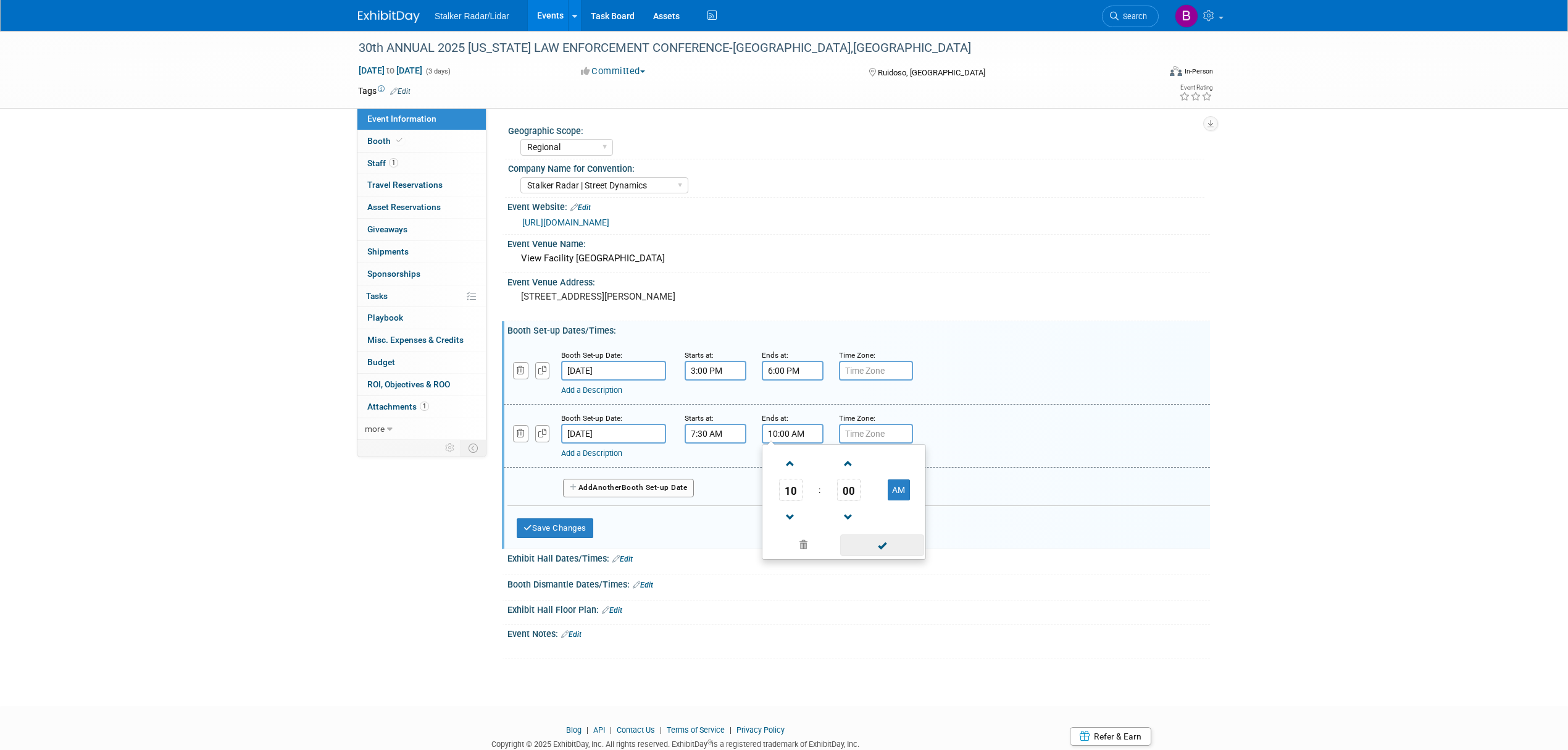
click at [883, 542] on span at bounding box center [882, 545] width 83 height 21
click at [392, 75] on span "Nov 5, 2025 to Nov 7, 2025" at bounding box center [391, 70] width 64 height 11
select select "10"
click at [817, 132] on div "Geographic Scope:" at bounding box center [857, 129] width 696 height 16
click at [556, 531] on button "Save Changes" at bounding box center [555, 527] width 76 height 19
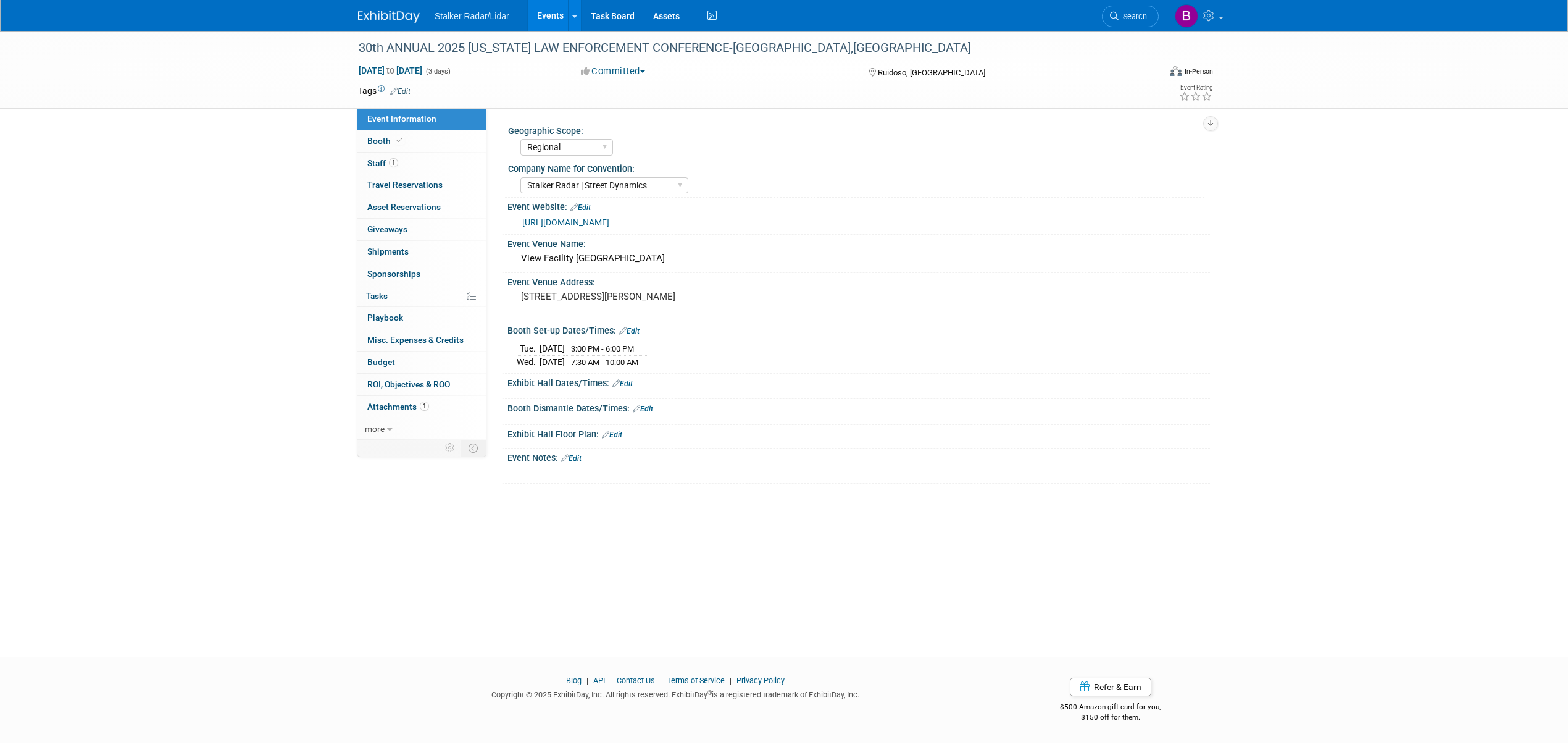
click at [627, 383] on link "Edit" at bounding box center [623, 382] width 20 height 8
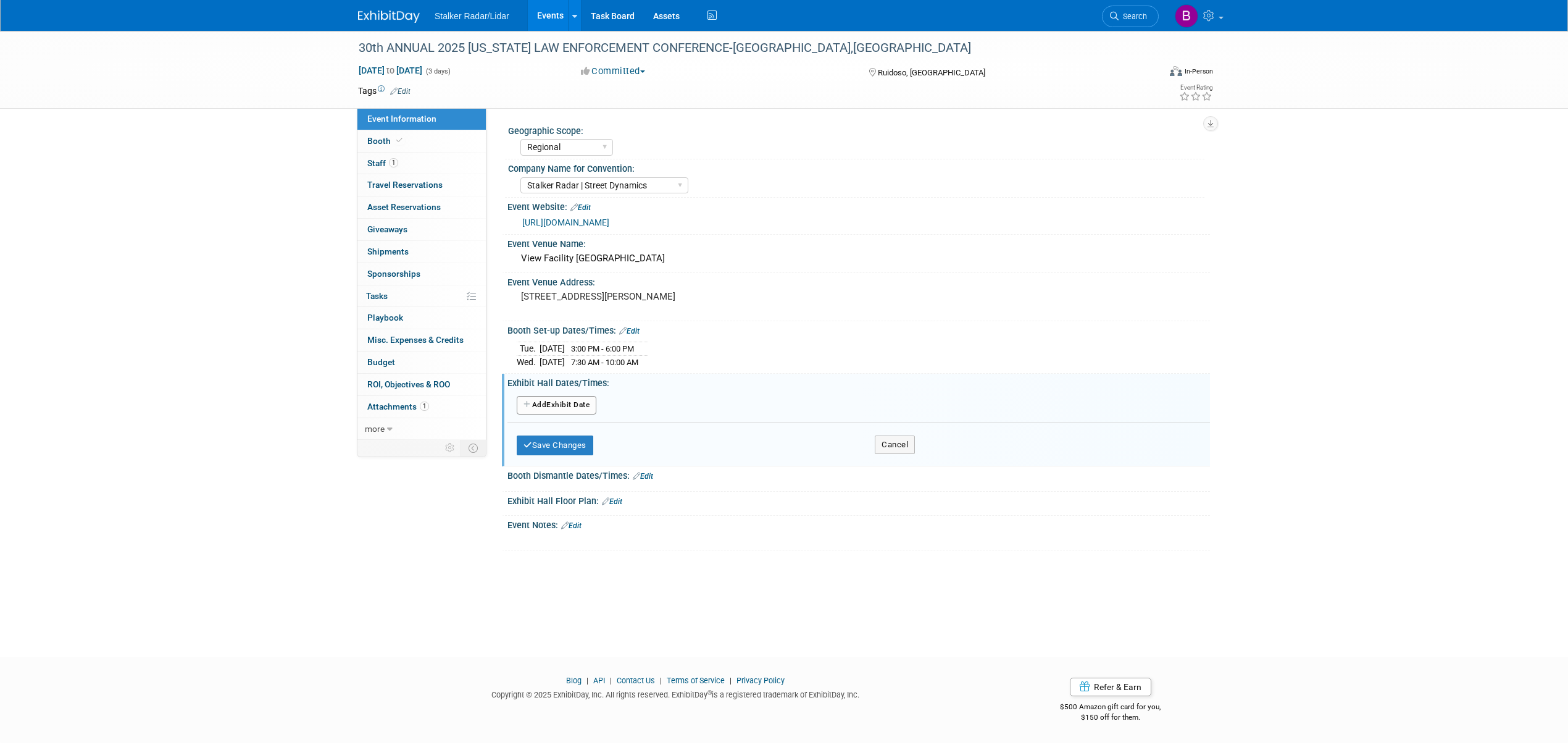
click at [567, 404] on button "Add Another Exhibit Date" at bounding box center [556, 405] width 79 height 18
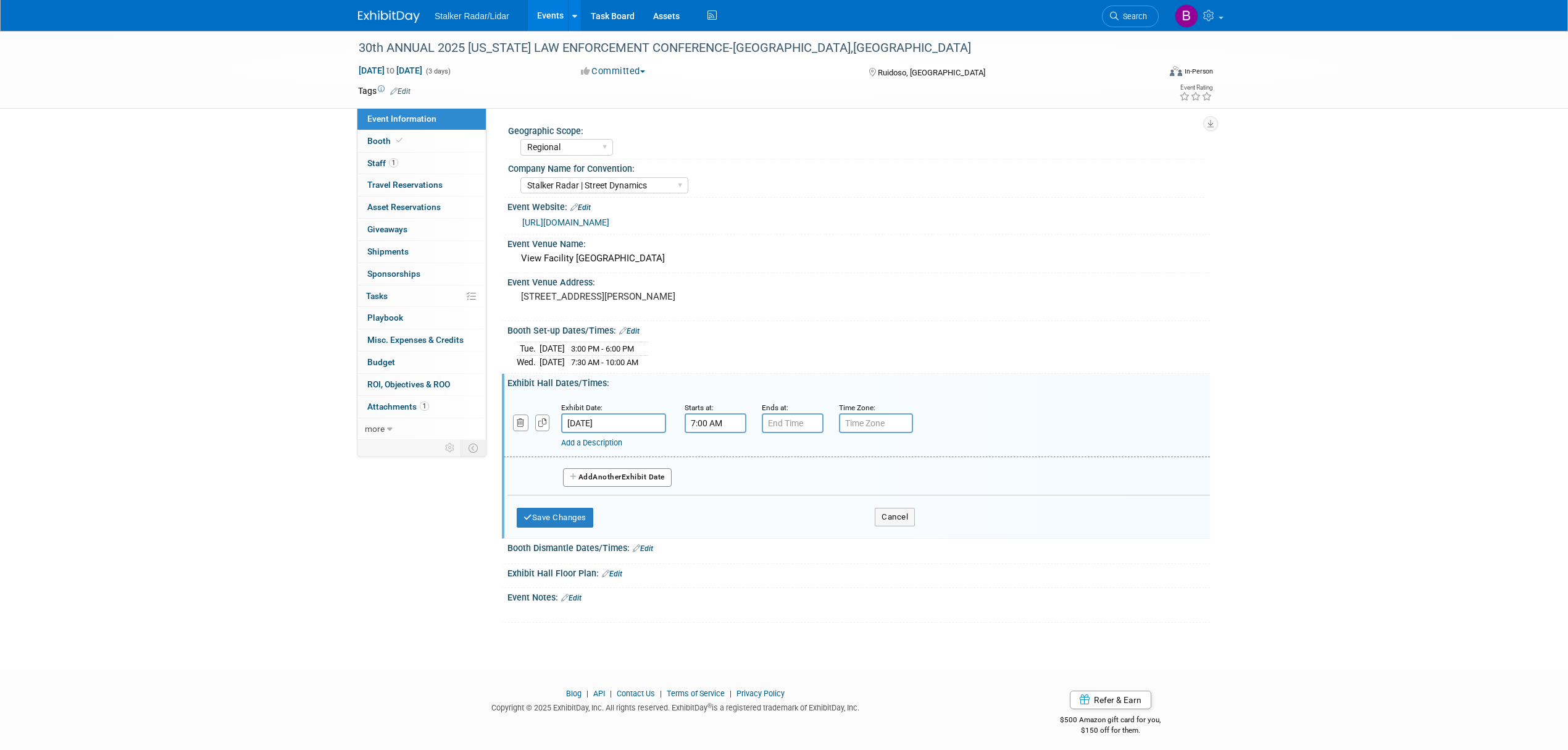
click at [708, 416] on input "7:00 AM" at bounding box center [715, 422] width 62 height 19
click at [717, 485] on span "07" at bounding box center [713, 479] width 23 height 22
click at [783, 512] on td "10" at bounding box center [786, 520] width 40 height 33
type input "10:00 AM"
click at [796, 536] on span at bounding box center [804, 533] width 83 height 21
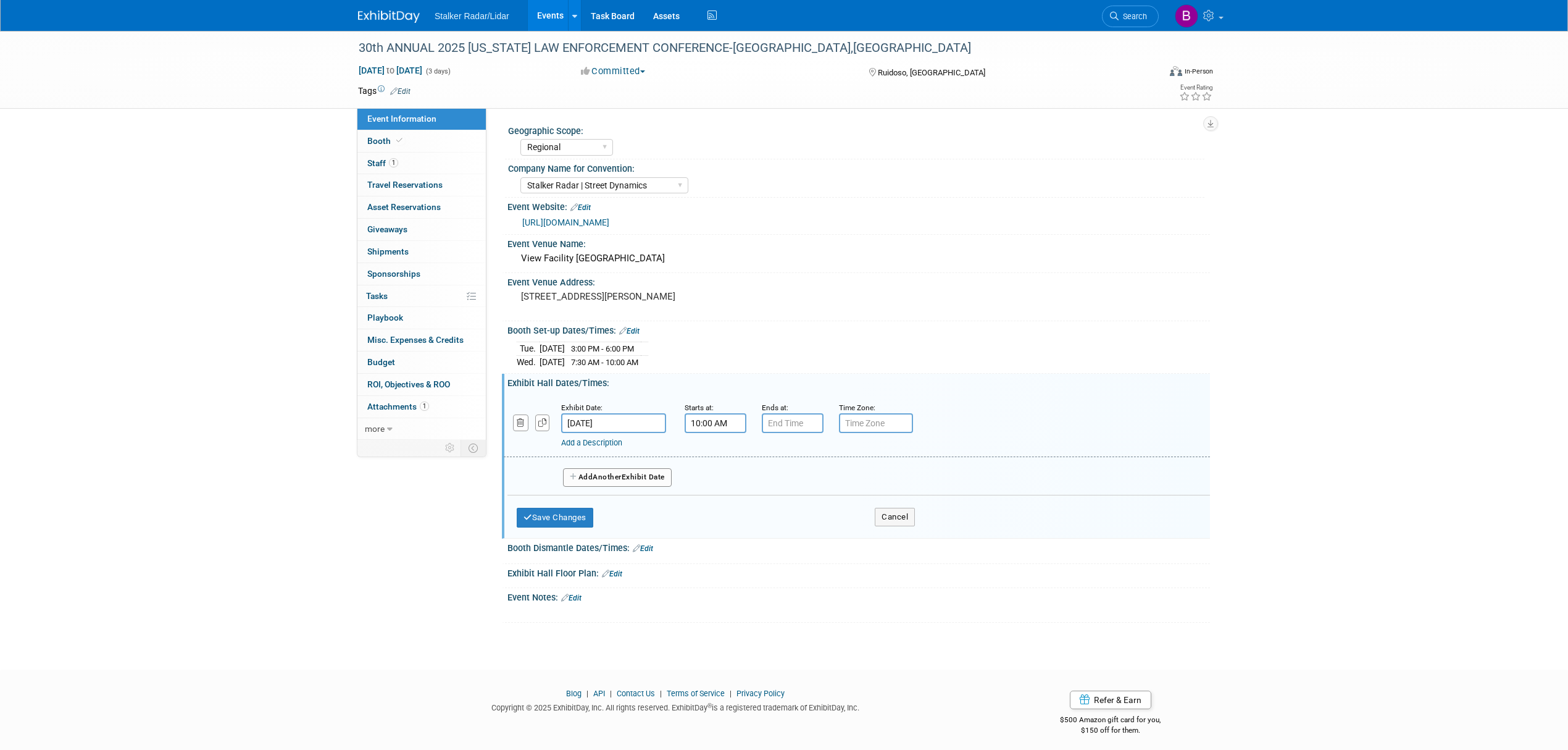
type input "7:00 PM"
click at [778, 416] on input "7:00 PM" at bounding box center [792, 422] width 62 height 19
click at [872, 539] on span at bounding box center [882, 533] width 83 height 21
click at [630, 471] on button "Add Another Exhibit Date" at bounding box center [617, 477] width 109 height 18
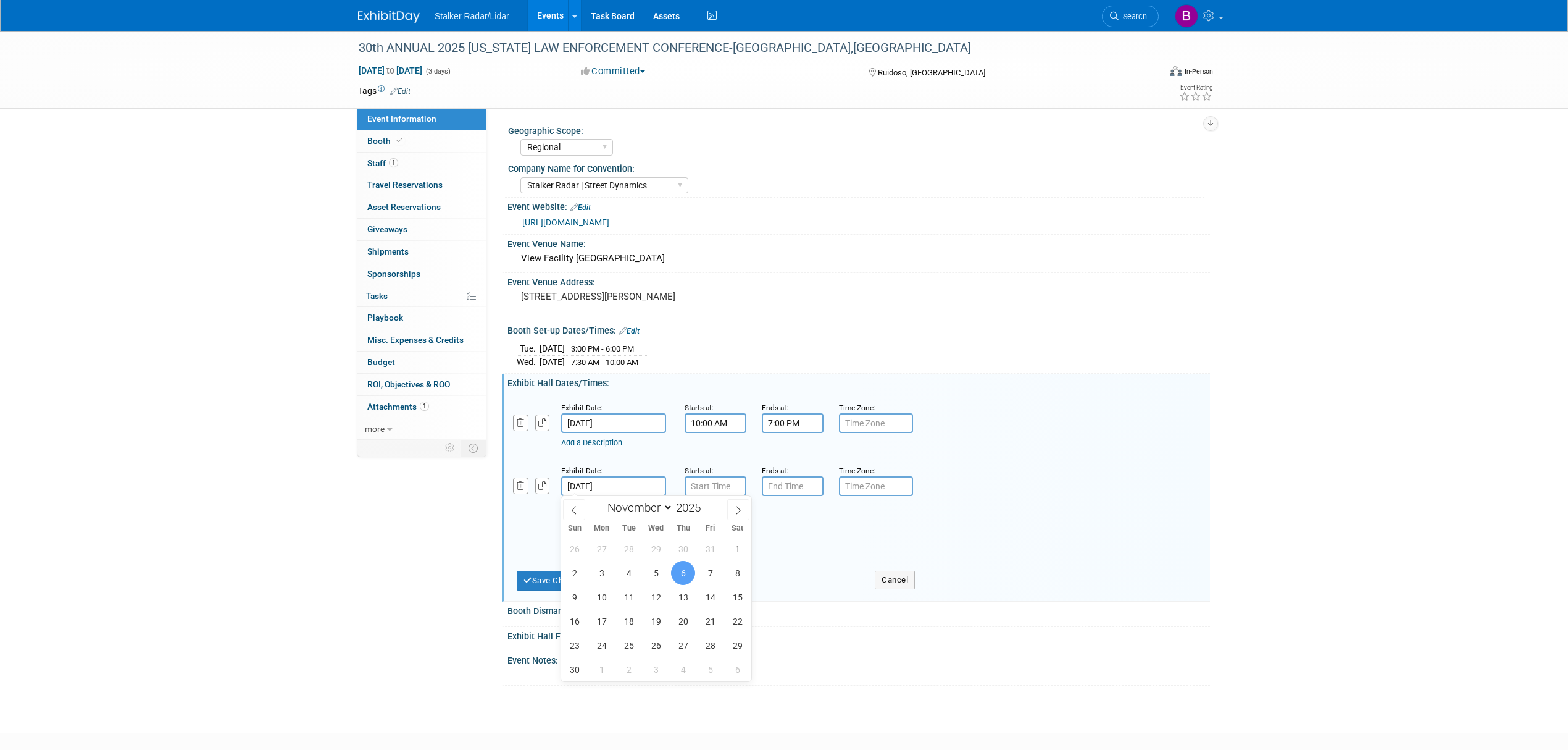
click at [623, 487] on input "[DATE]" at bounding box center [614, 486] width 105 height 19
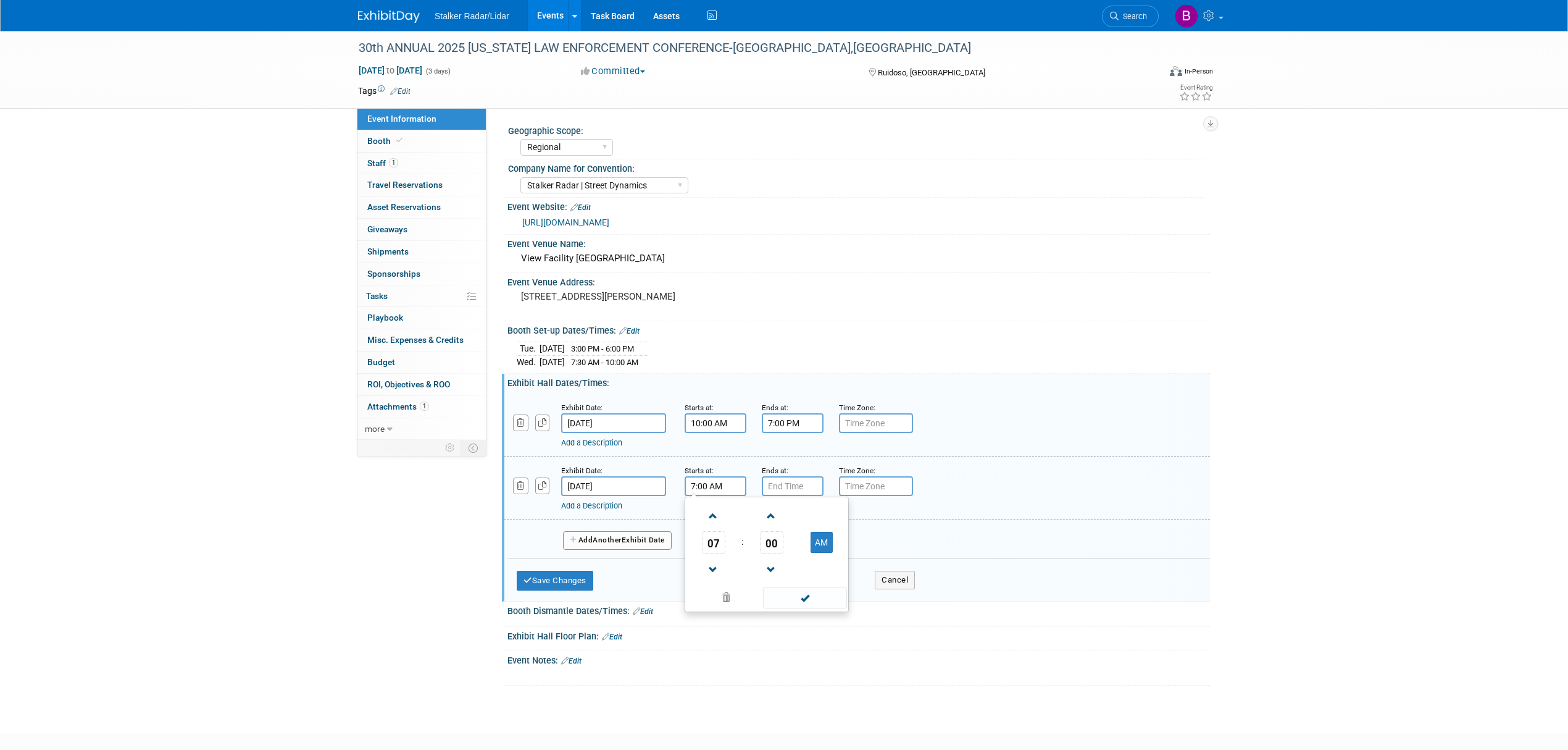
click at [712, 489] on input "7:00 AM" at bounding box center [715, 486] width 62 height 19
click at [714, 548] on span "07" at bounding box center [713, 542] width 23 height 22
click at [718, 585] on td "08" at bounding box center [708, 583] width 40 height 33
click at [776, 549] on span "00" at bounding box center [771, 542] width 23 height 22
click at [787, 549] on td "30" at bounding box center [786, 549] width 40 height 33
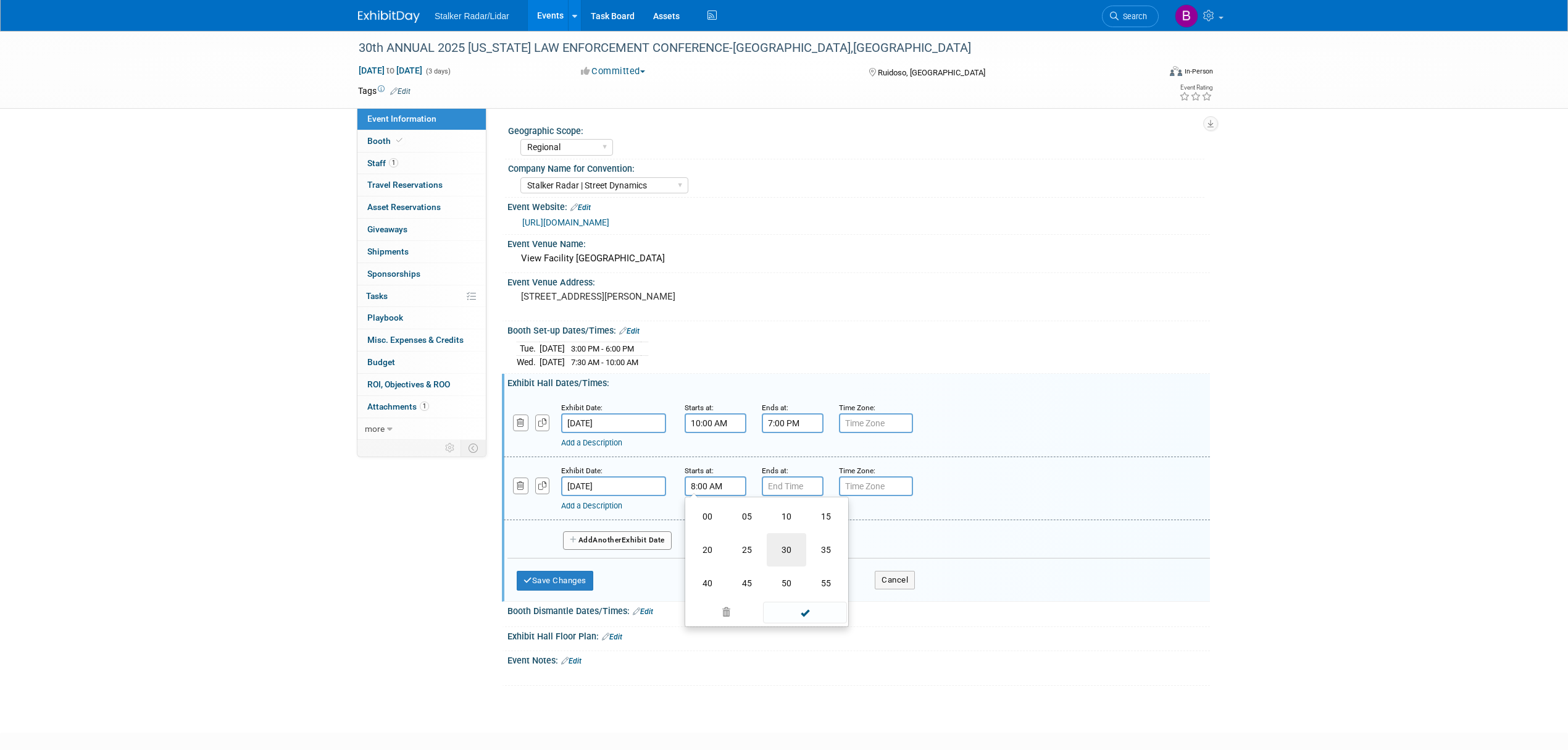
type input "8:30 AM"
click at [810, 594] on span at bounding box center [804, 597] width 83 height 21
click at [808, 487] on input "7:00 PM" at bounding box center [792, 486] width 62 height 19
click at [788, 545] on span "07" at bounding box center [790, 542] width 23 height 22
click at [903, 580] on td "11" at bounding box center [903, 583] width 40 height 33
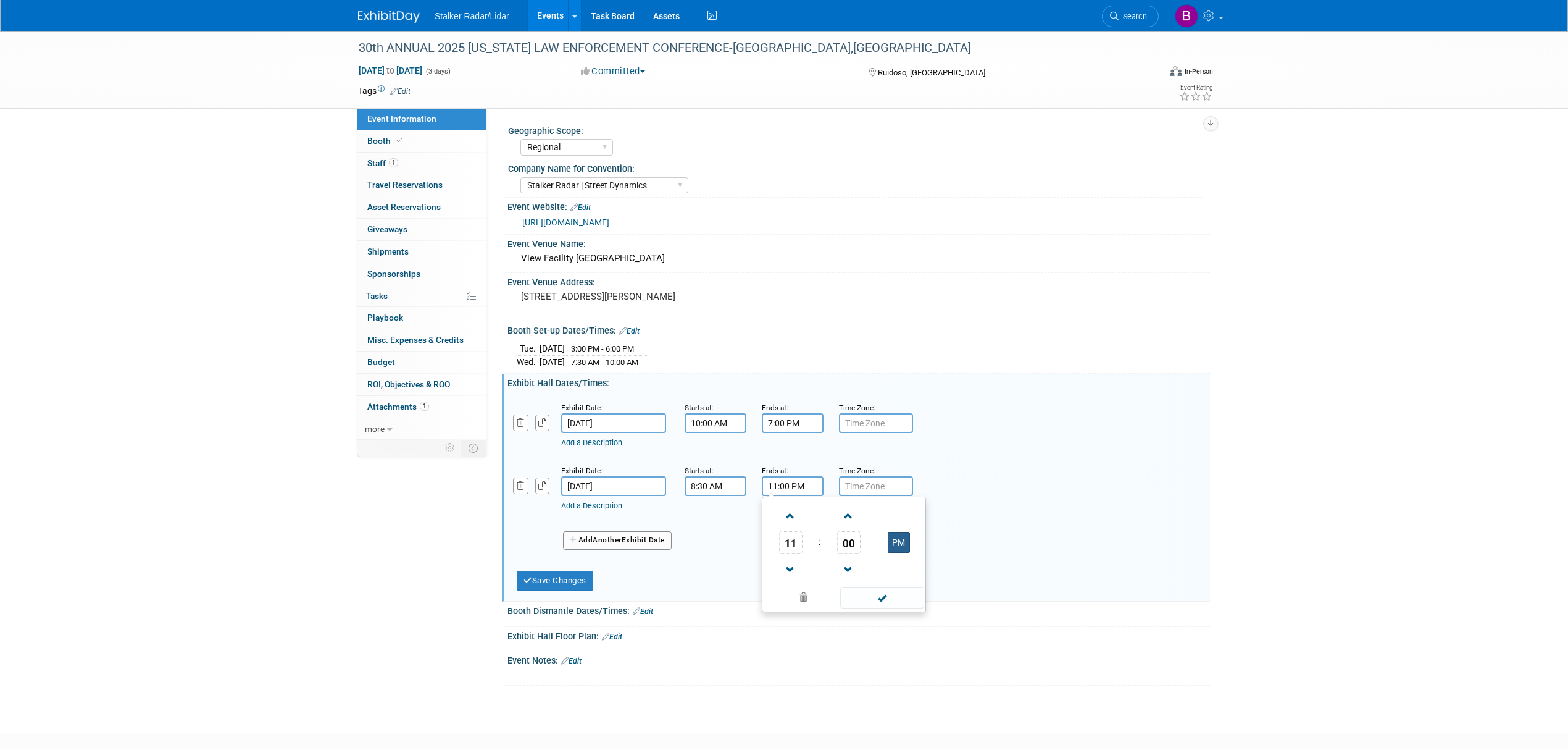
click at [907, 548] on button "PM" at bounding box center [899, 542] width 22 height 21
type input "11:00 AM"
click at [862, 593] on span at bounding box center [882, 597] width 83 height 21
click at [534, 576] on button "Save Changes" at bounding box center [555, 580] width 76 height 19
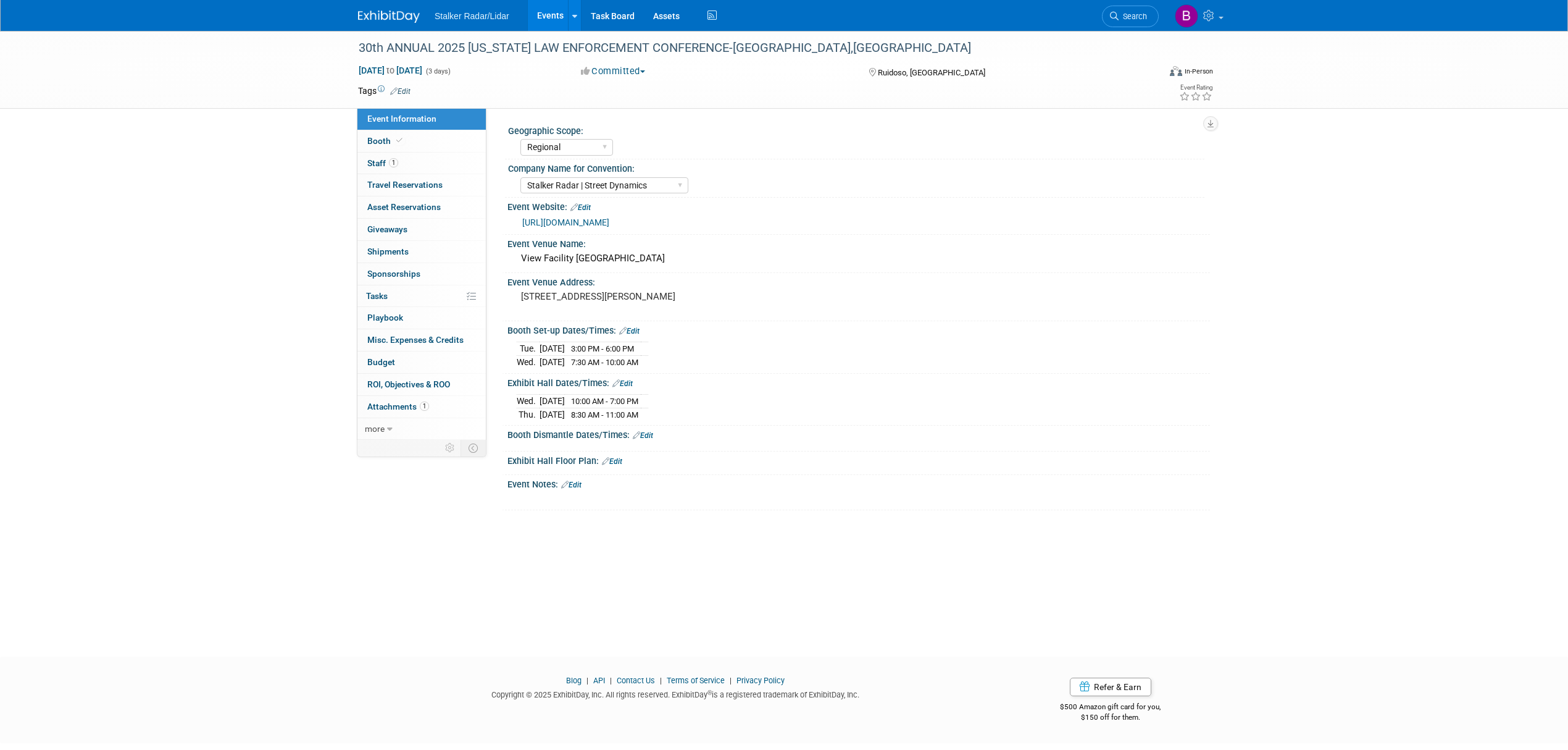
click at [648, 435] on link "Edit" at bounding box center [643, 435] width 20 height 8
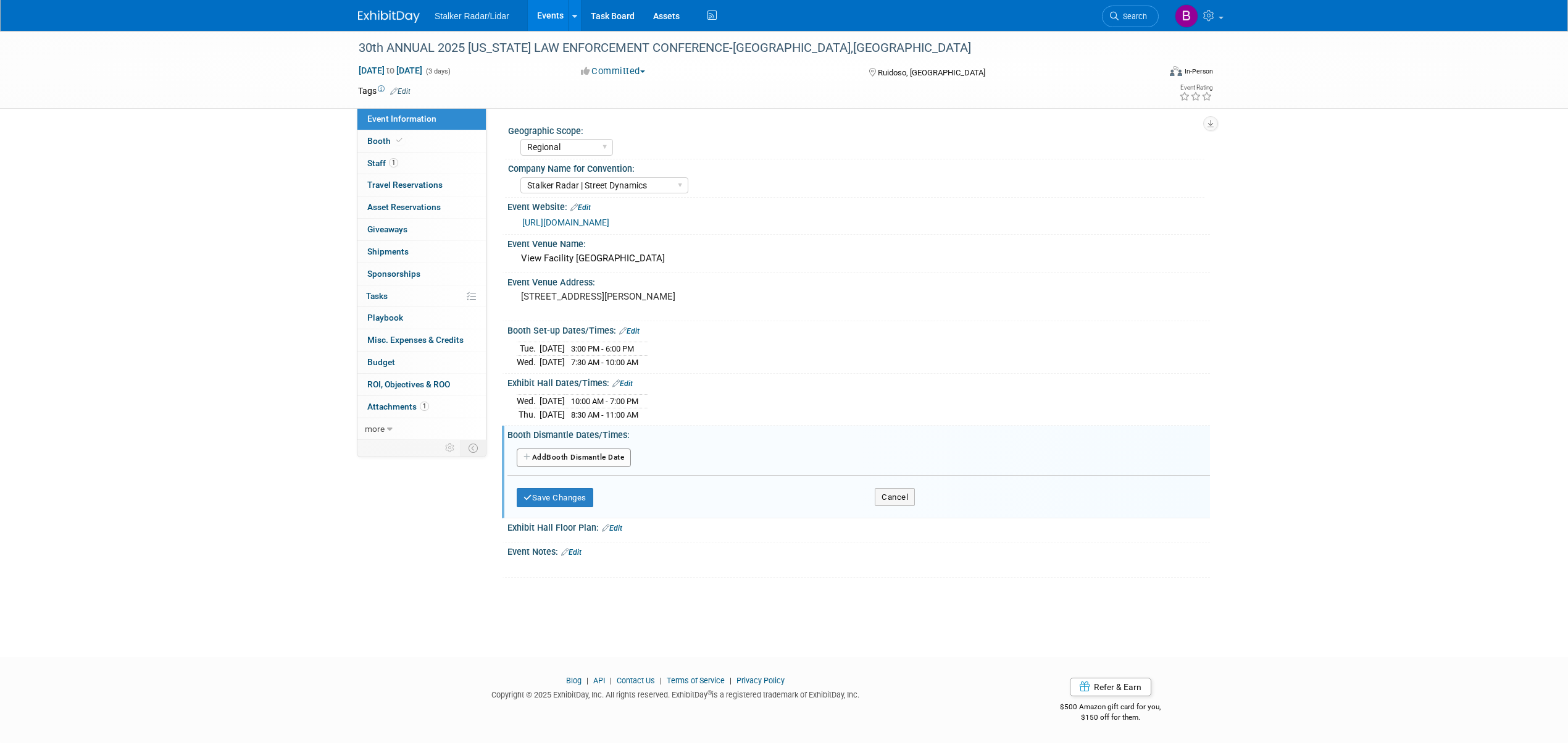
click at [584, 462] on button "Add Another Booth Dismantle Date" at bounding box center [574, 458] width 114 height 18
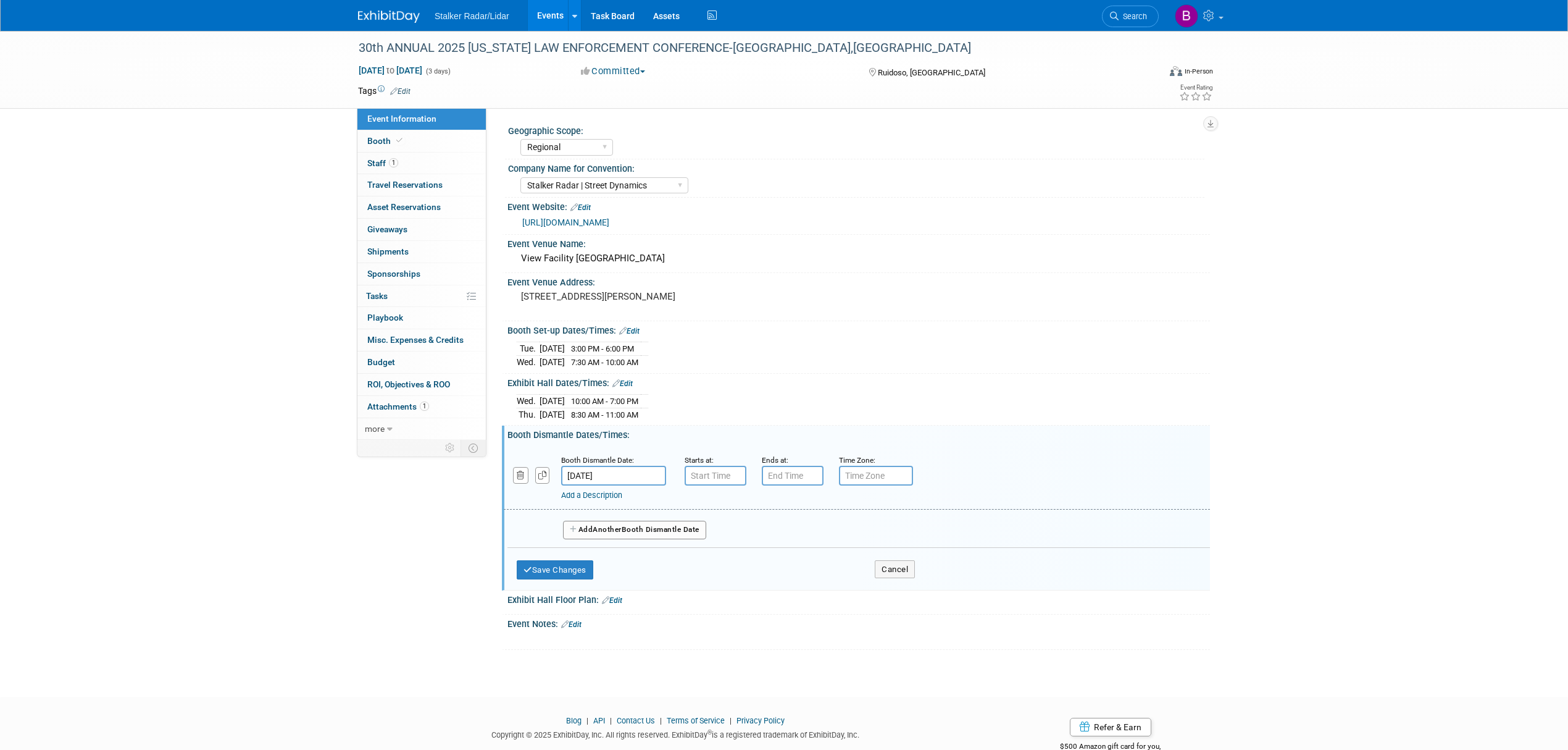
click at [603, 478] on input "[DATE]" at bounding box center [614, 475] width 105 height 19
click at [682, 561] on span "6" at bounding box center [683, 562] width 24 height 24
type input "[DATE]"
click at [719, 473] on input "7:00 AM" at bounding box center [715, 475] width 62 height 19
click at [711, 536] on span "07" at bounding box center [713, 531] width 23 height 22
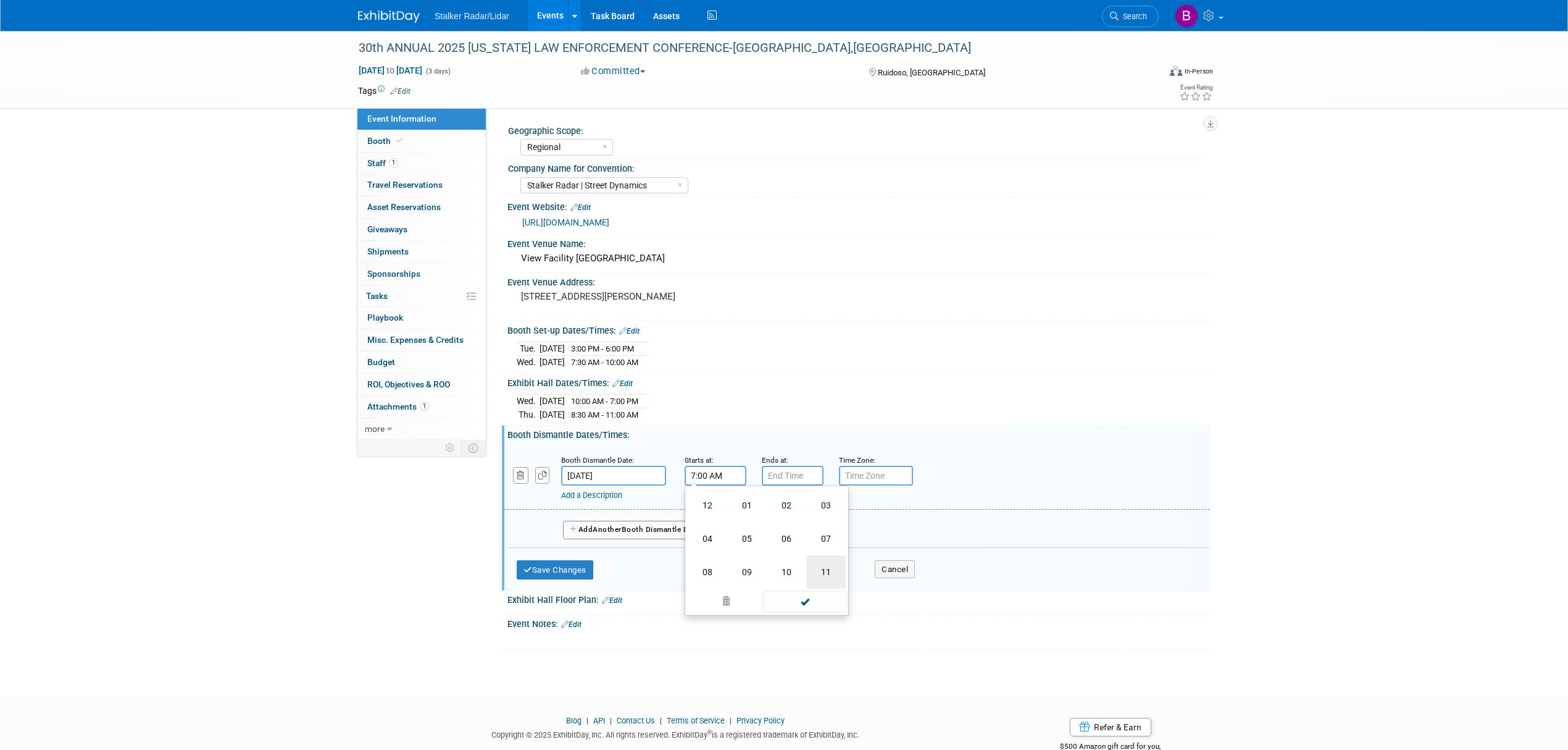
click at [821, 568] on td "11" at bounding box center [825, 571] width 40 height 33
type input "11:00 AM"
click at [797, 586] on span at bounding box center [804, 586] width 83 height 21
click at [547, 568] on button "Save Changes" at bounding box center [555, 569] width 76 height 19
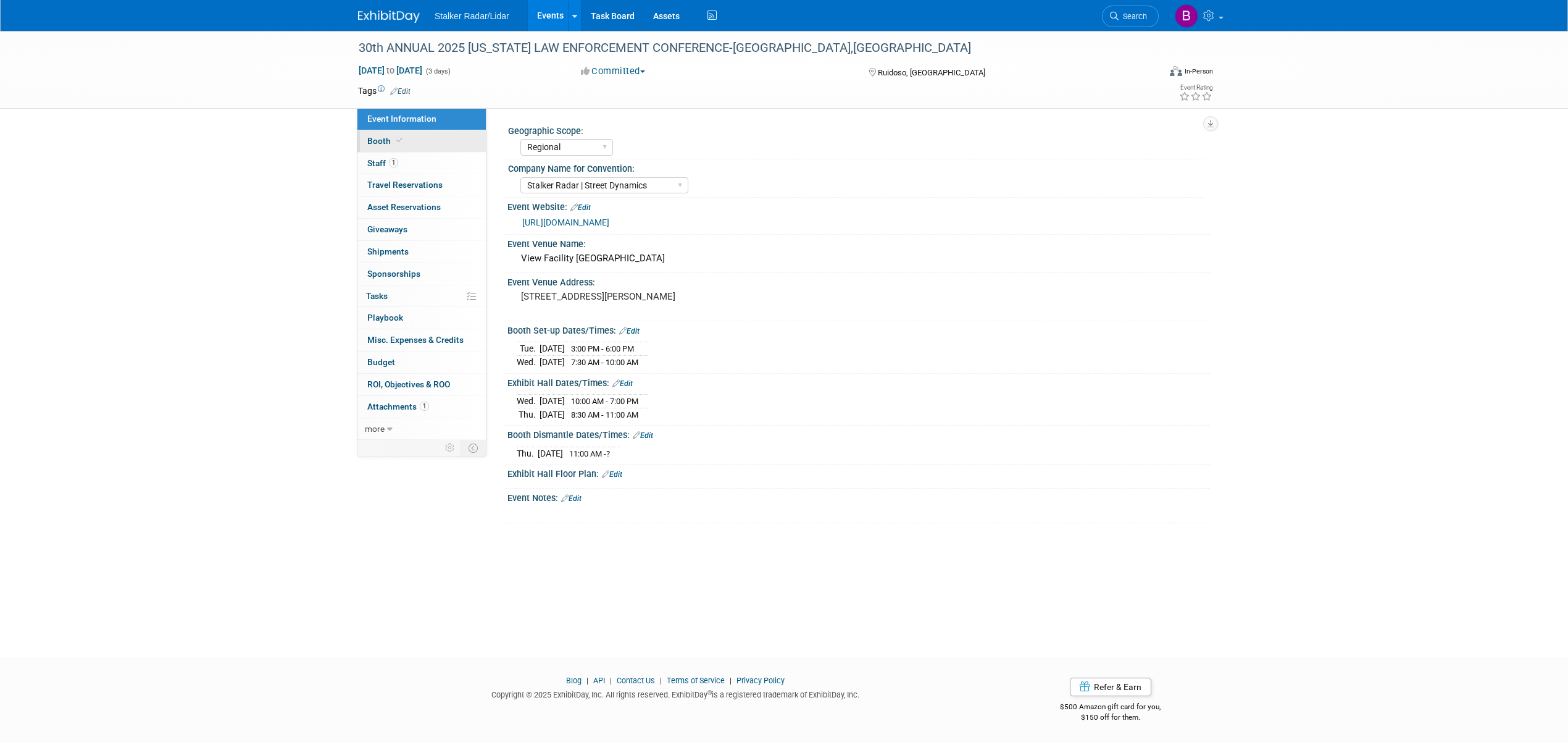
click at [385, 141] on span "Booth" at bounding box center [386, 140] width 38 height 10
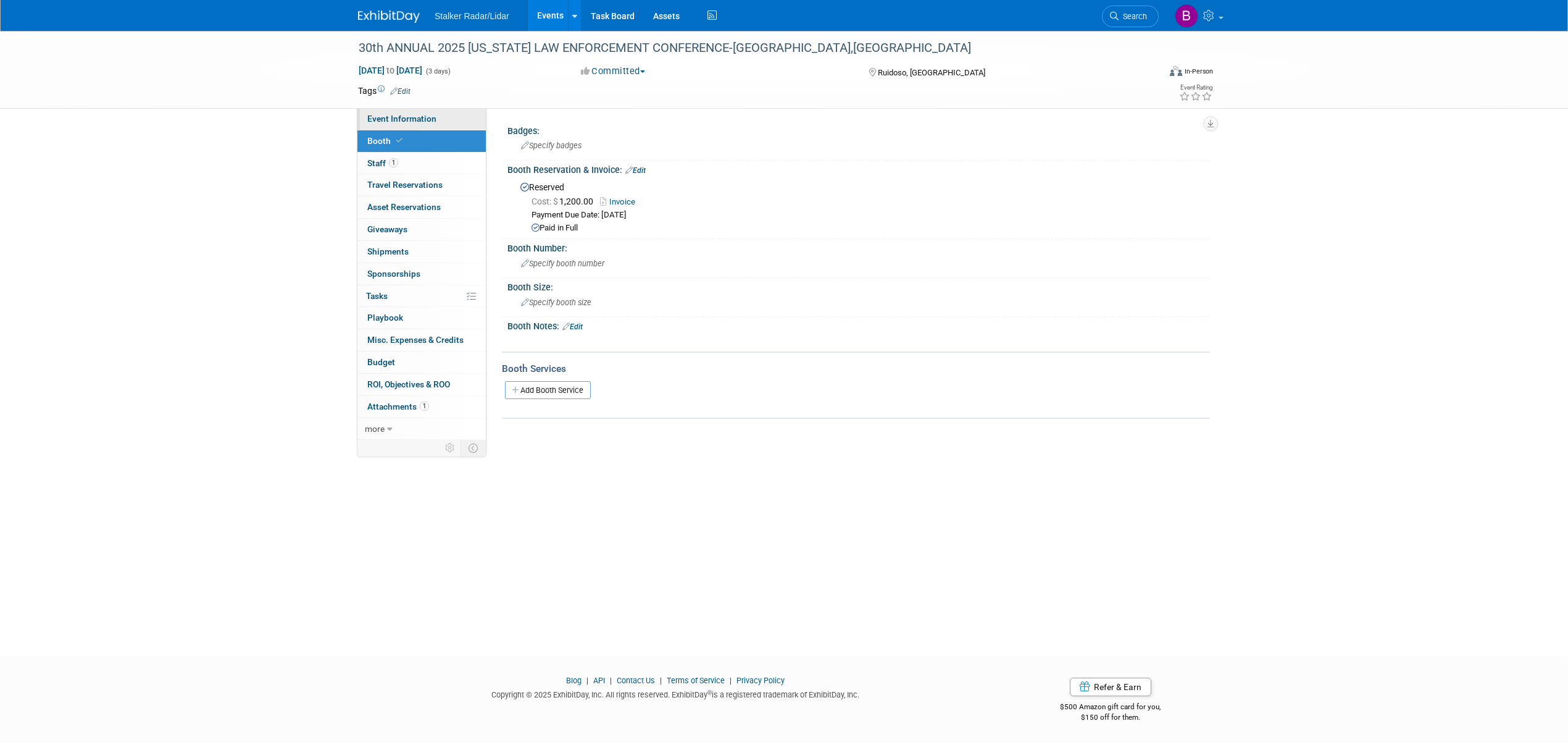
click at [408, 117] on span "Event Information" at bounding box center [402, 118] width 69 height 10
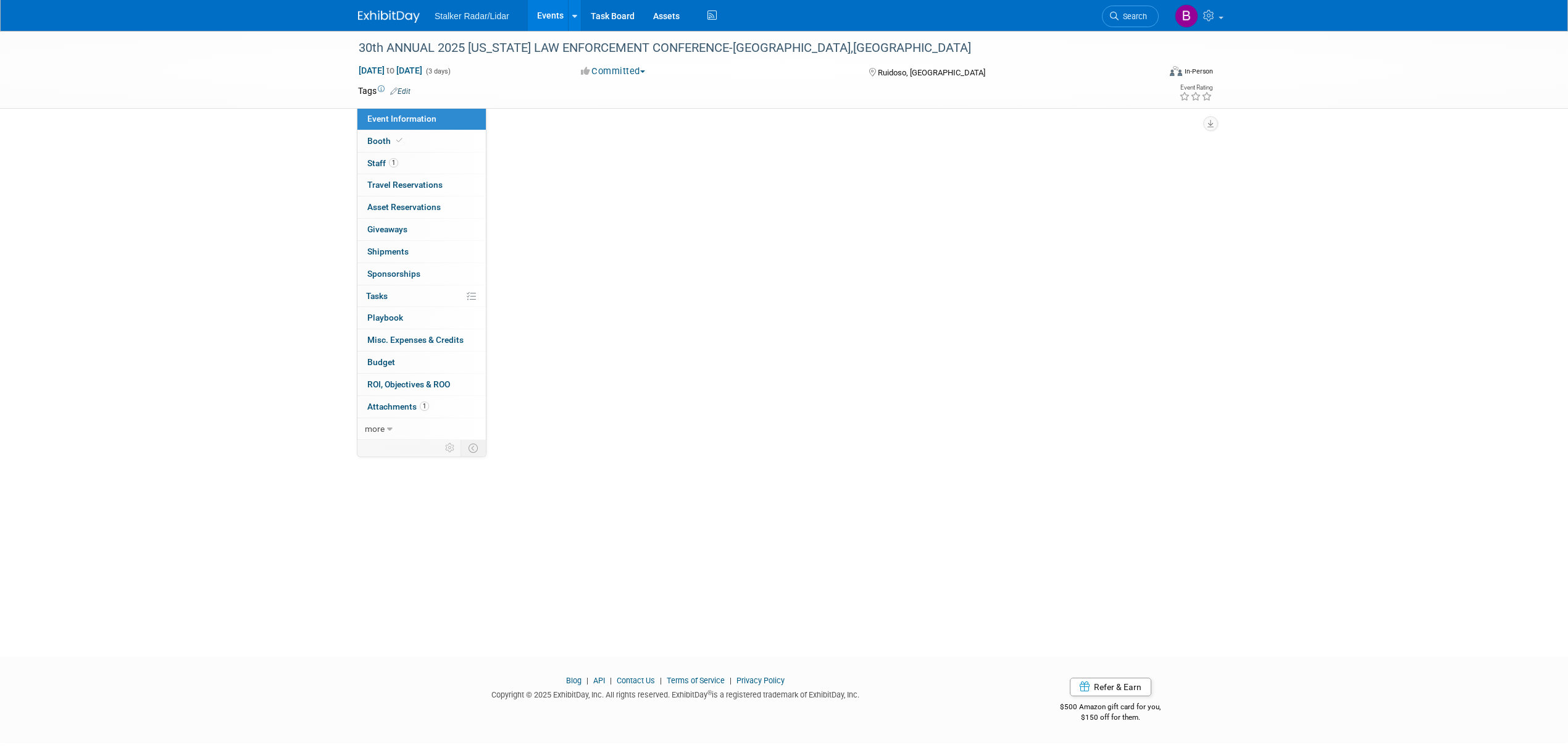
select select "Regional"
select select "Stalker Radar | Street Dynamics"
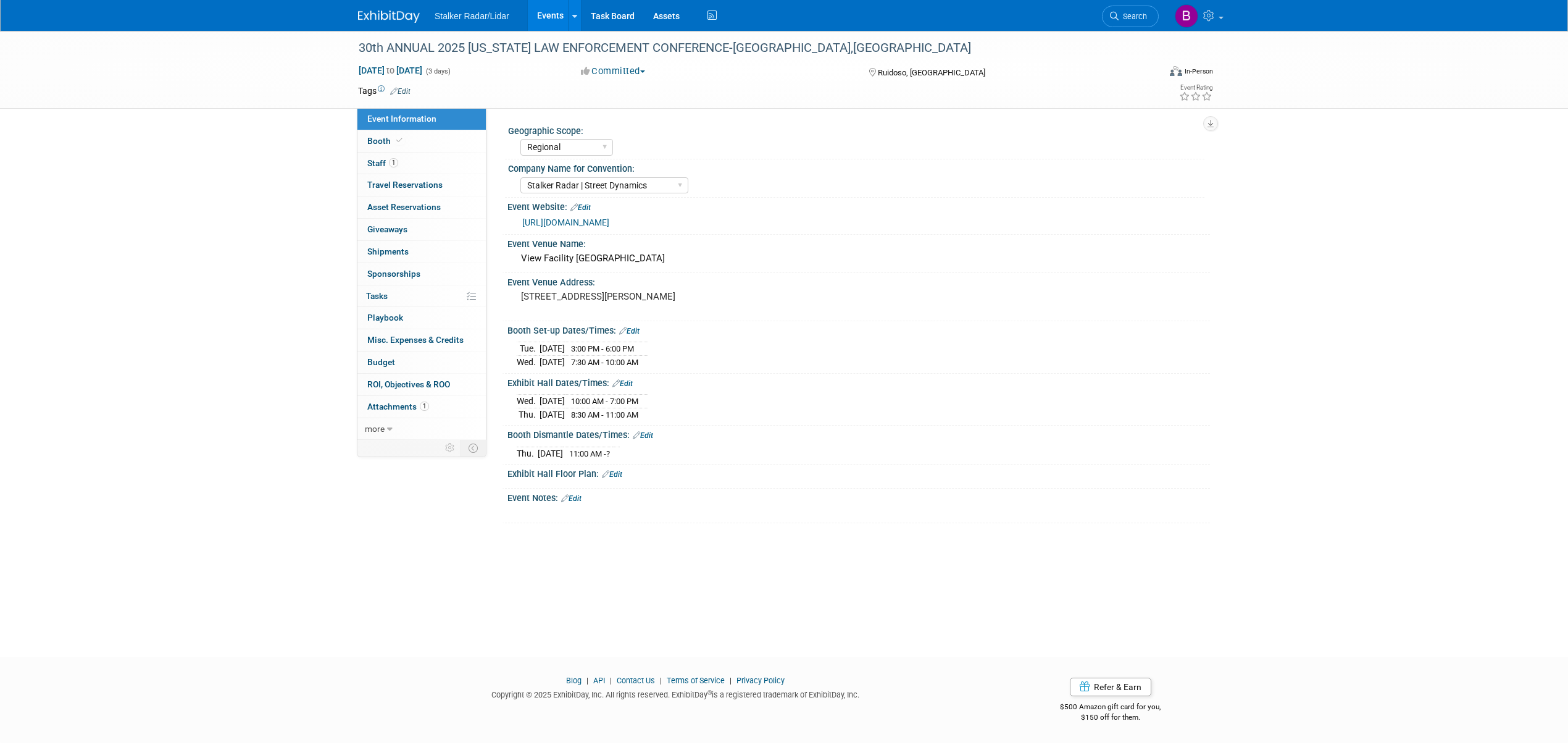
click at [581, 500] on link "Edit" at bounding box center [571, 498] width 20 height 8
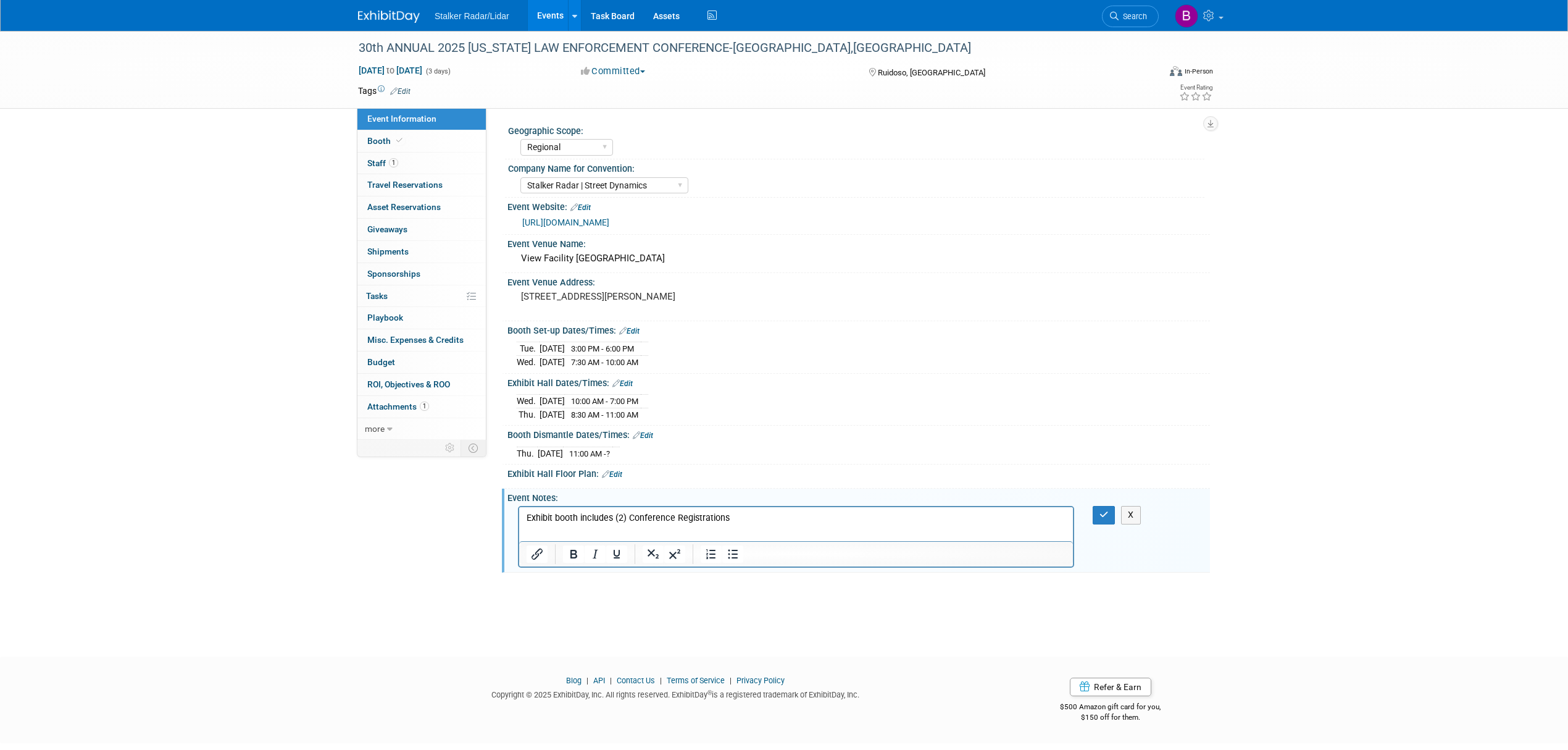
click at [759, 520] on p "Exhibit booth includes (2) Conference Registrations" at bounding box center [797, 518] width 540 height 12
drag, startPoint x: 521, startPoint y: 539, endPoint x: 541, endPoint y: 543, distance: 20.4
drag, startPoint x: 541, startPoint y: 543, endPoint x: 527, endPoint y: 513, distance: 33.1
click at [527, 513] on p "Exhibit booth includes (2) Conference Registrations" at bounding box center [797, 518] width 540 height 12
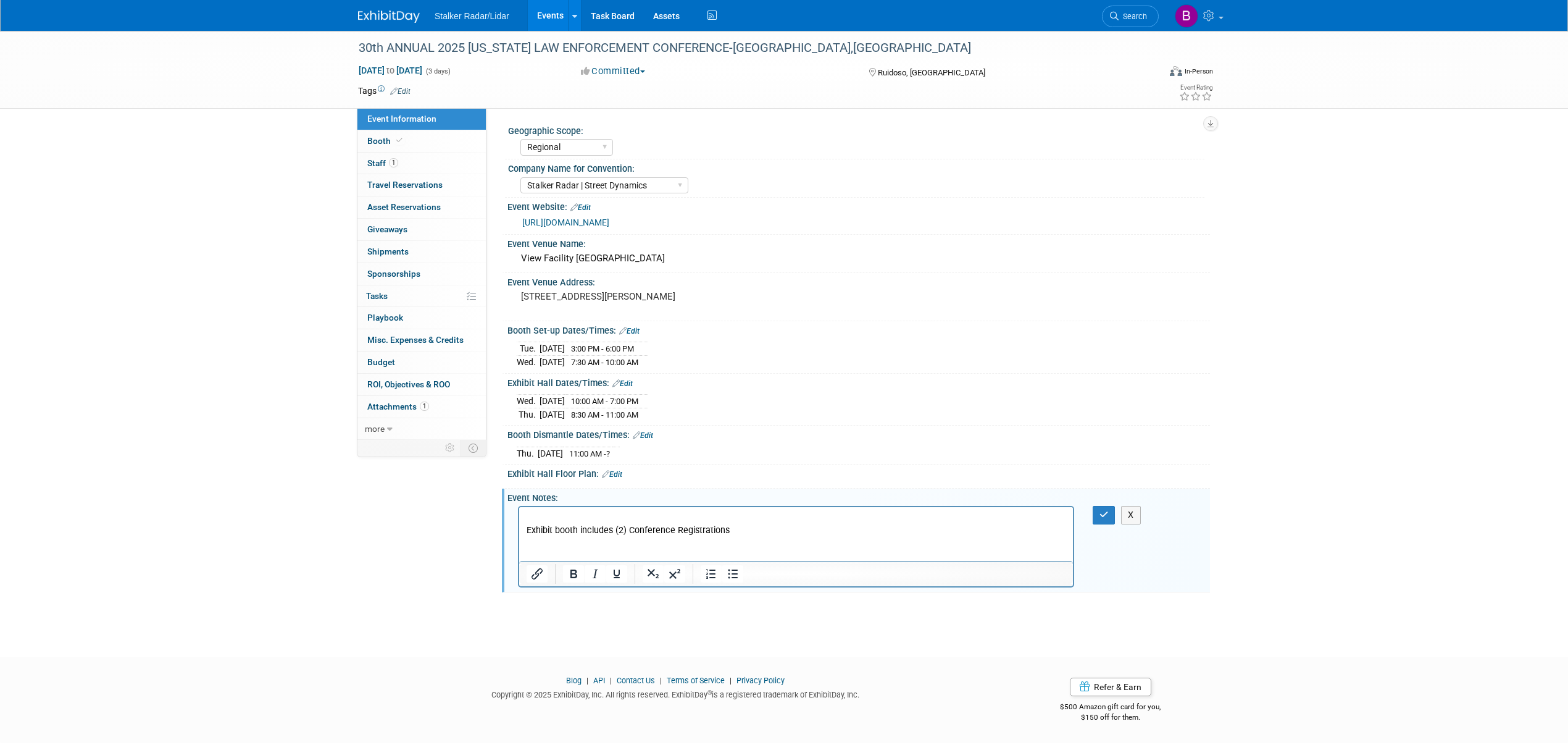
click at [529, 514] on p "Rich Text Area. Press ALT-0 for help." at bounding box center [797, 518] width 540 height 12
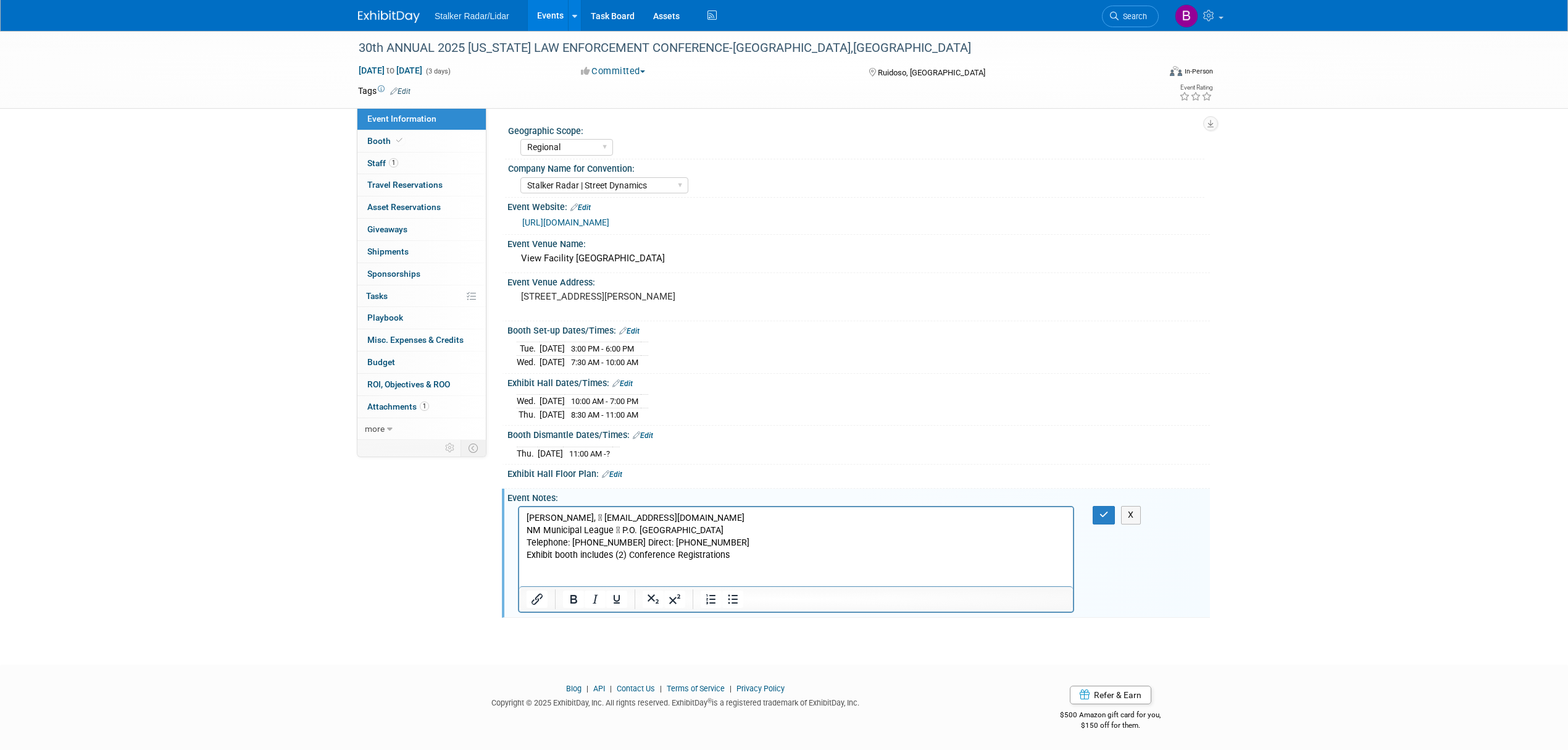
click at [527, 555] on p "Exhibit booth includes (2) Conference Registrations" at bounding box center [797, 555] width 540 height 12
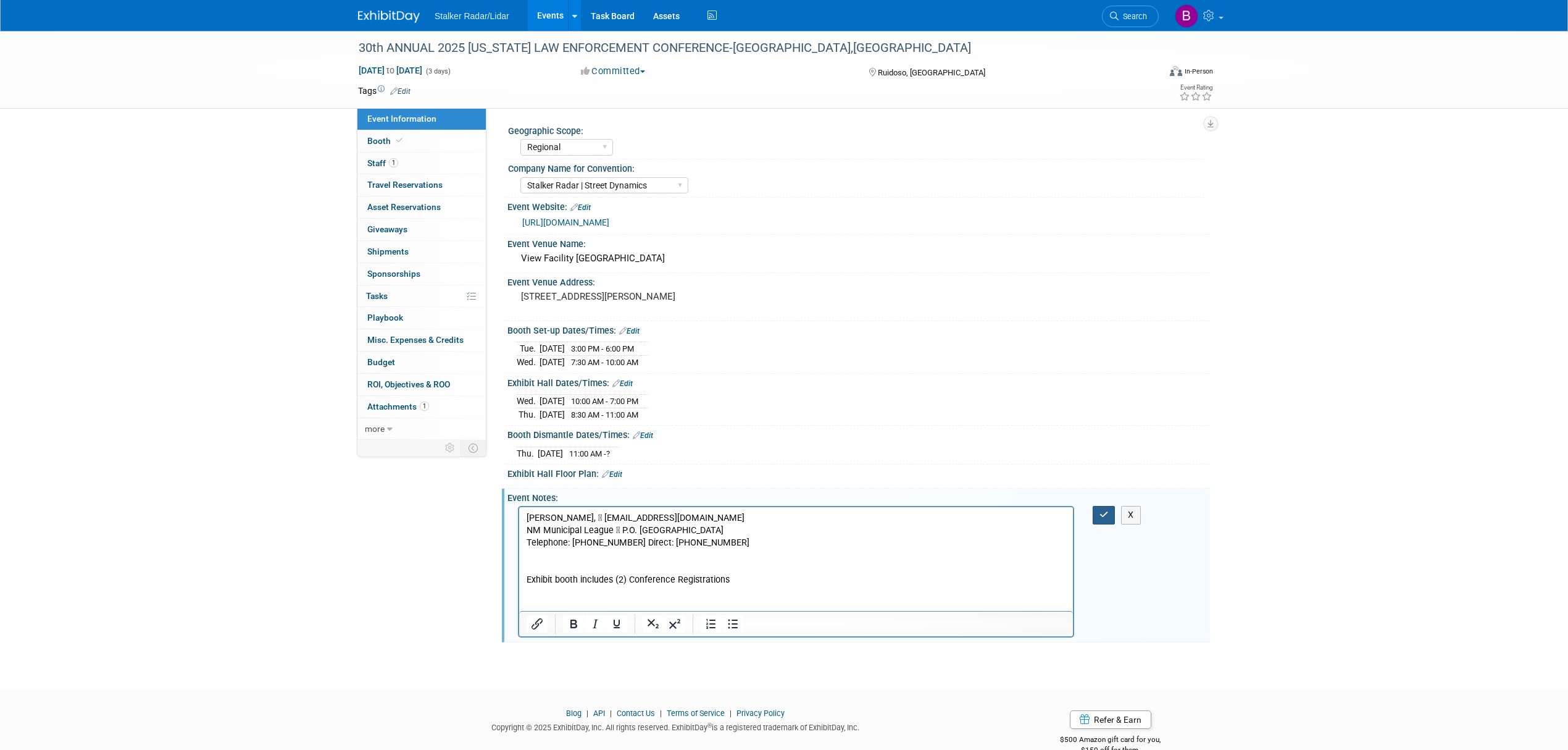
click at [1099, 518] on button "button" at bounding box center [1104, 514] width 23 height 18
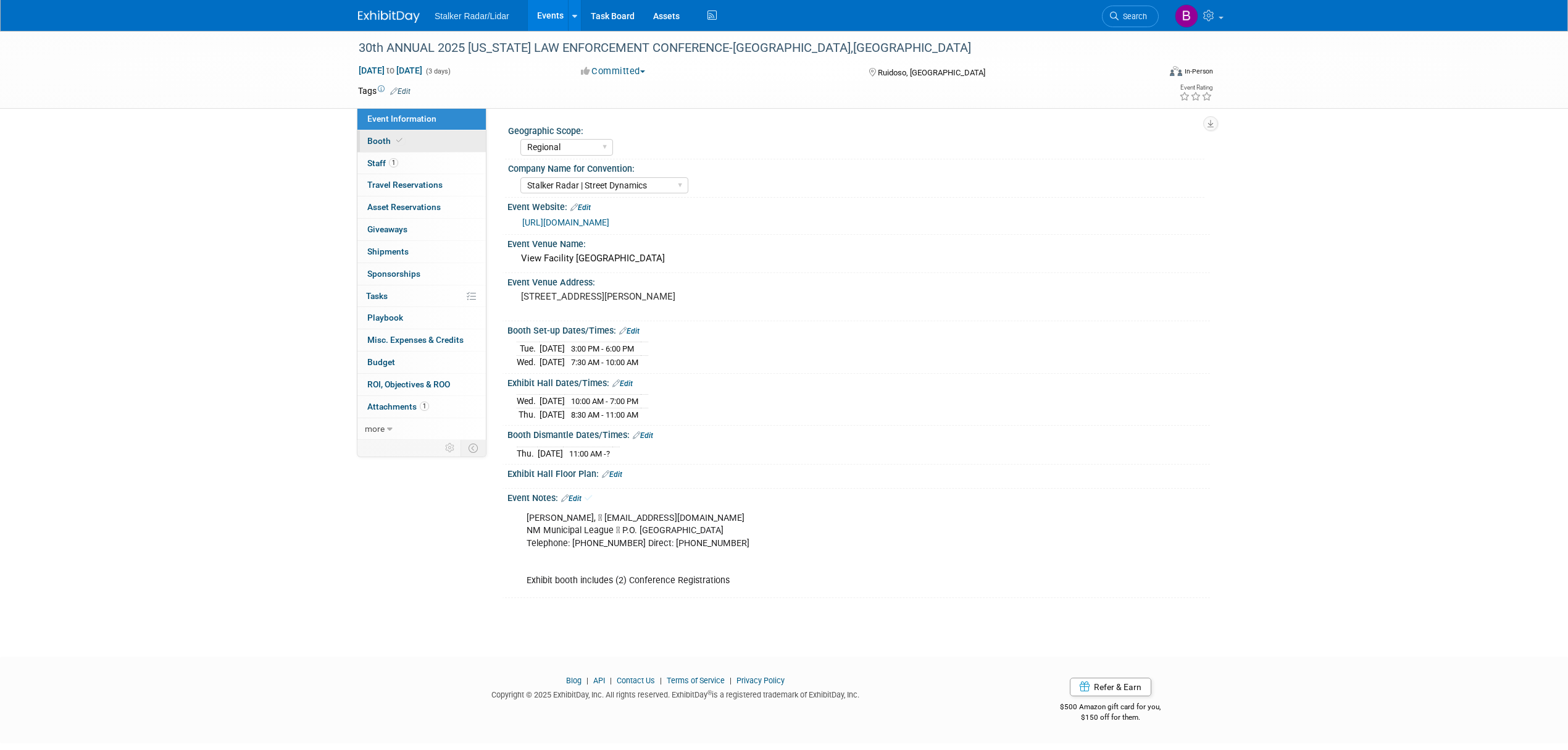
click at [414, 138] on link "Booth" at bounding box center [421, 140] width 128 height 21
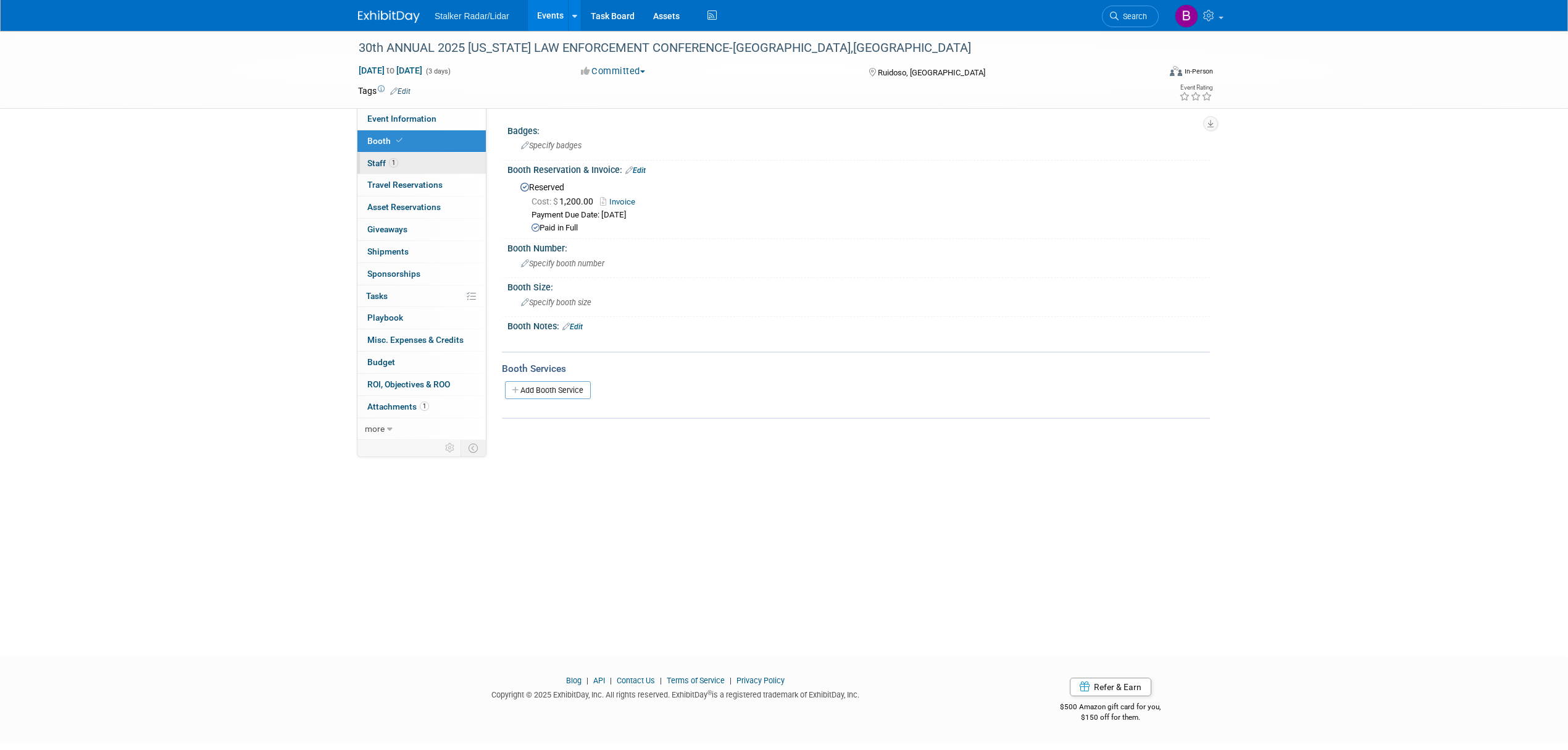
click at [414, 159] on link "1 Staff 1" at bounding box center [421, 163] width 128 height 21
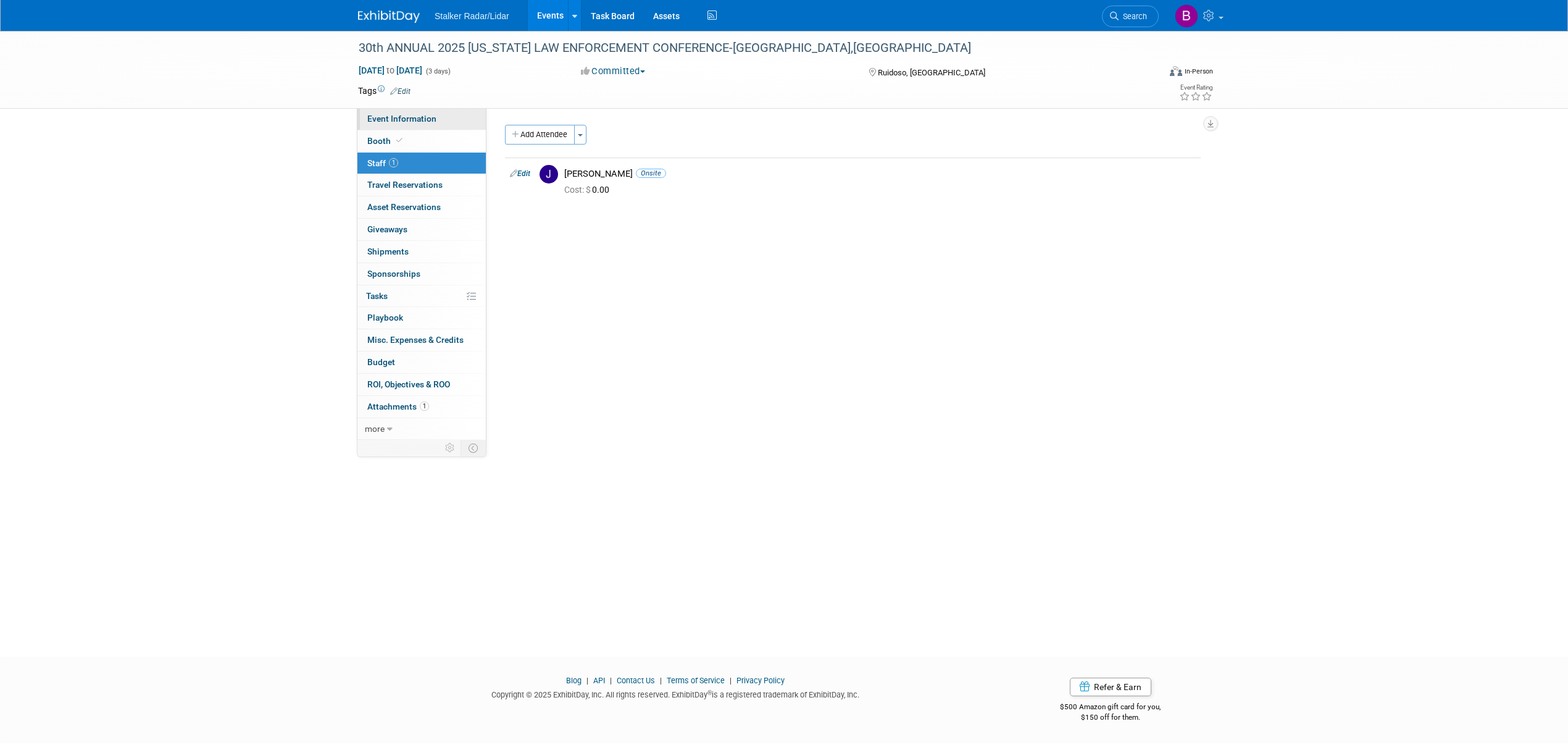
click at [396, 119] on span "Event Information" at bounding box center [402, 118] width 69 height 10
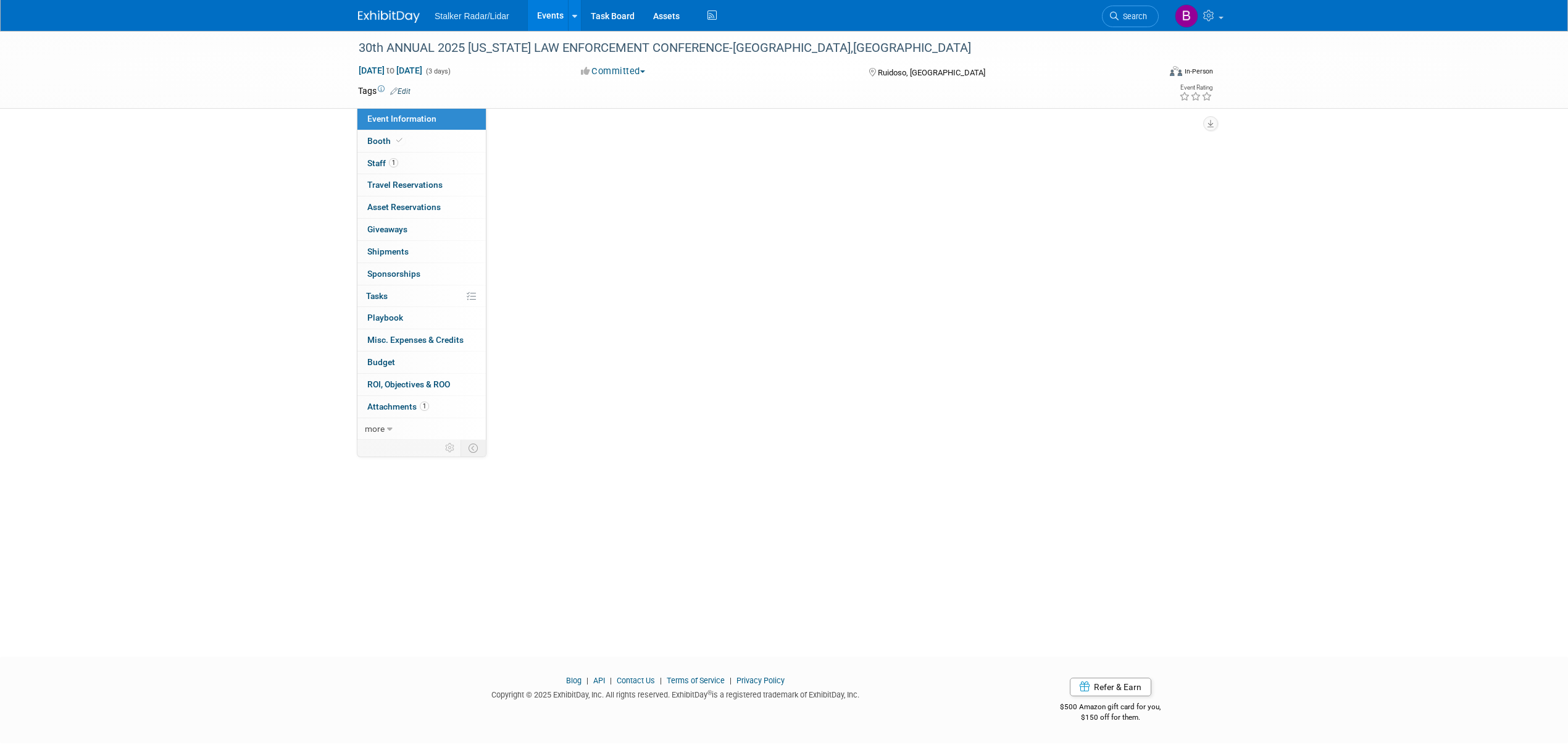
select select "Regional"
select select "Stalker Radar | Street Dynamics"
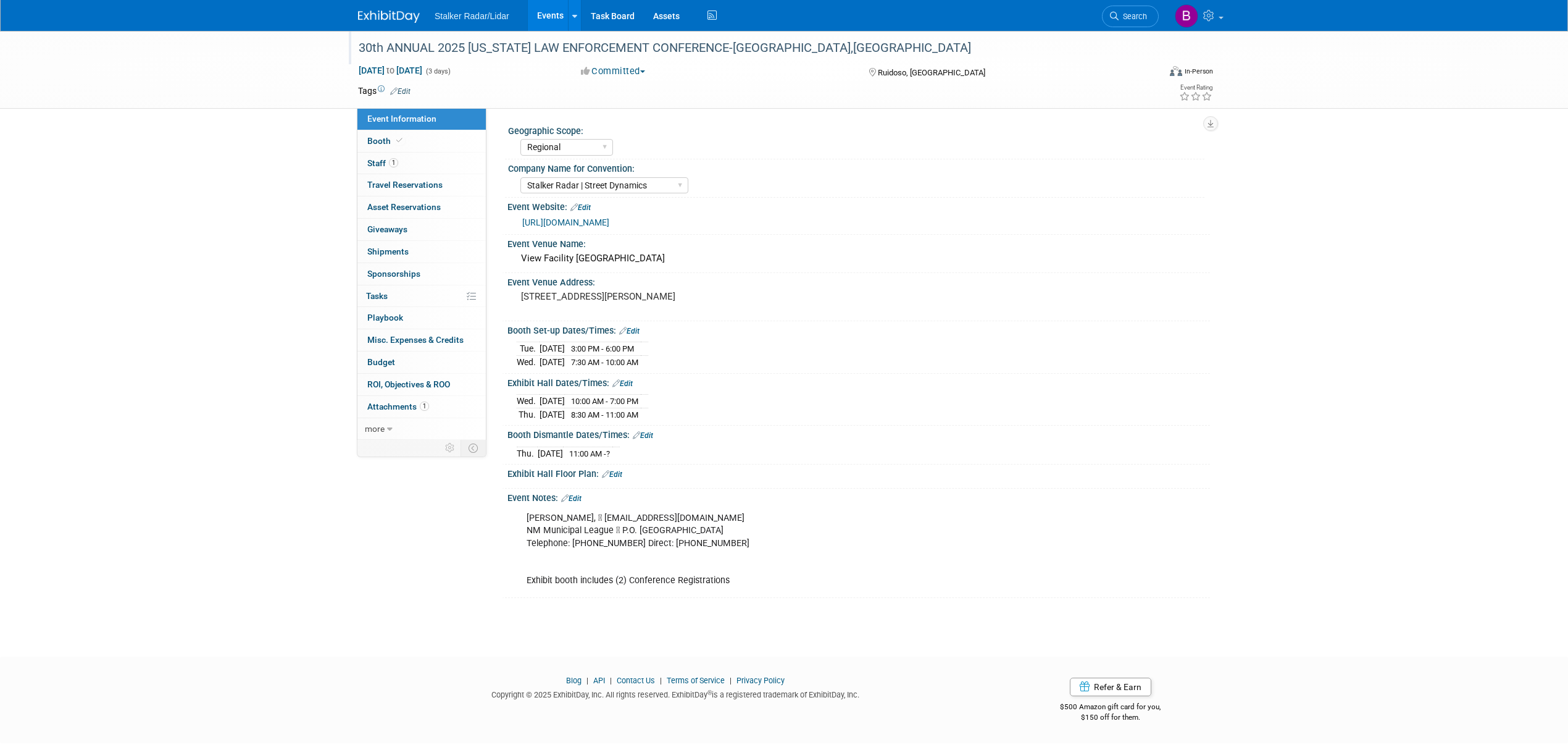
click at [805, 41] on div "30th ANNUAL 2025 NEW MEXICO LAW ENFORCEMENT CONFERENCE-Ruidoso,NM" at bounding box center [747, 48] width 786 height 22
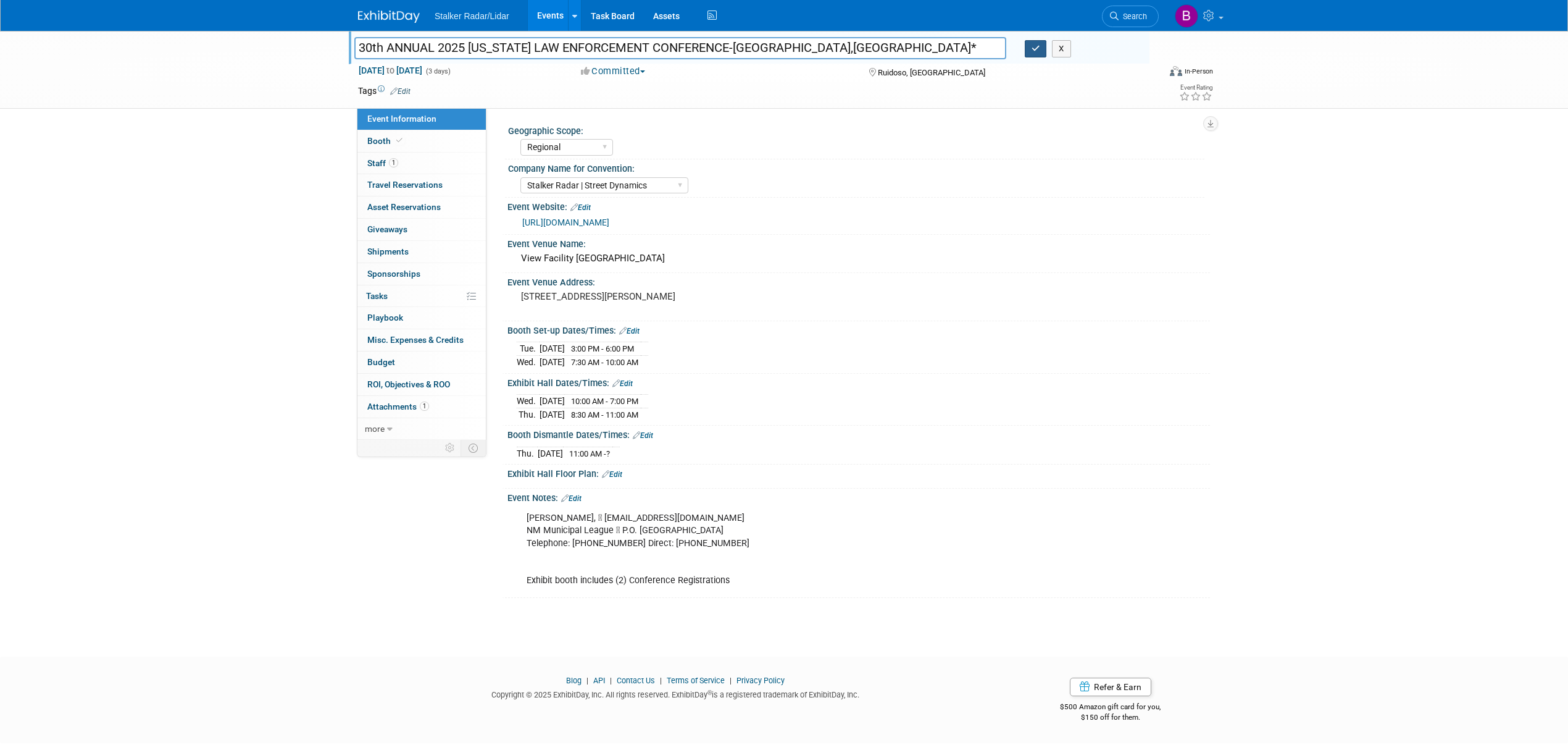
type input "30th ANNUAL 2025 [US_STATE] LAW ENFORCEMENT CONFERENCE-[GEOGRAPHIC_DATA],[GEOGR…"
click at [1033, 46] on icon "button" at bounding box center [1036, 48] width 8 height 8
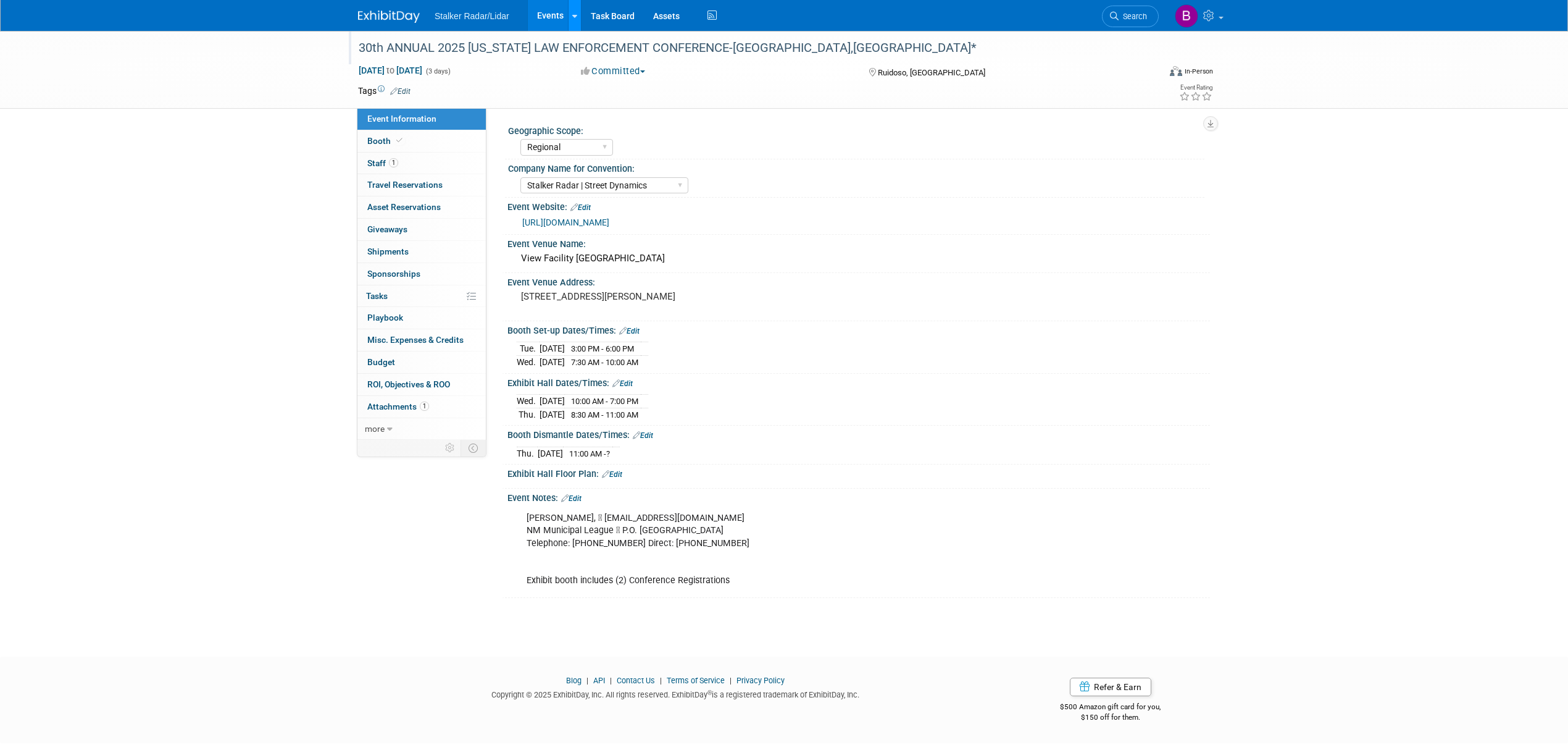
click at [572, 18] on icon at bounding box center [574, 16] width 5 height 8
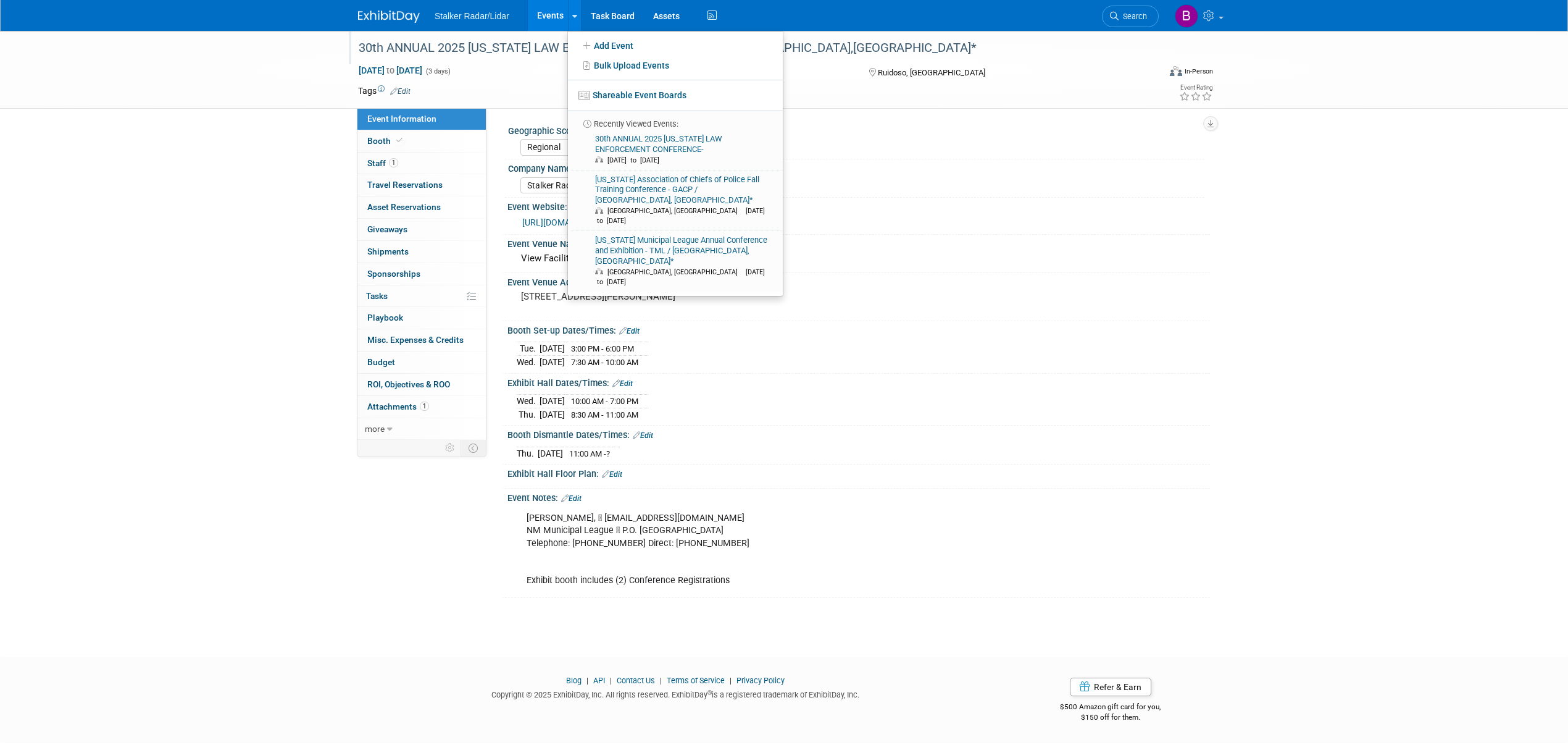
click at [553, 18] on link "Events" at bounding box center [550, 16] width 45 height 31
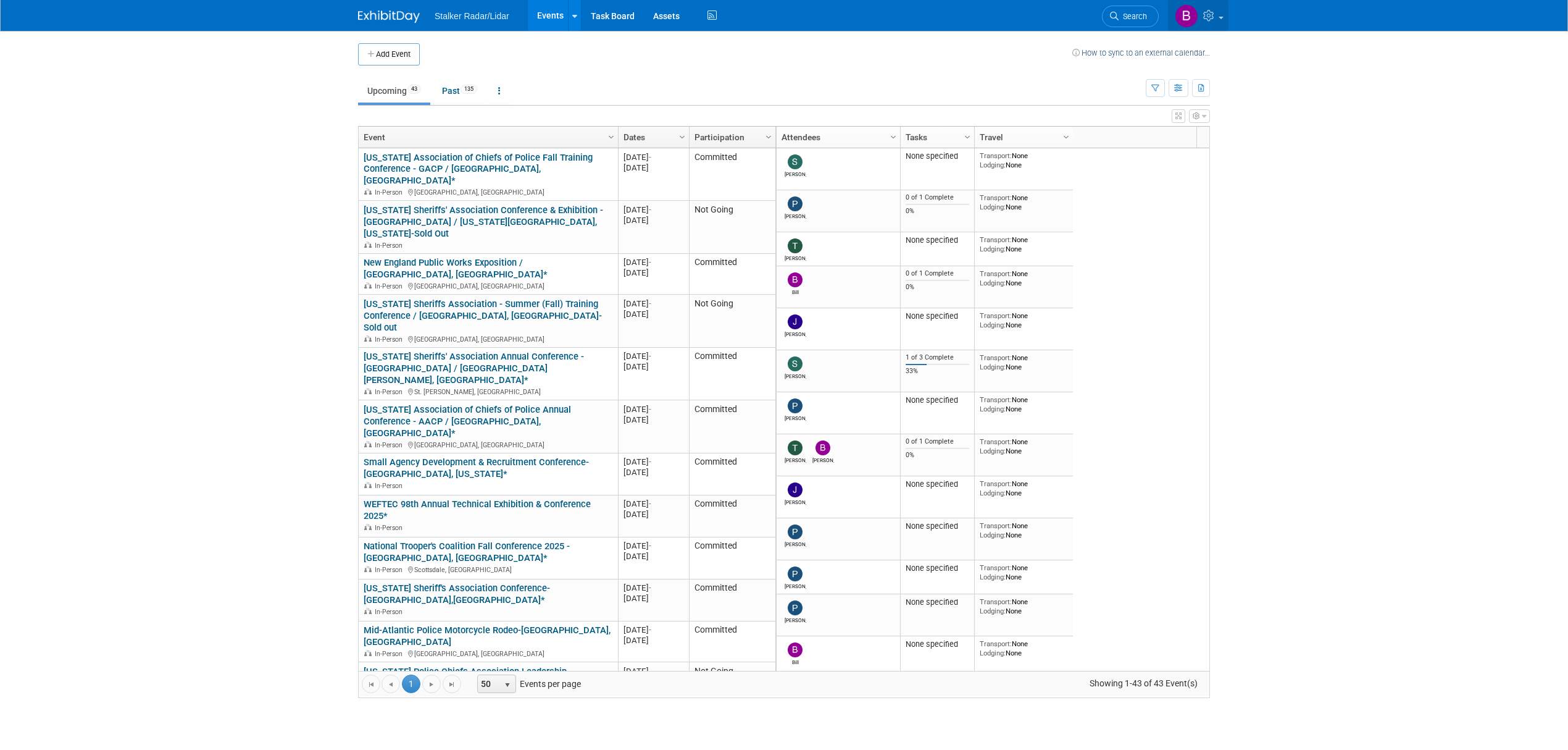
click at [1223, 15] on link at bounding box center [1199, 16] width 61 height 31
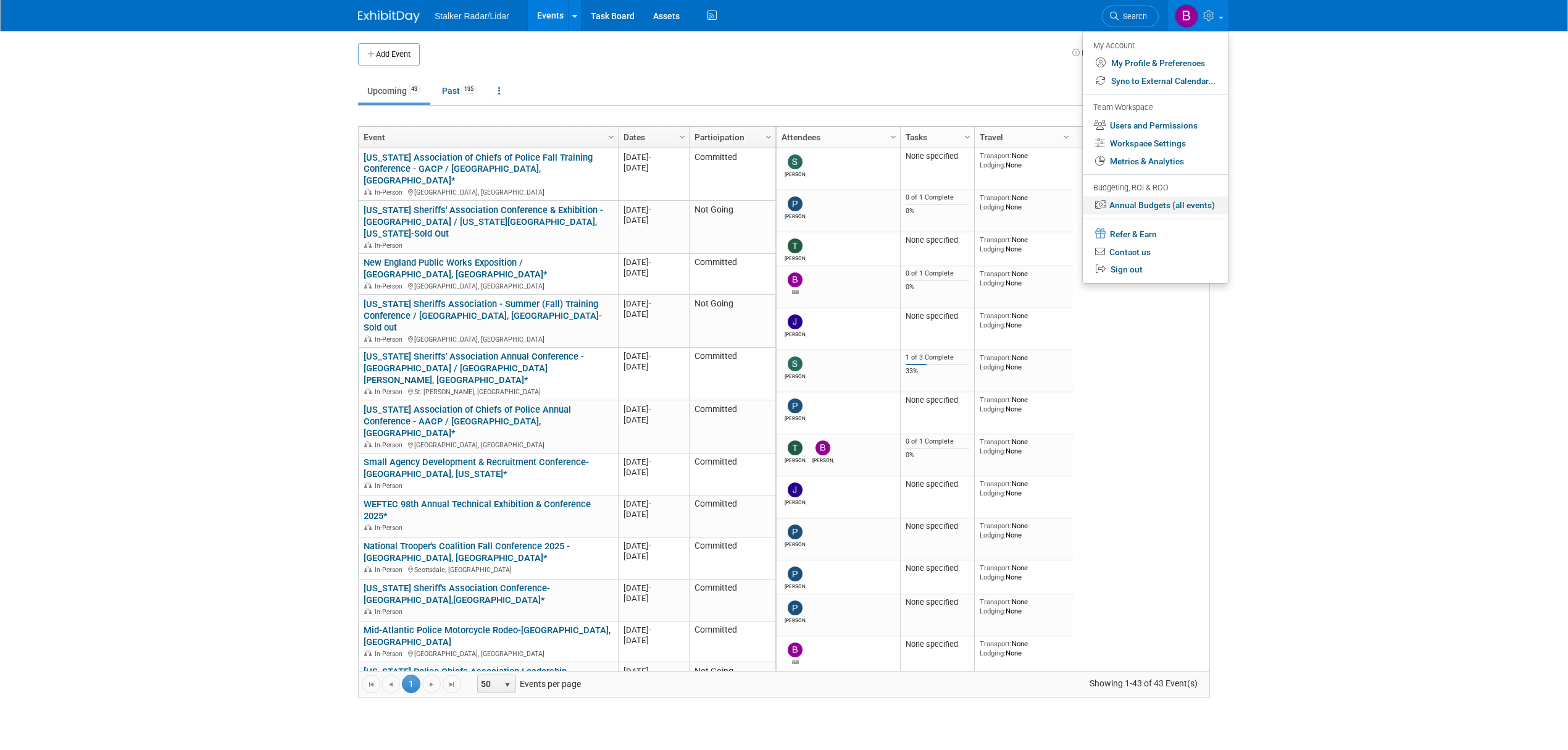
click at [1186, 205] on link "Annual Budgets (all events)" at bounding box center [1154, 205] width 145 height 18
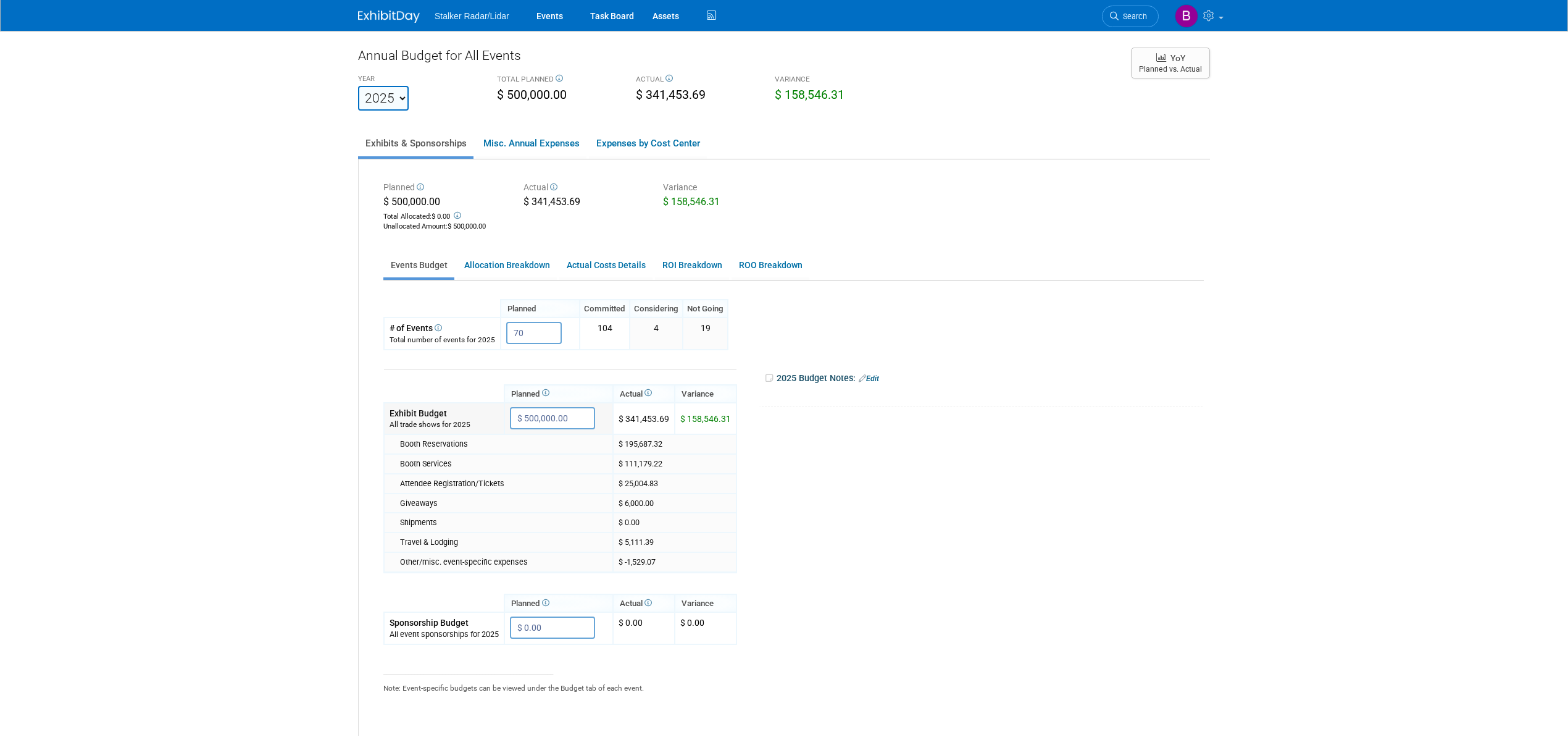
click at [551, 411] on input "$ 500,000.00" at bounding box center [553, 418] width 85 height 22
click at [574, 413] on input "$ 500,000.00" at bounding box center [553, 418] width 85 height 22
click at [1015, 395] on div at bounding box center [942, 394] width 343 height 12
click at [944, 428] on tr "Planned Actual X X" at bounding box center [790, 543] width 814 height 385
click at [548, 14] on link "Events" at bounding box center [549, 16] width 45 height 31
